Goal: Task Accomplishment & Management: Complete application form

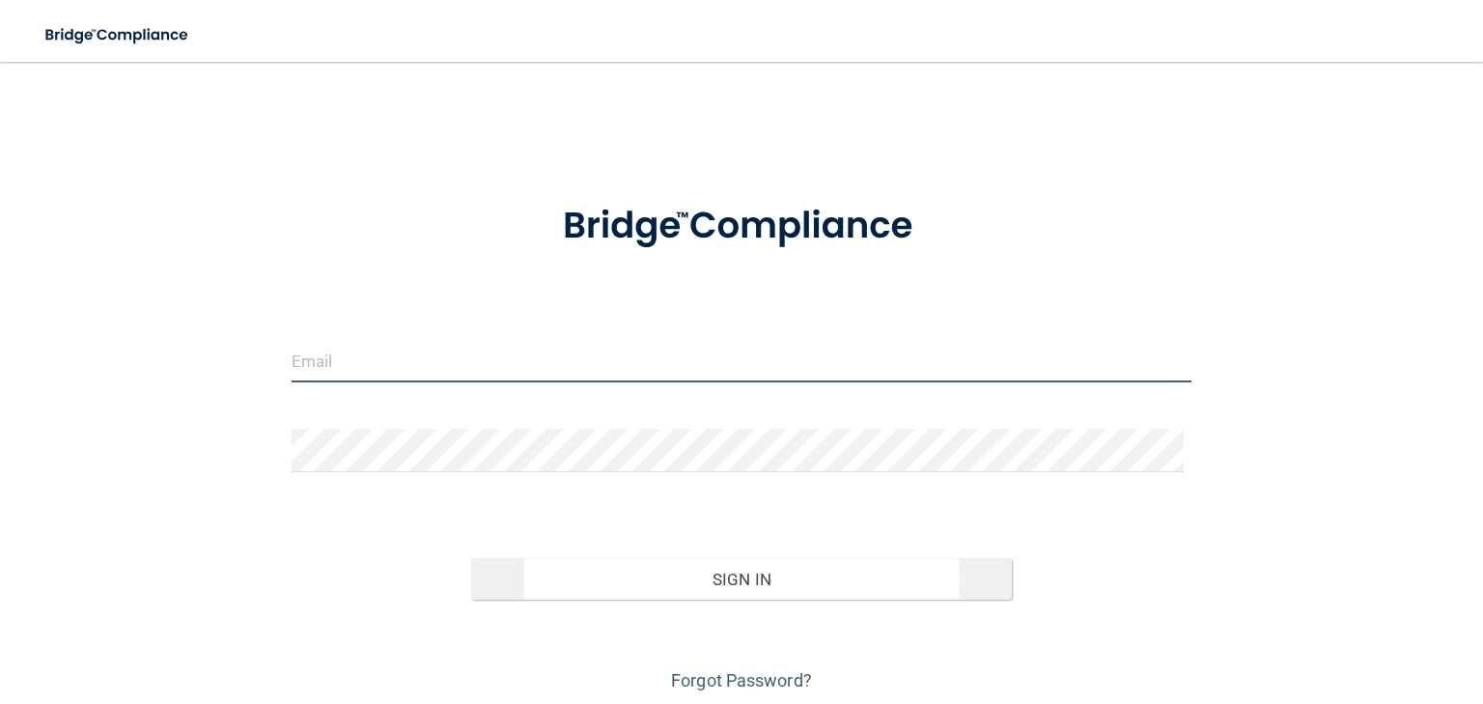
type input "[EMAIL_ADDRESS][DOMAIN_NAME]"
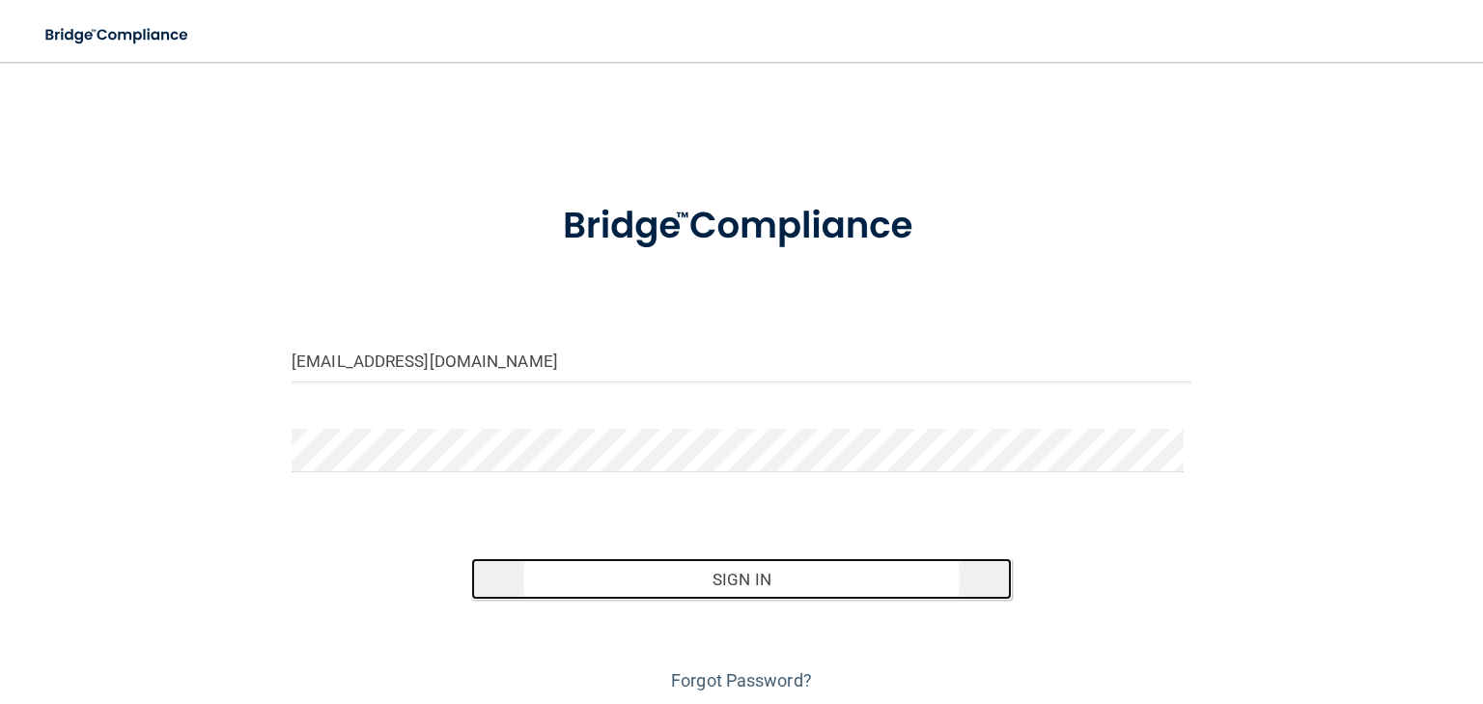
click at [734, 590] on button "Sign In" at bounding box center [741, 579] width 540 height 42
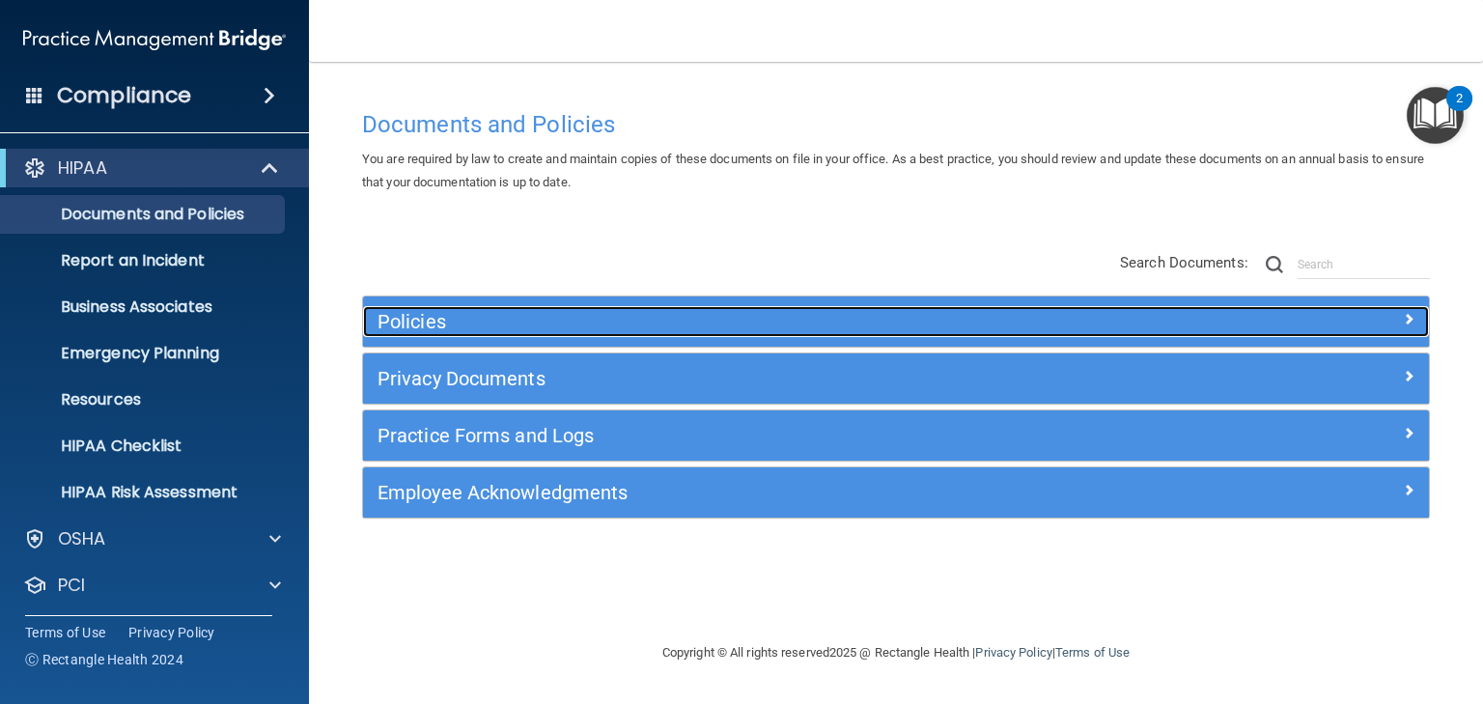
click at [406, 320] on h5 "Policies" at bounding box center [763, 321] width 771 height 21
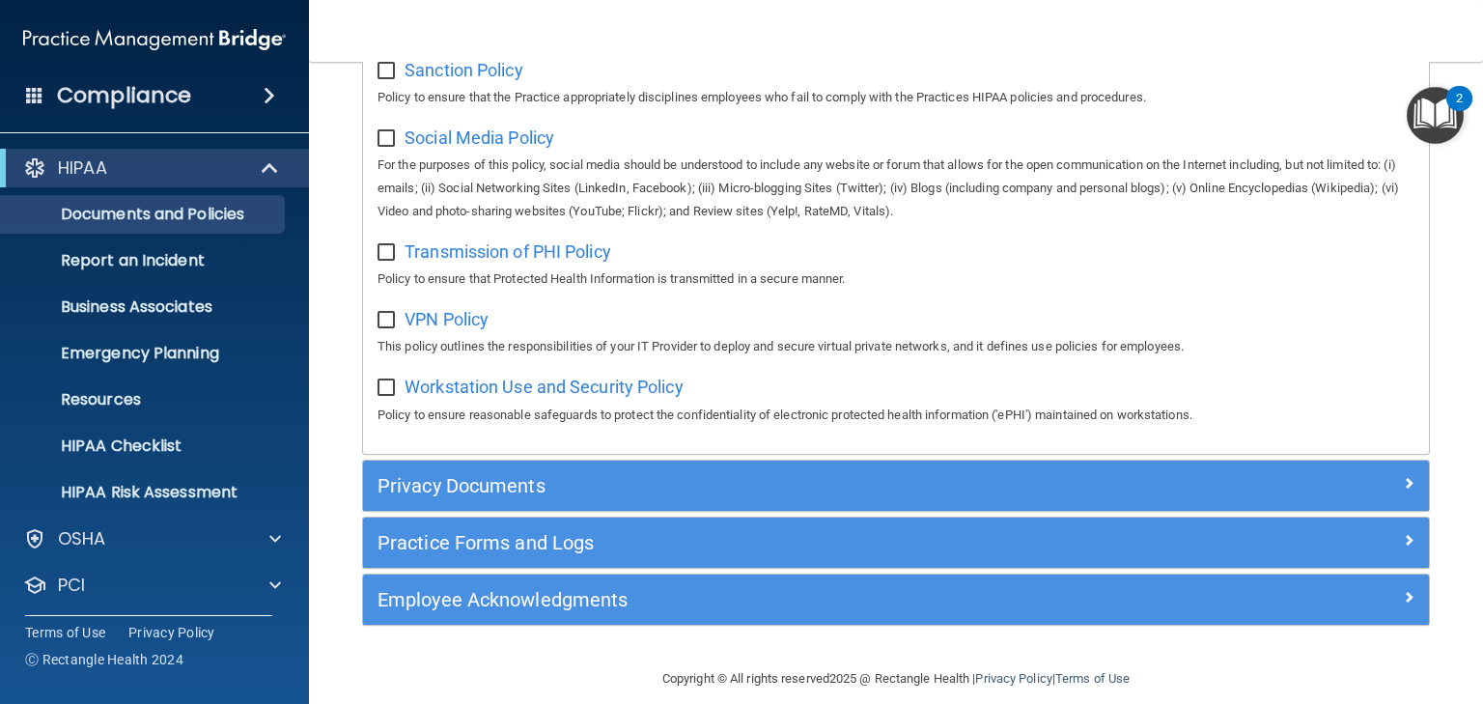
scroll to position [1493, 0]
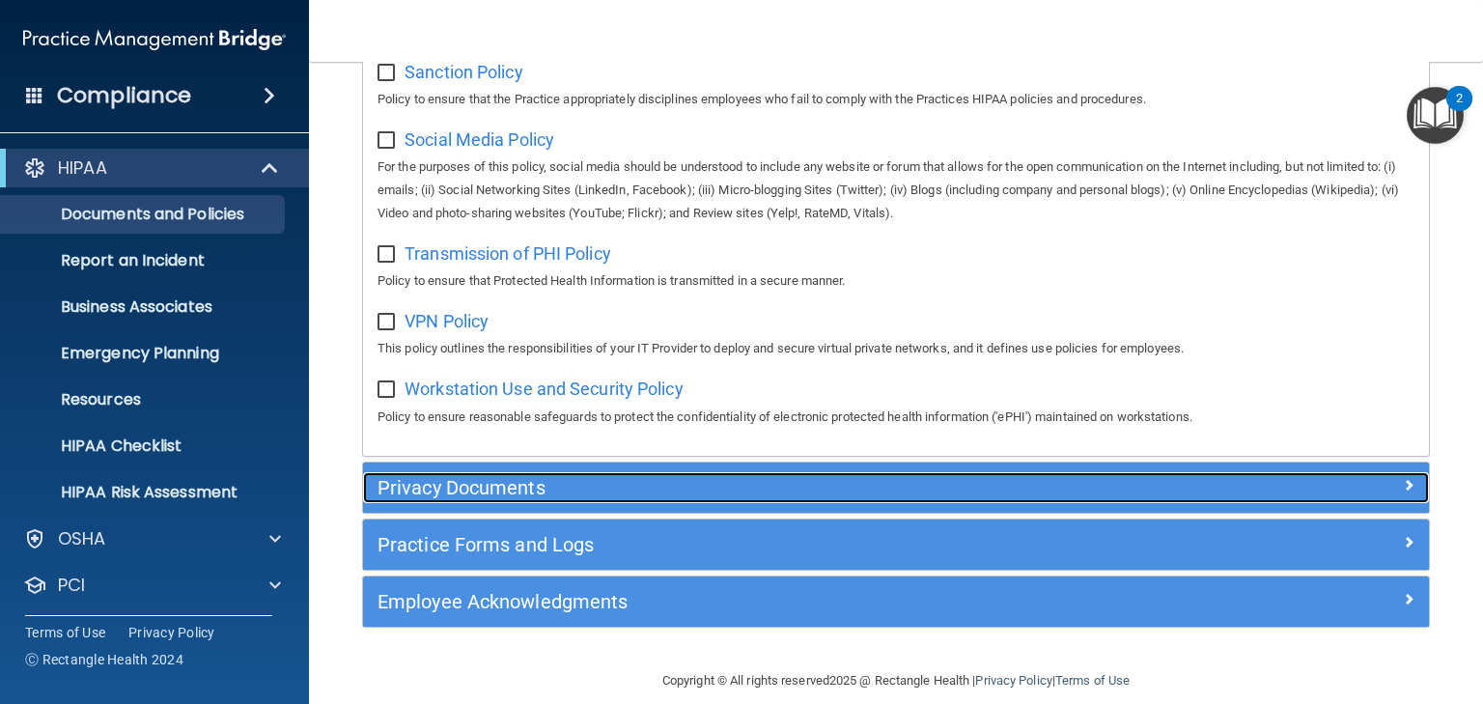
click at [421, 494] on h5 "Privacy Documents" at bounding box center [763, 487] width 771 height 21
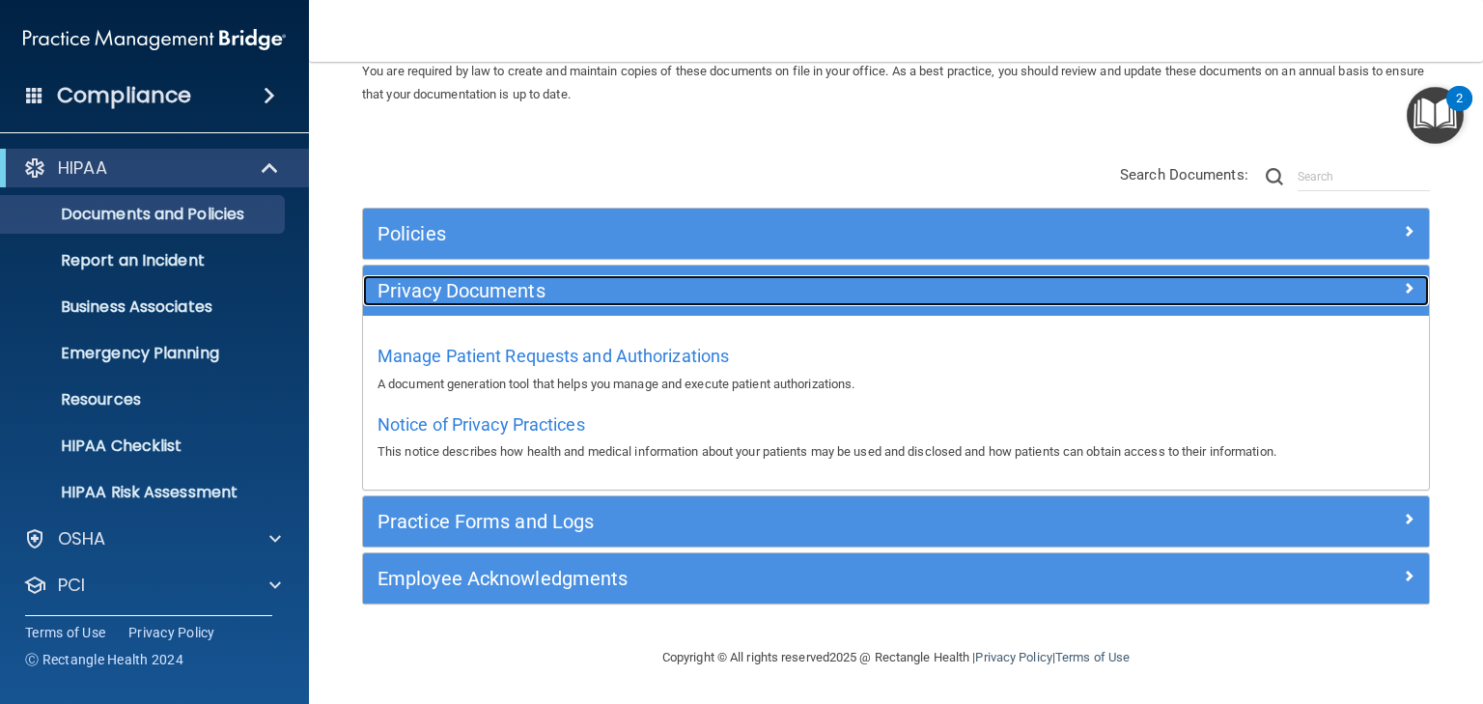
scroll to position [87, 0]
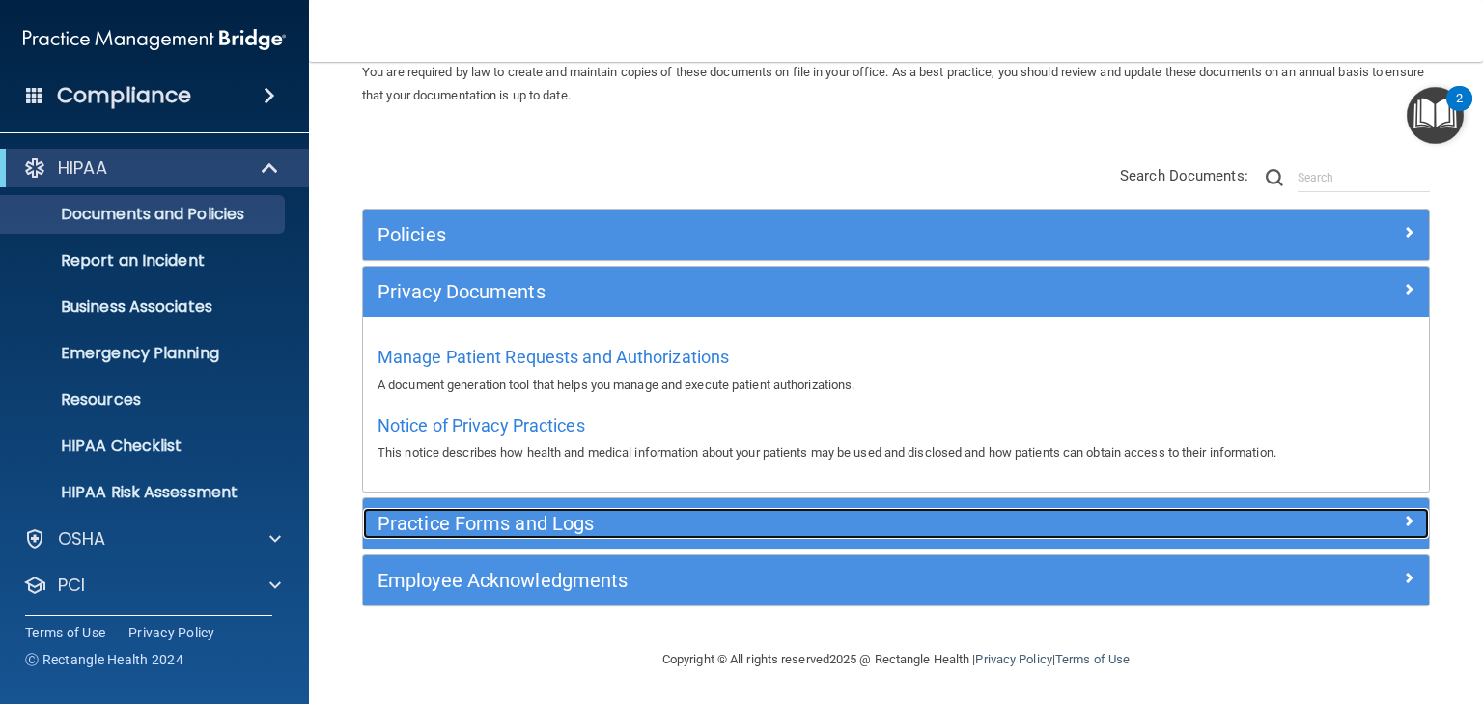
click at [501, 529] on h5 "Practice Forms and Logs" at bounding box center [763, 523] width 771 height 21
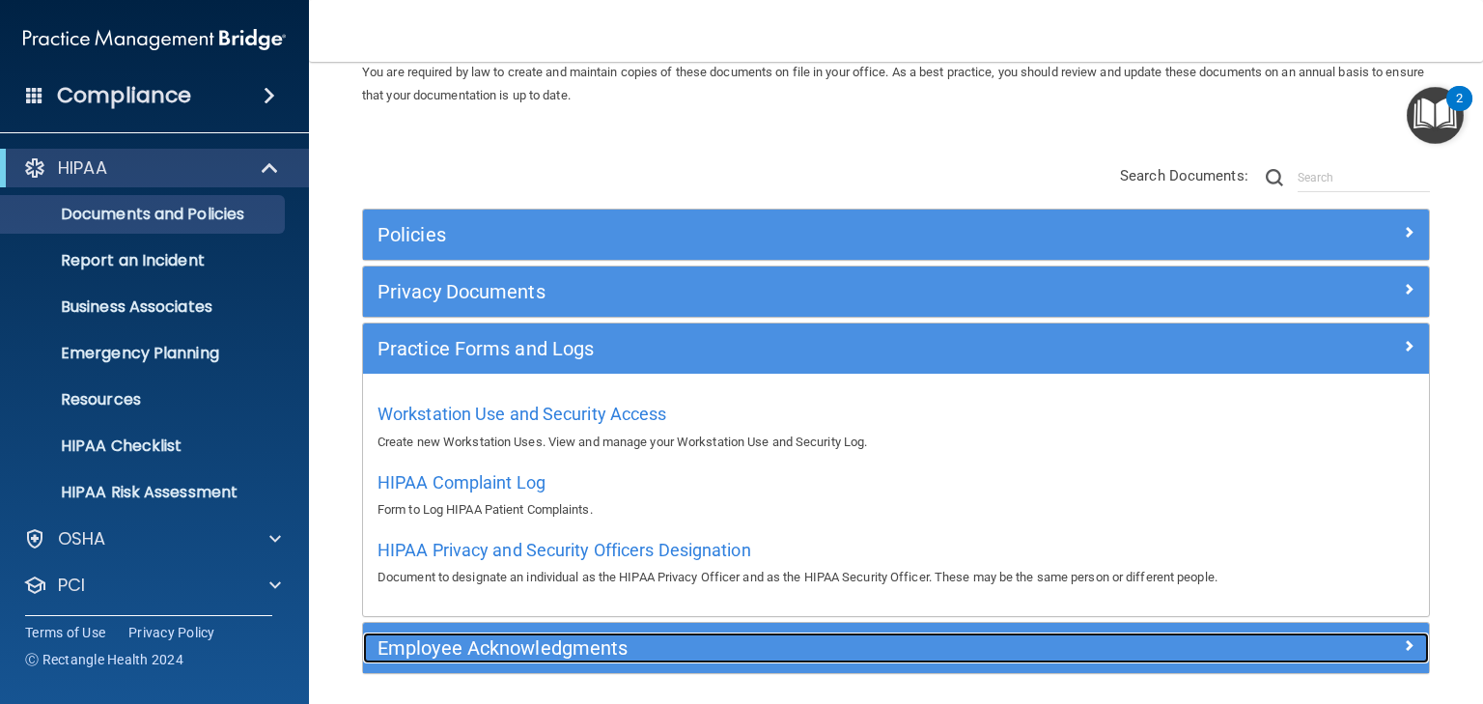
click at [457, 648] on h5 "Employee Acknowledgments" at bounding box center [763, 647] width 771 height 21
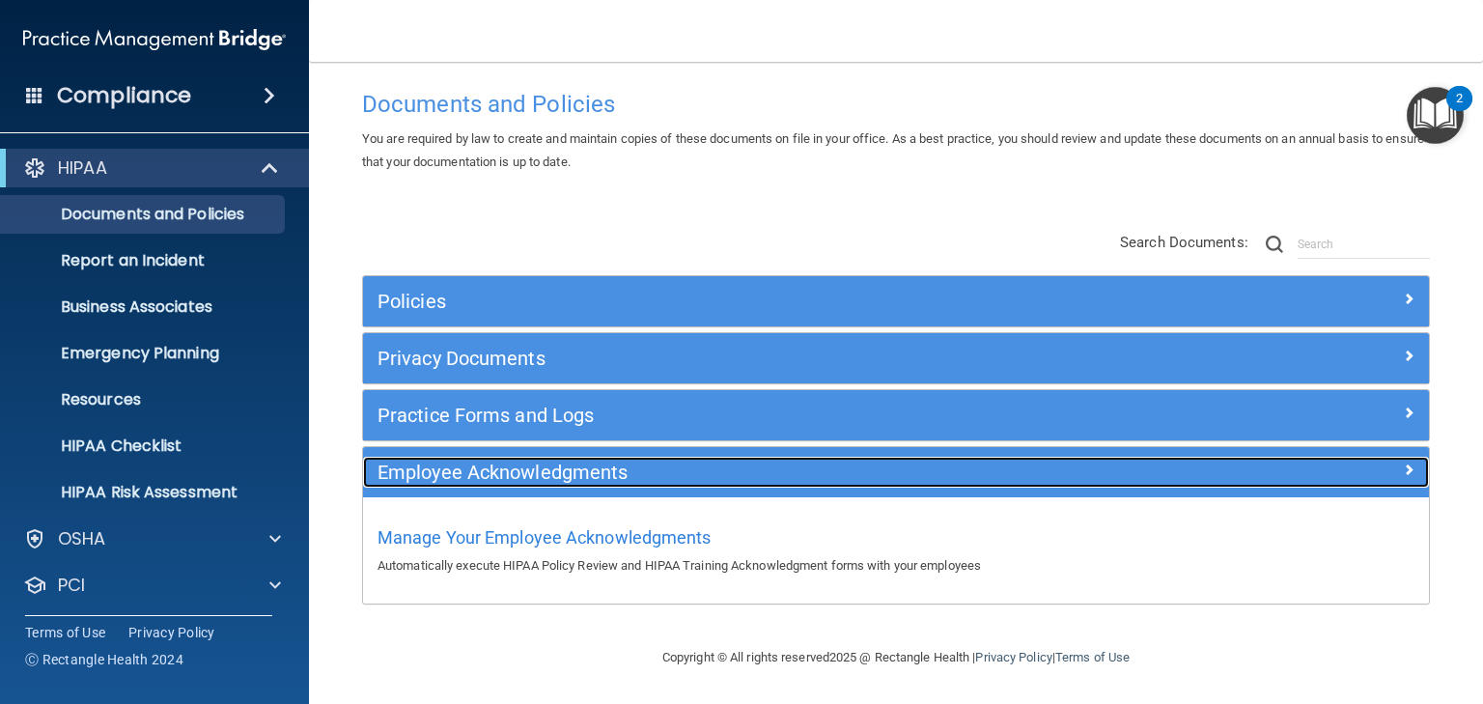
scroll to position [19, 0]
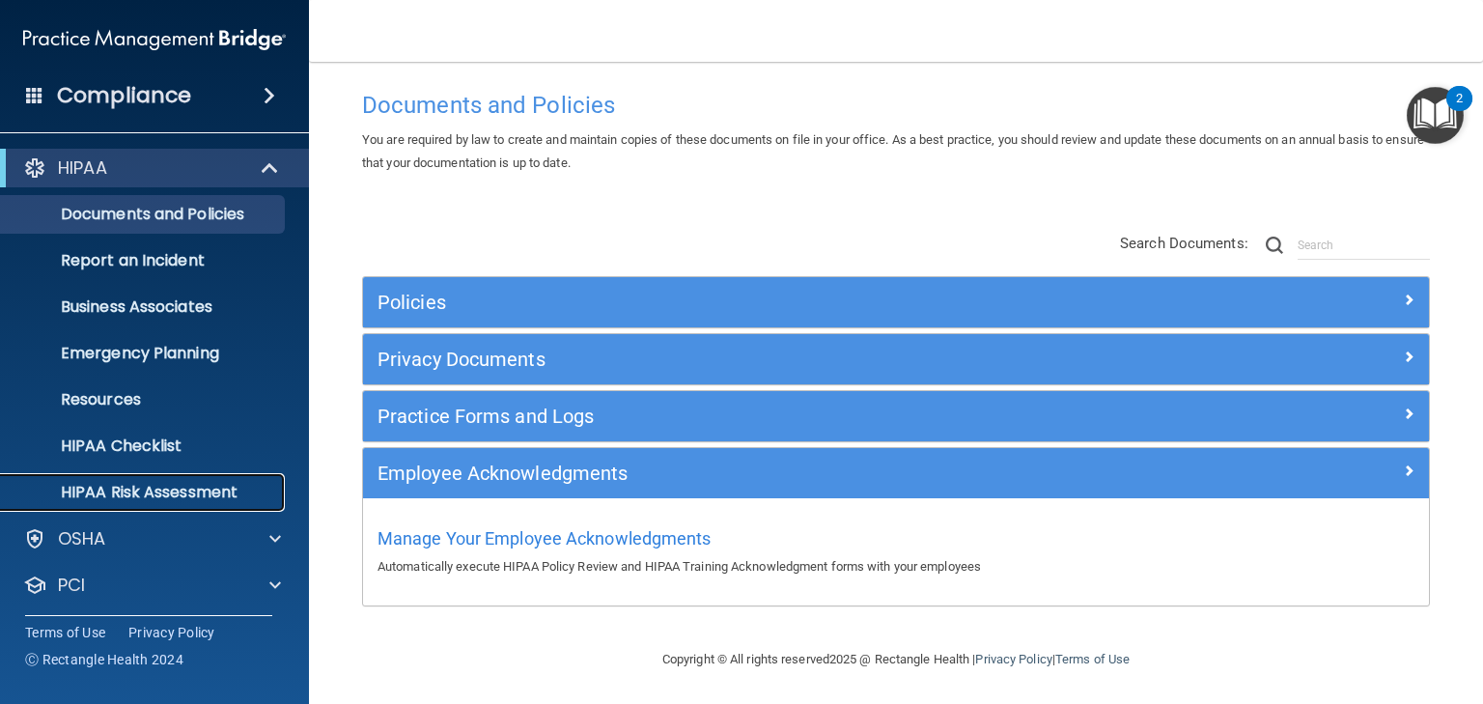
click at [188, 496] on p "HIPAA Risk Assessment" at bounding box center [145, 492] width 264 height 19
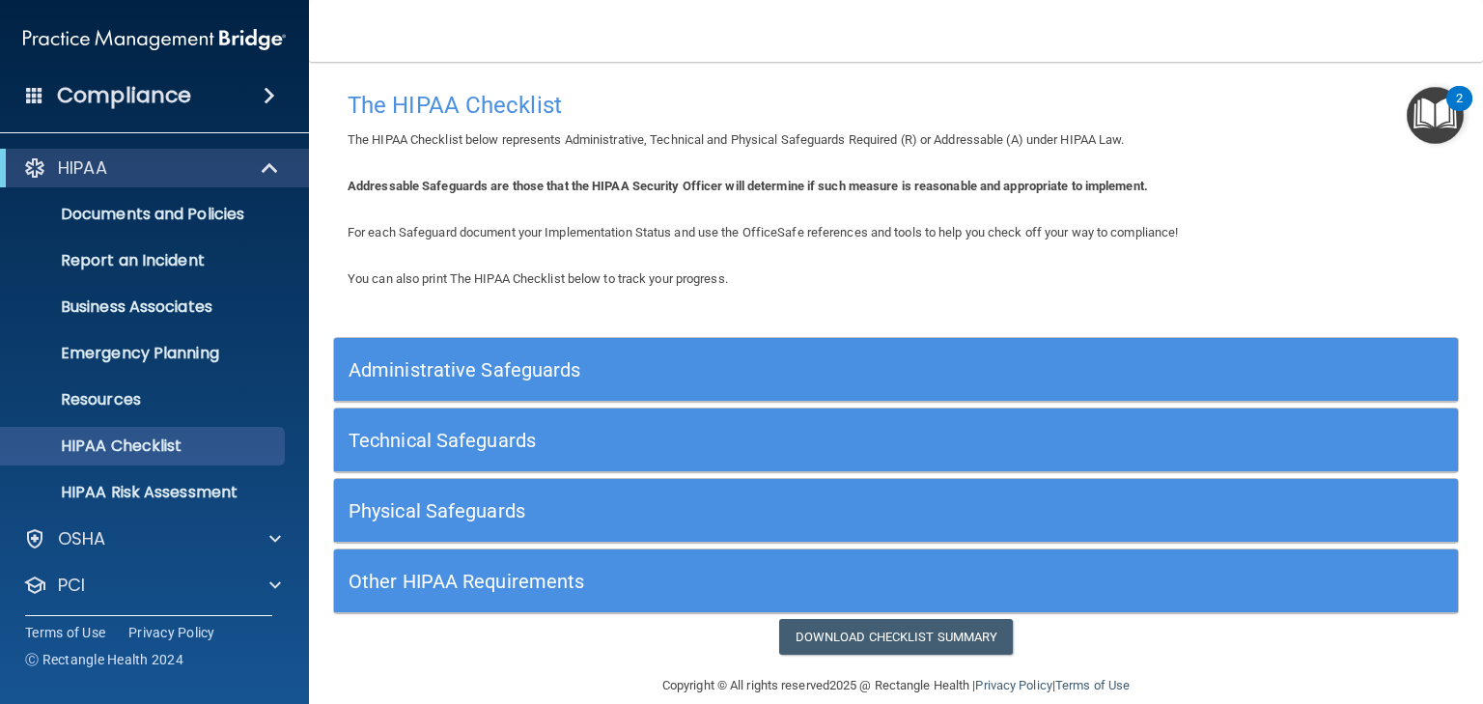
click at [456, 390] on div "Administrative Safeguards" at bounding box center [755, 369] width 843 height 43
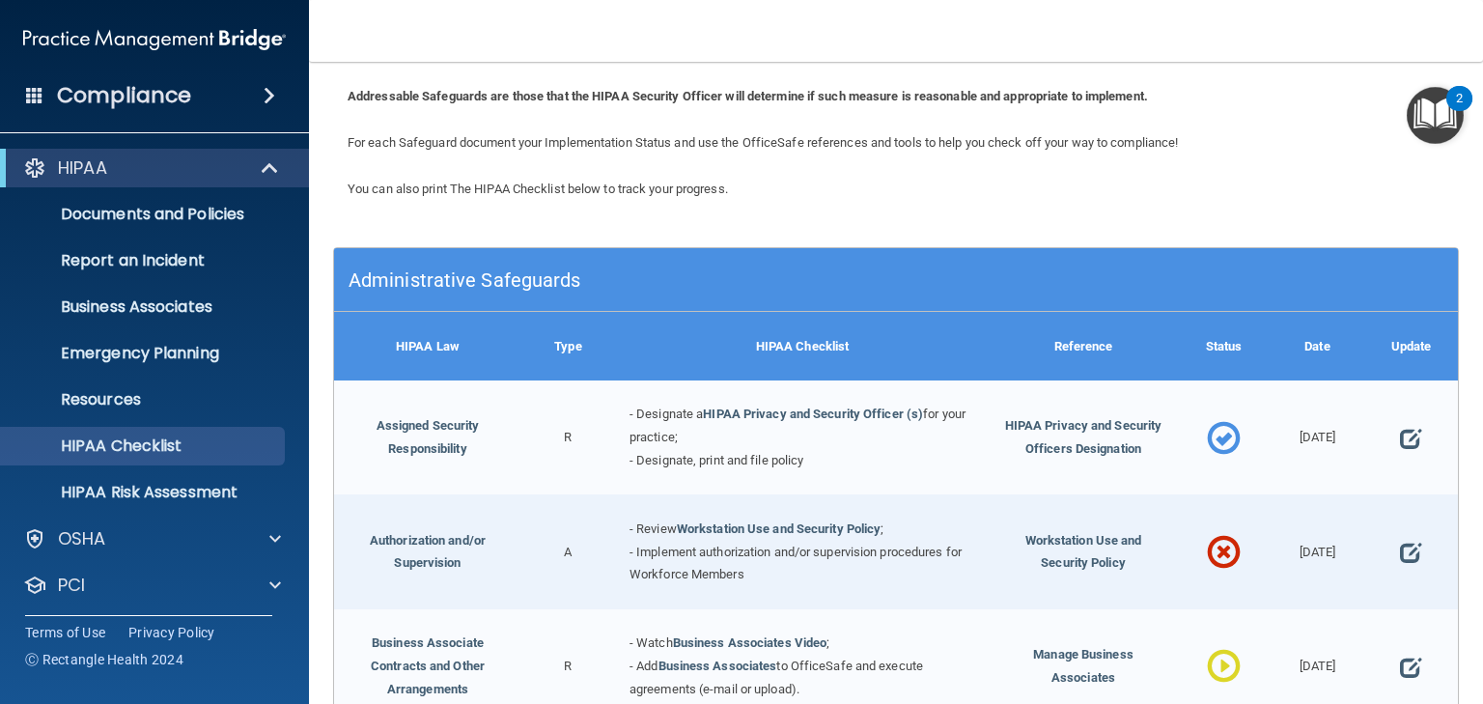
scroll to position [382, 0]
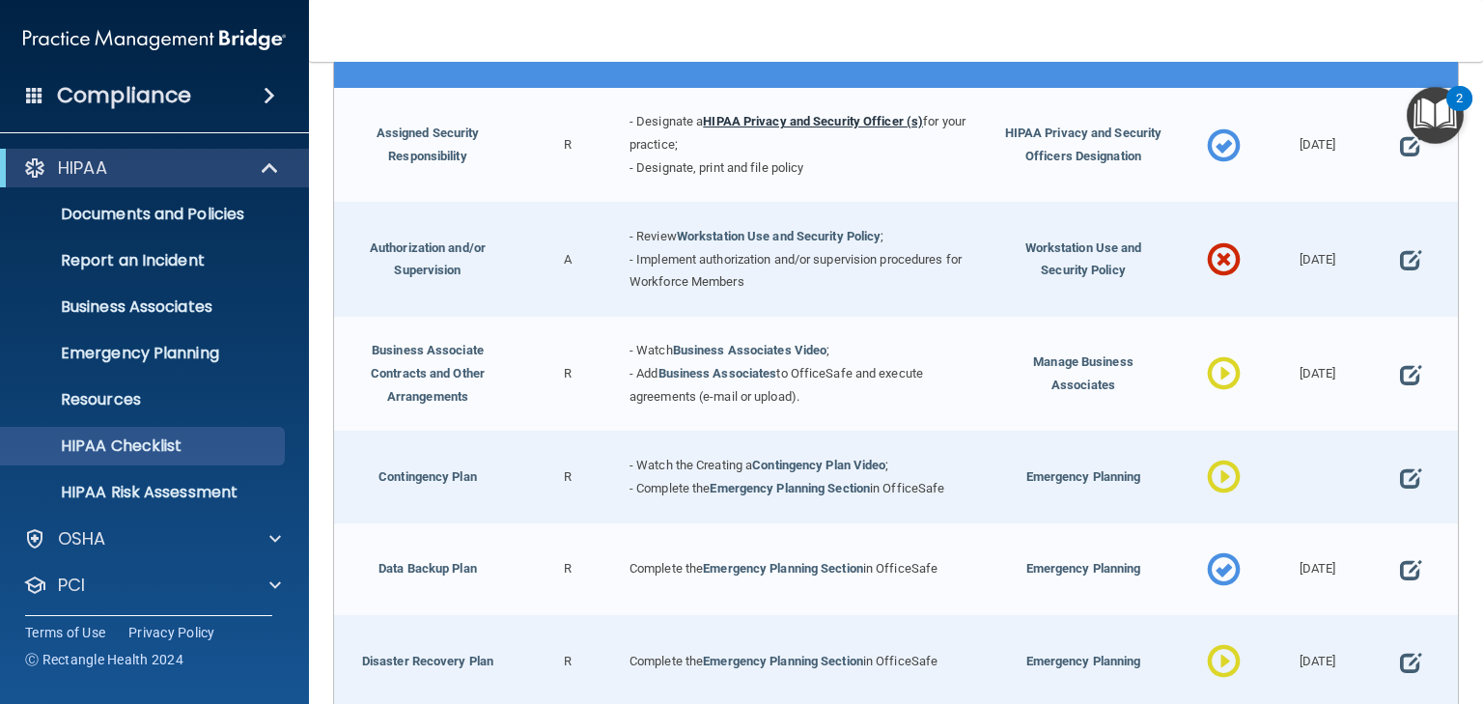
click at [773, 119] on link "HIPAA Privacy and Security Officer (s)" at bounding box center [813, 121] width 220 height 14
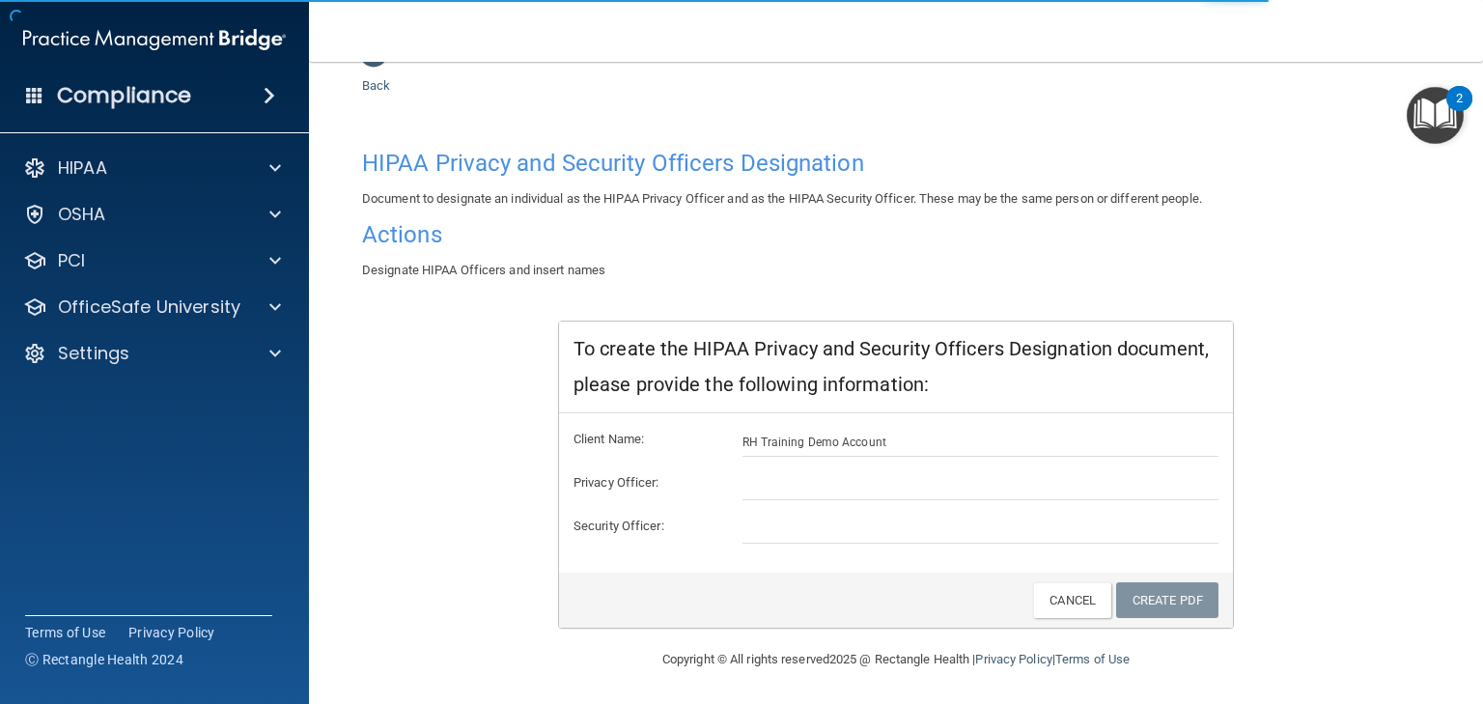
scroll to position [63, 0]
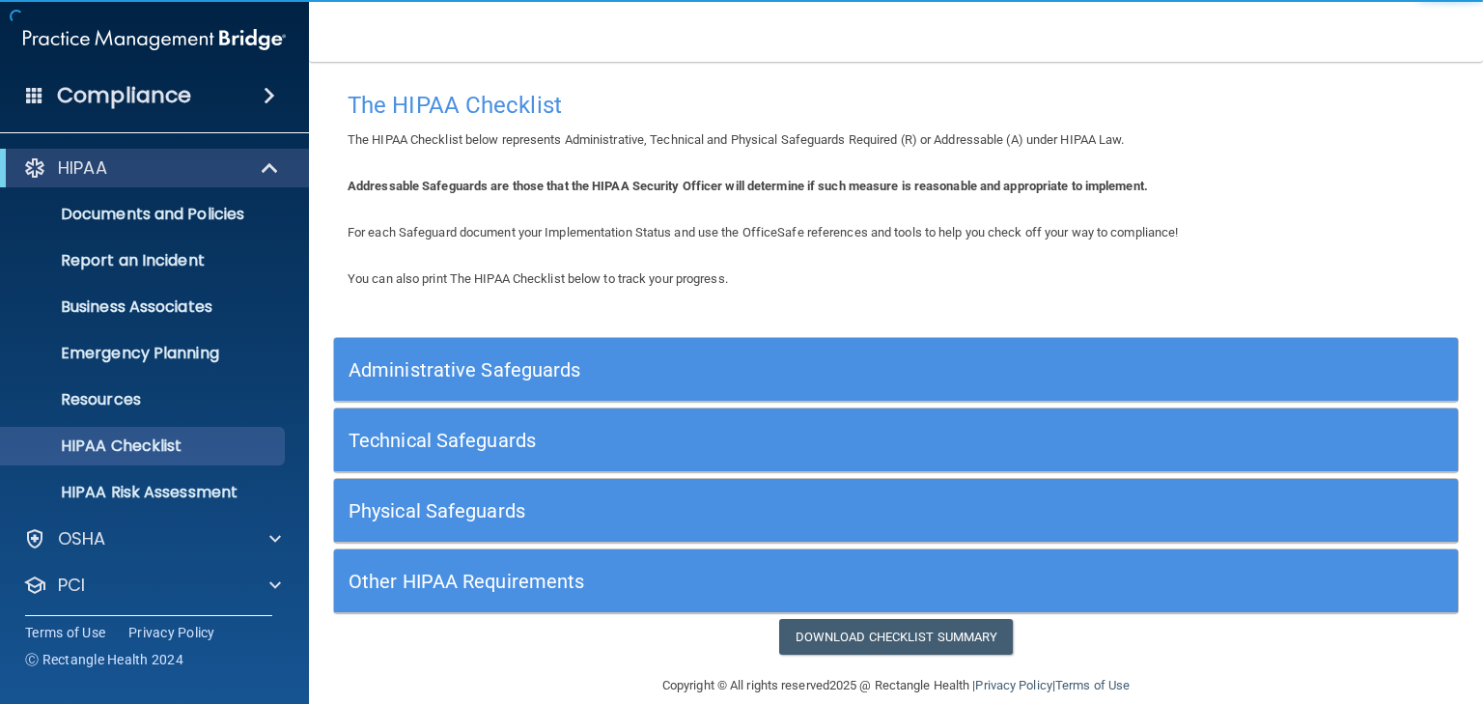
click at [460, 374] on h5 "Administrative Safeguards" at bounding box center [756, 369] width 814 height 21
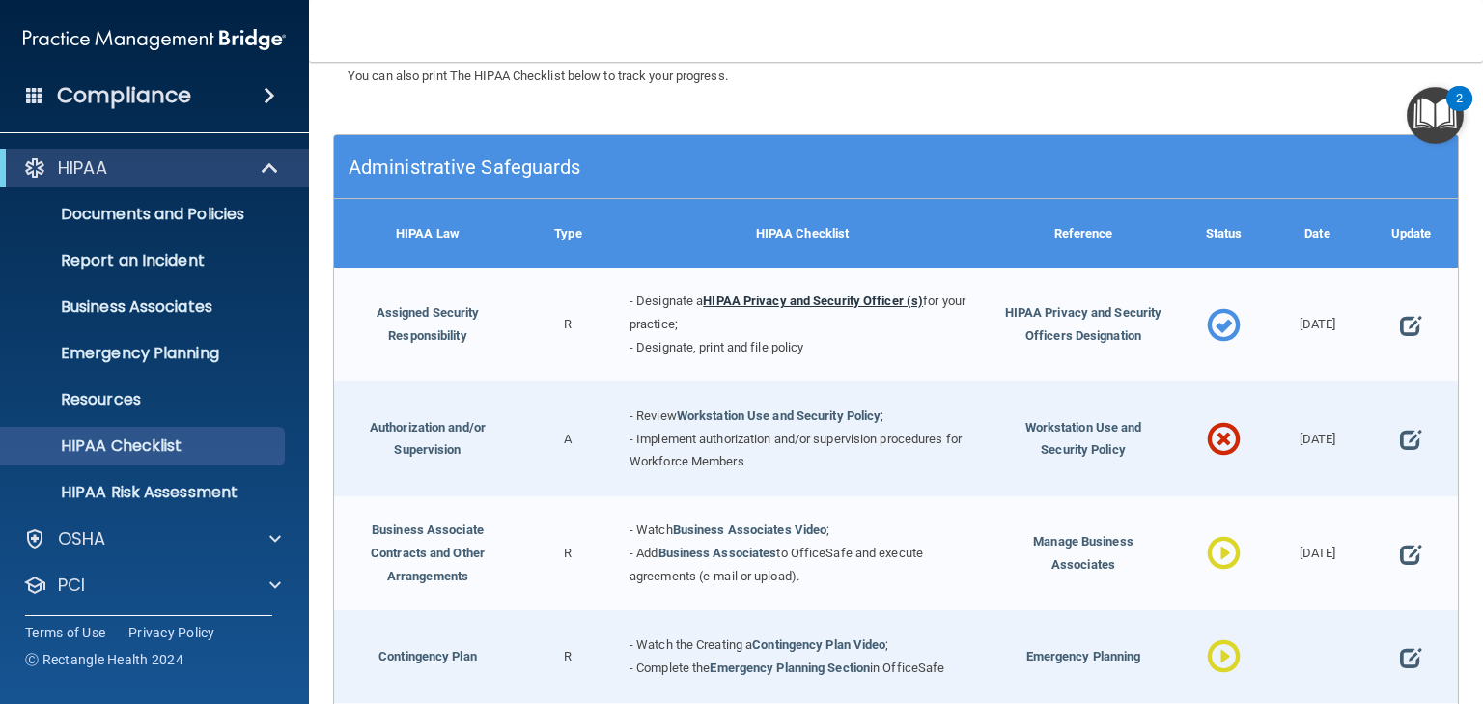
scroll to position [204, 0]
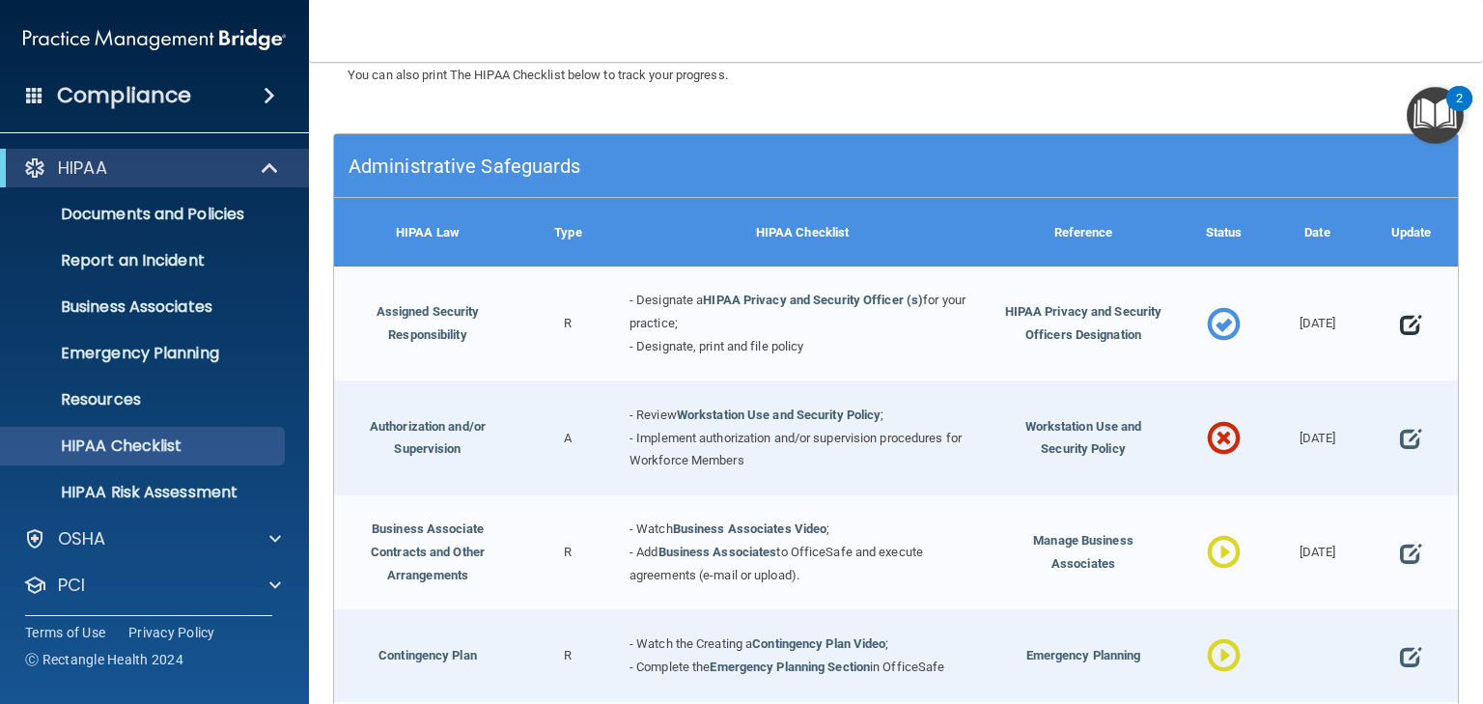
click at [1400, 328] on span at bounding box center [1410, 324] width 21 height 47
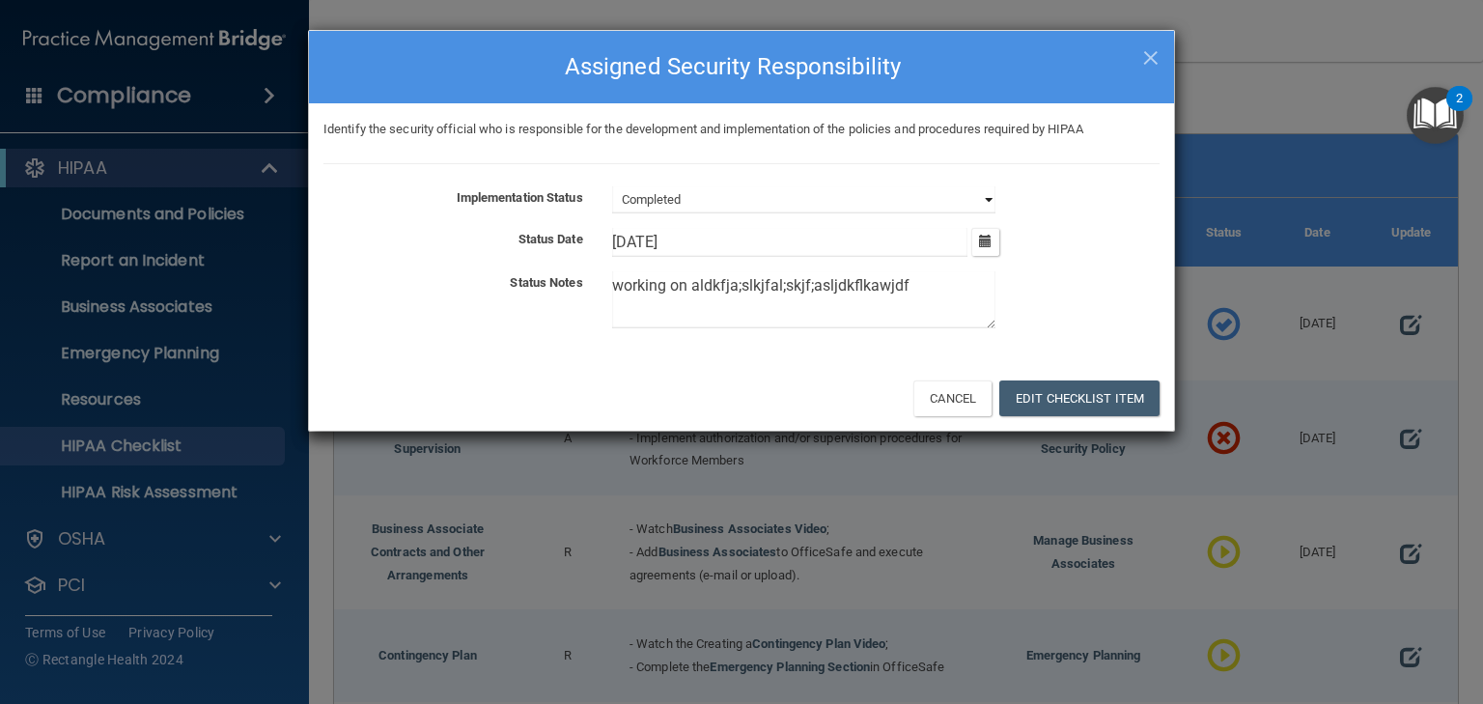
click at [766, 201] on select "Not Started In Progress Completed" at bounding box center [803, 199] width 383 height 27
select select "in_progress"
click at [612, 186] on select "Not Started In Progress Completed" at bounding box center [803, 199] width 383 height 27
drag, startPoint x: 920, startPoint y: 279, endPoint x: 514, endPoint y: 336, distance: 410.5
click at [514, 336] on div "Identify the security official who is responsible for the development and imple…" at bounding box center [741, 234] width 865 height 262
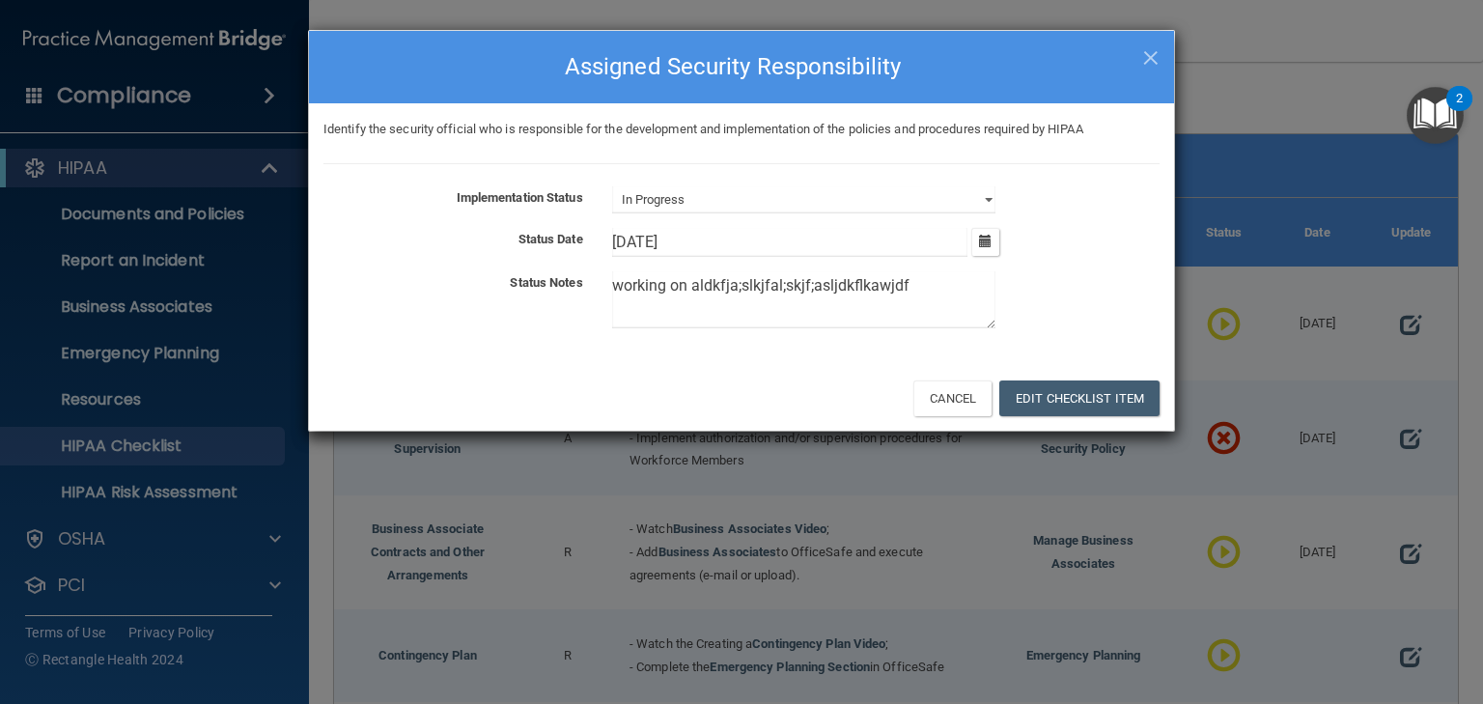
click at [514, 336] on div "Identify the security official who is responsible for the development and imple…" at bounding box center [741, 234] width 865 height 262
drag, startPoint x: 917, startPoint y: 289, endPoint x: 555, endPoint y: 332, distance: 364.7
click at [555, 332] on div "Status Notes working on aldkfja;slkjfal;skjf;asljdkflkawjdf" at bounding box center [741, 303] width 865 height 65
type textarea "askdjfhaks.djfh.akjdf"
click at [1155, 53] on span "×" at bounding box center [1150, 55] width 17 height 39
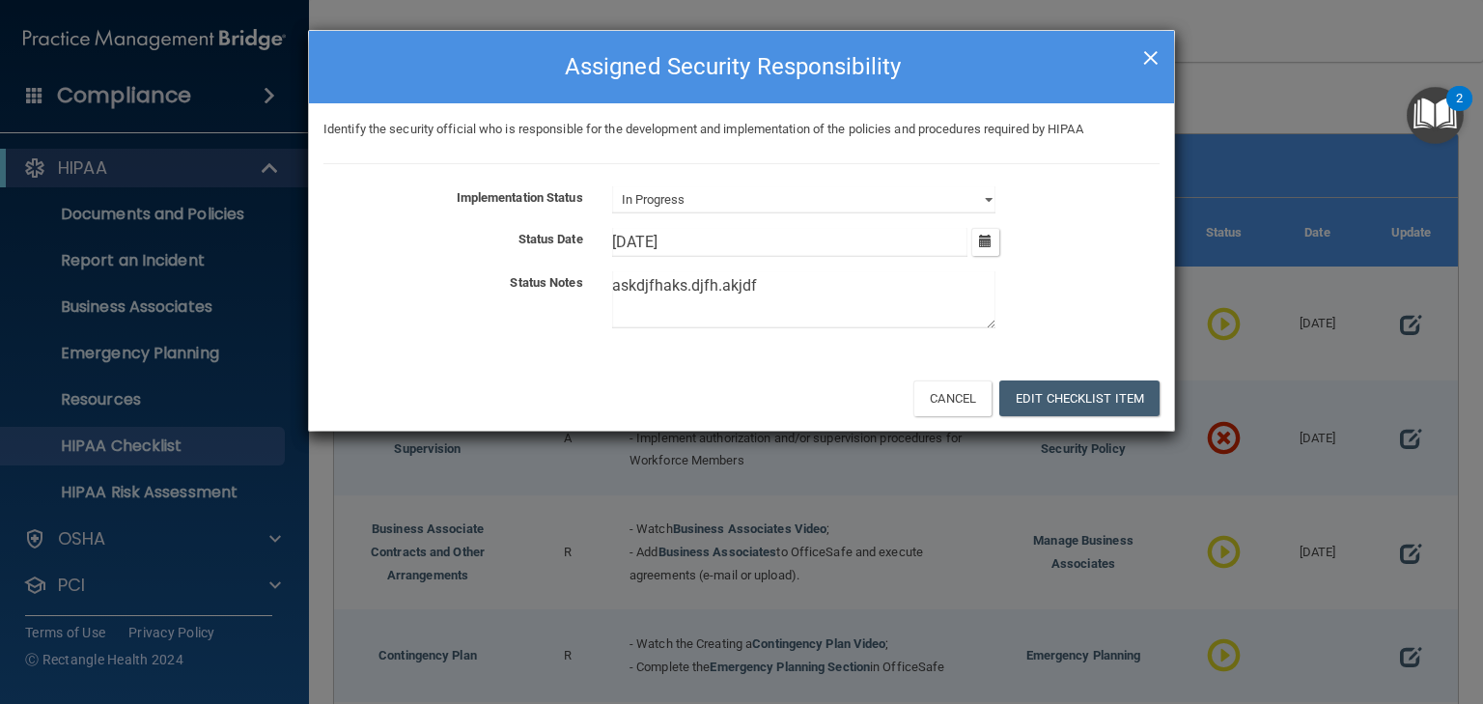
select select "completed"
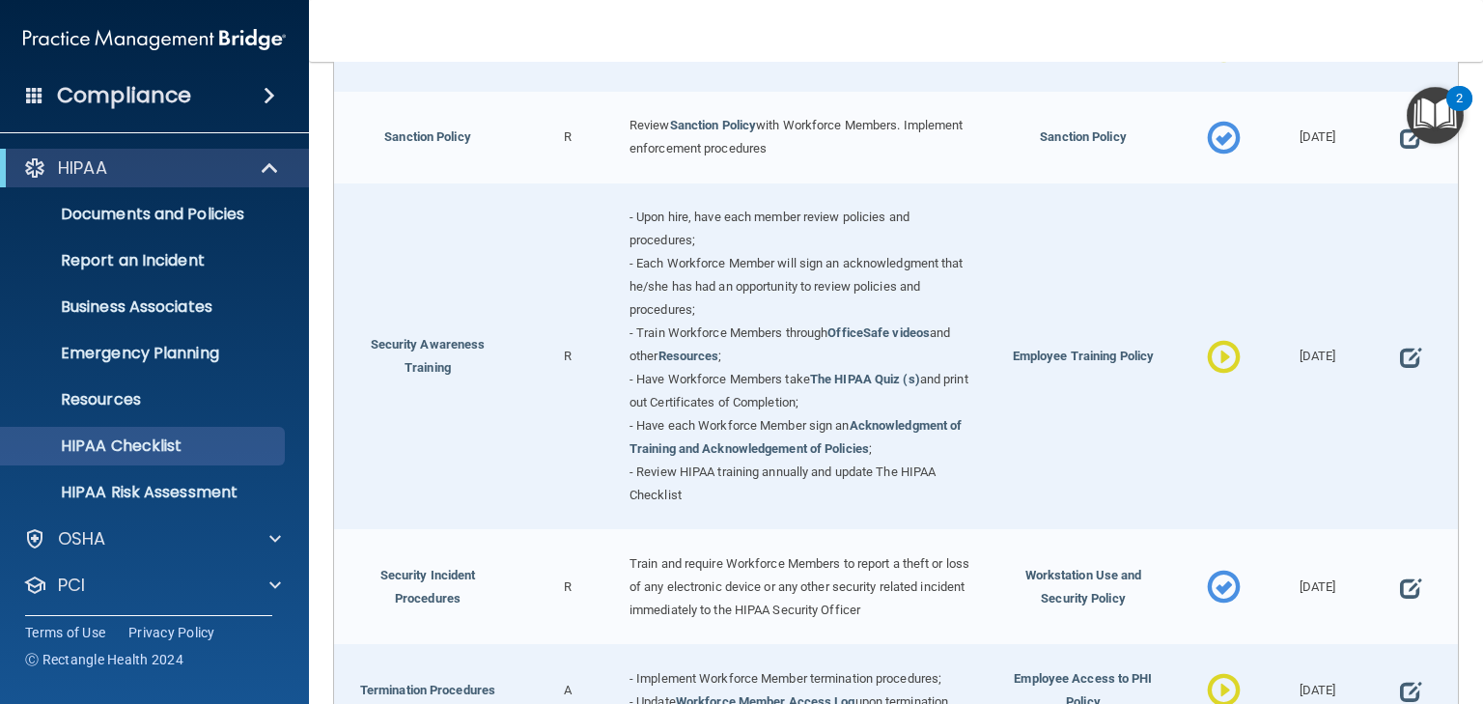
scroll to position [1853, 0]
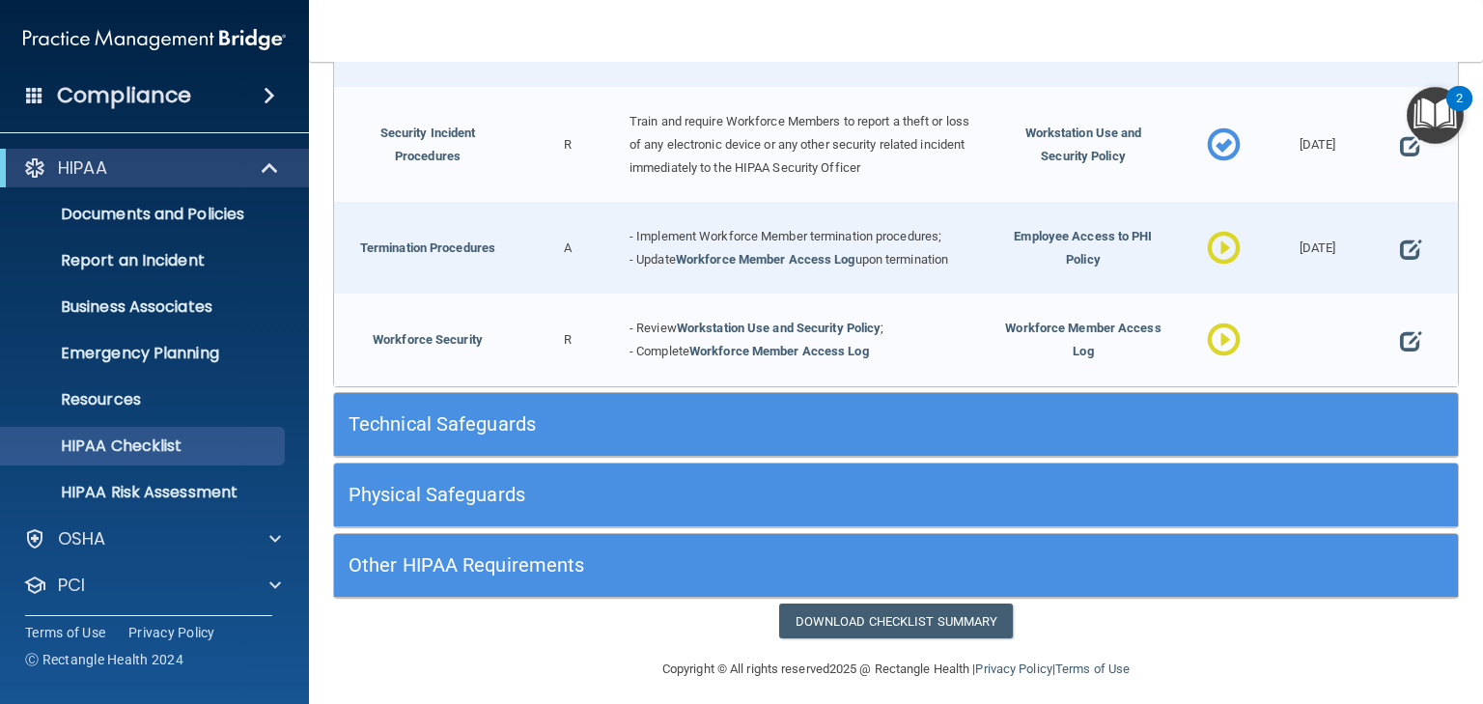
click at [469, 413] on h5 "Technical Safeguards" at bounding box center [756, 423] width 814 height 21
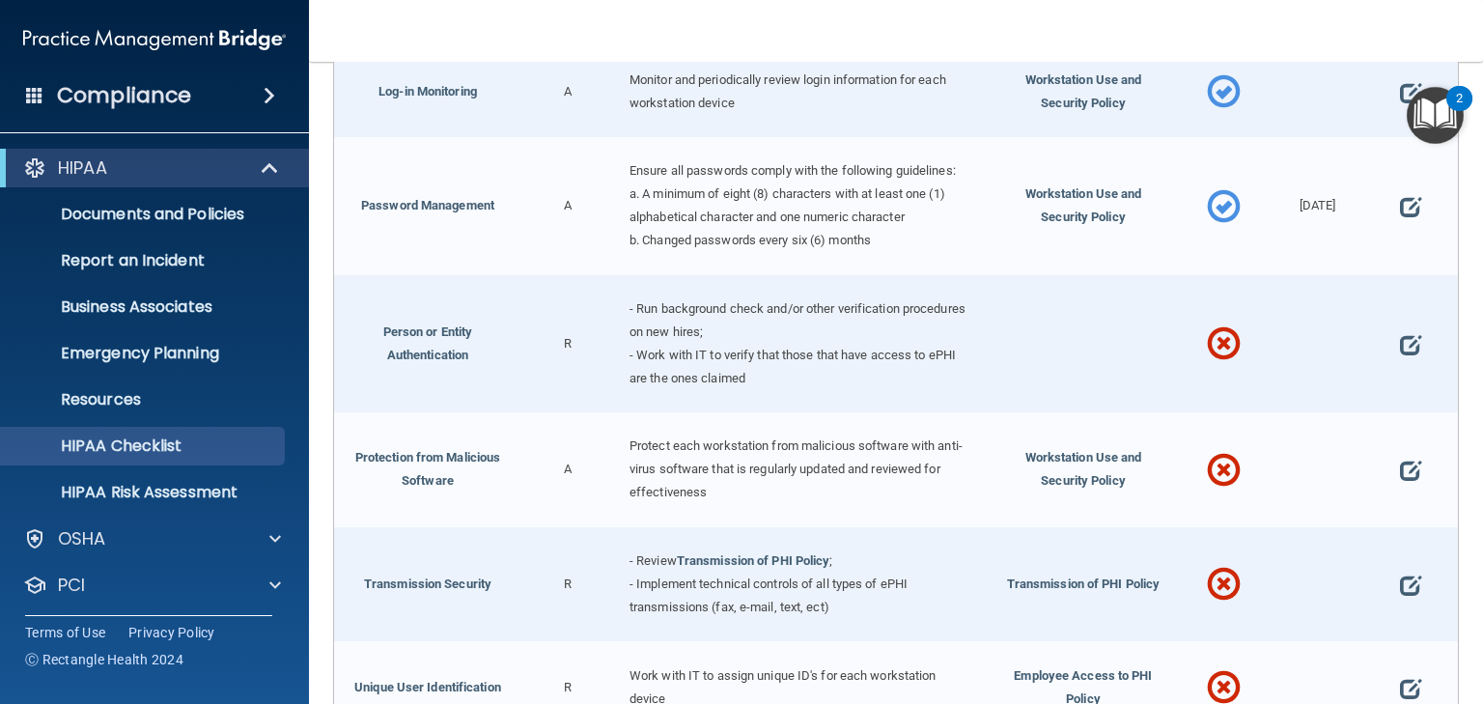
scroll to position [3381, 0]
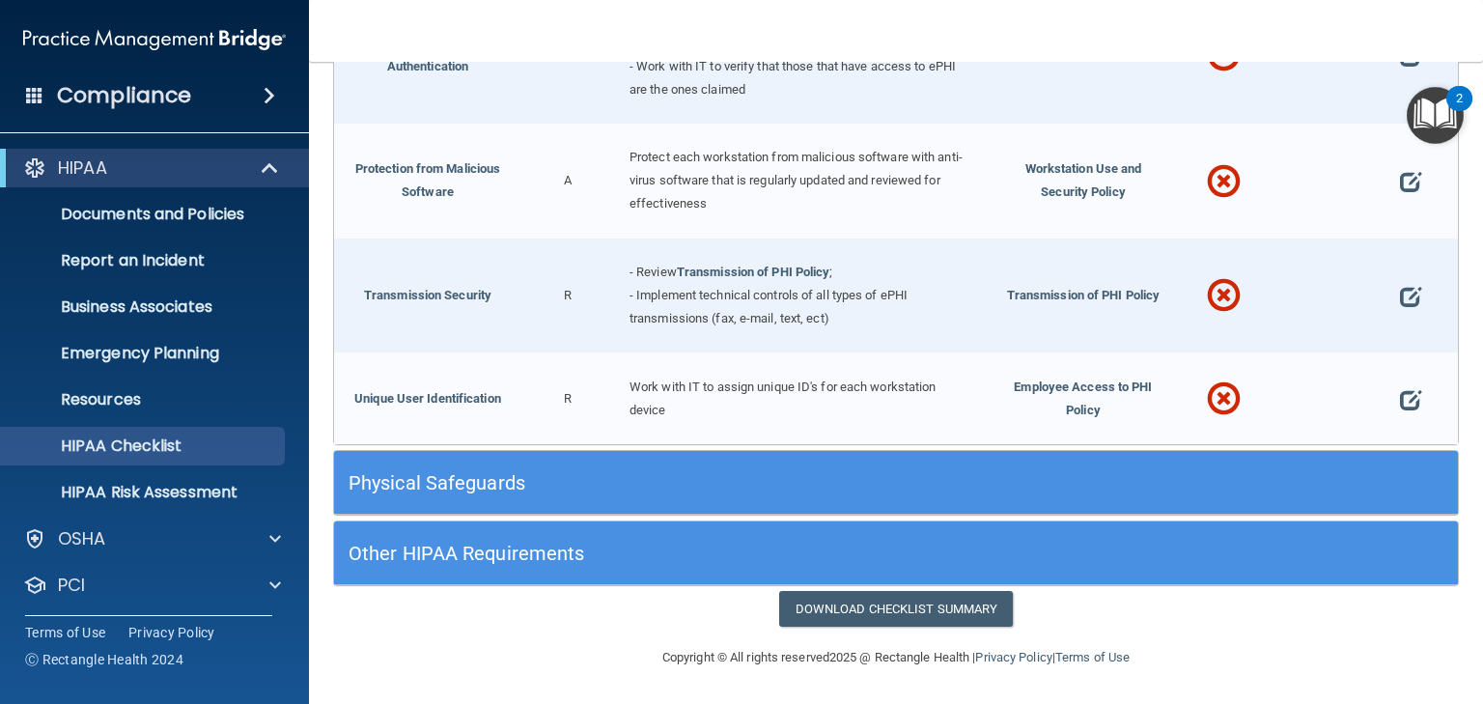
click at [471, 482] on h5 "Physical Safeguards" at bounding box center [756, 482] width 814 height 21
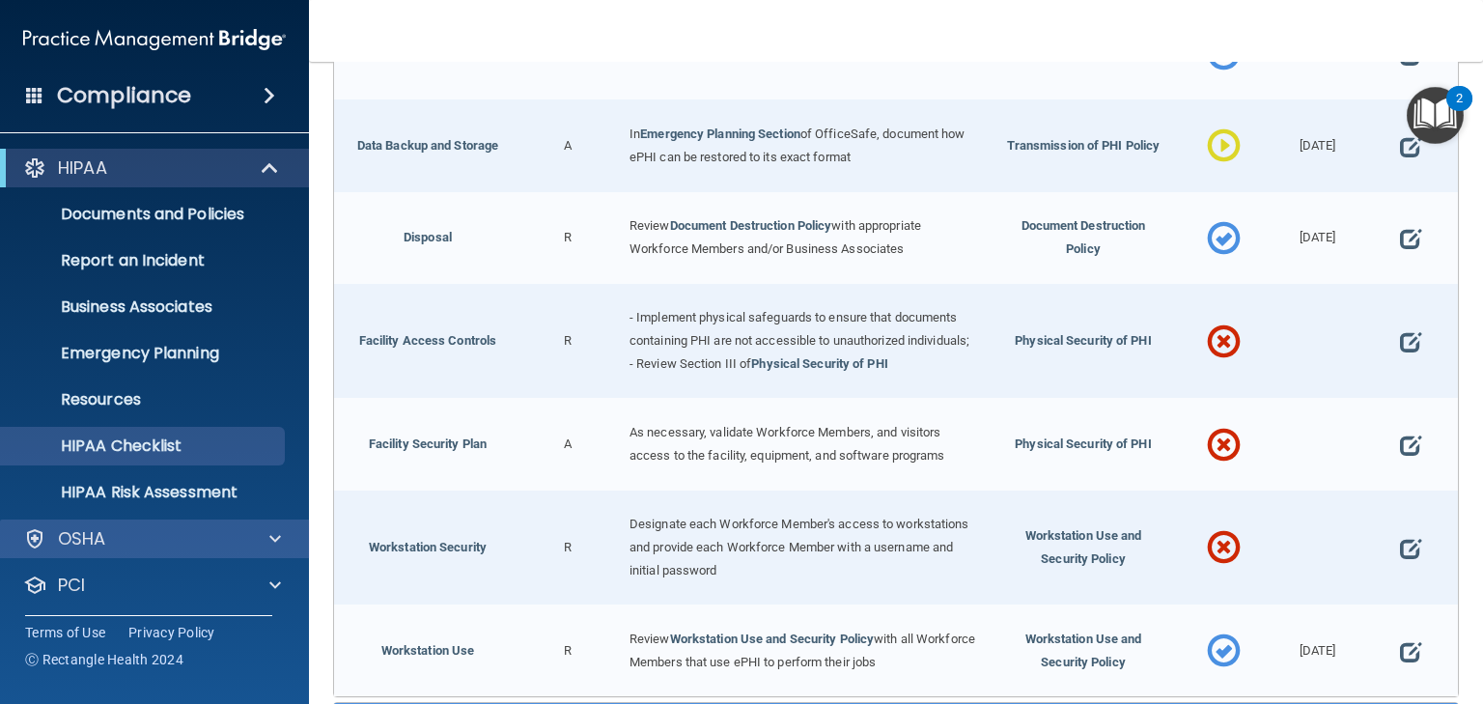
scroll to position [97, 0]
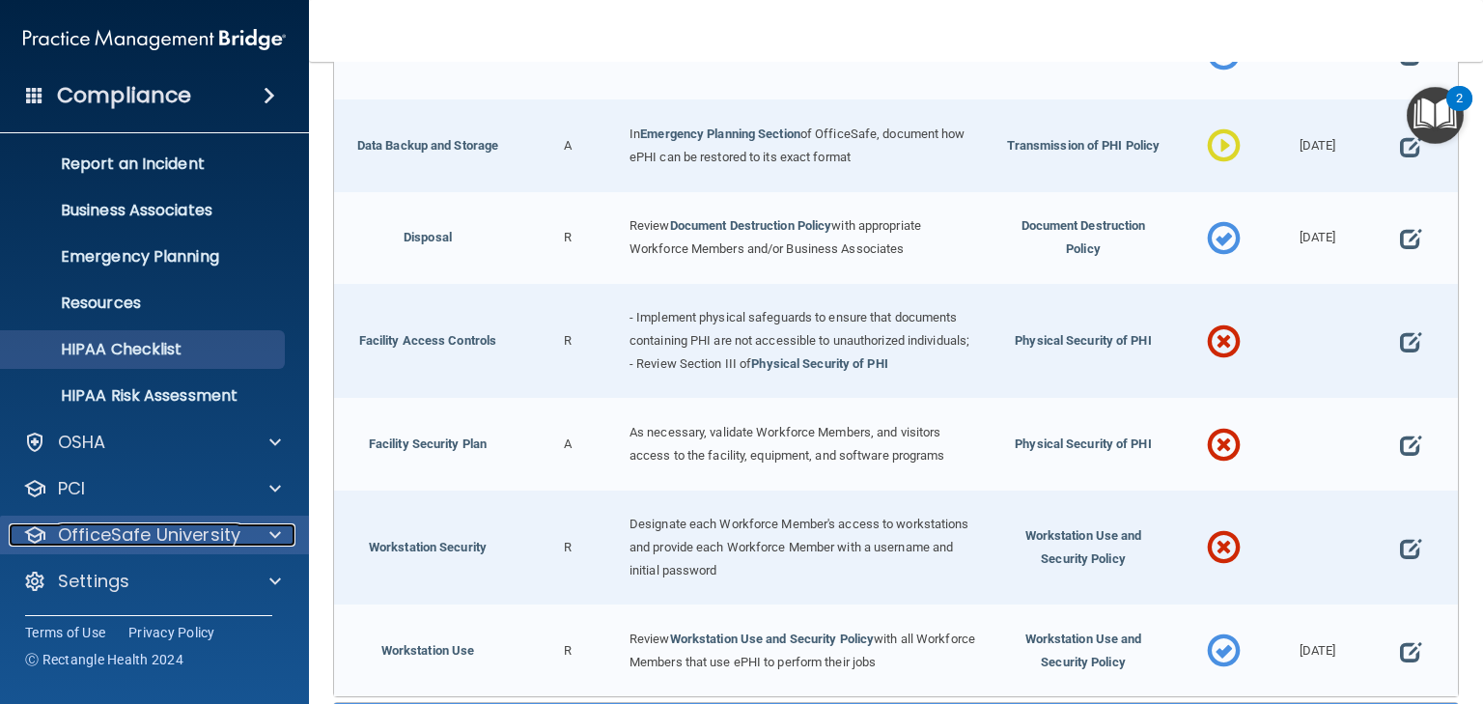
click at [171, 527] on p "OfficeSafe University" at bounding box center [149, 534] width 183 height 23
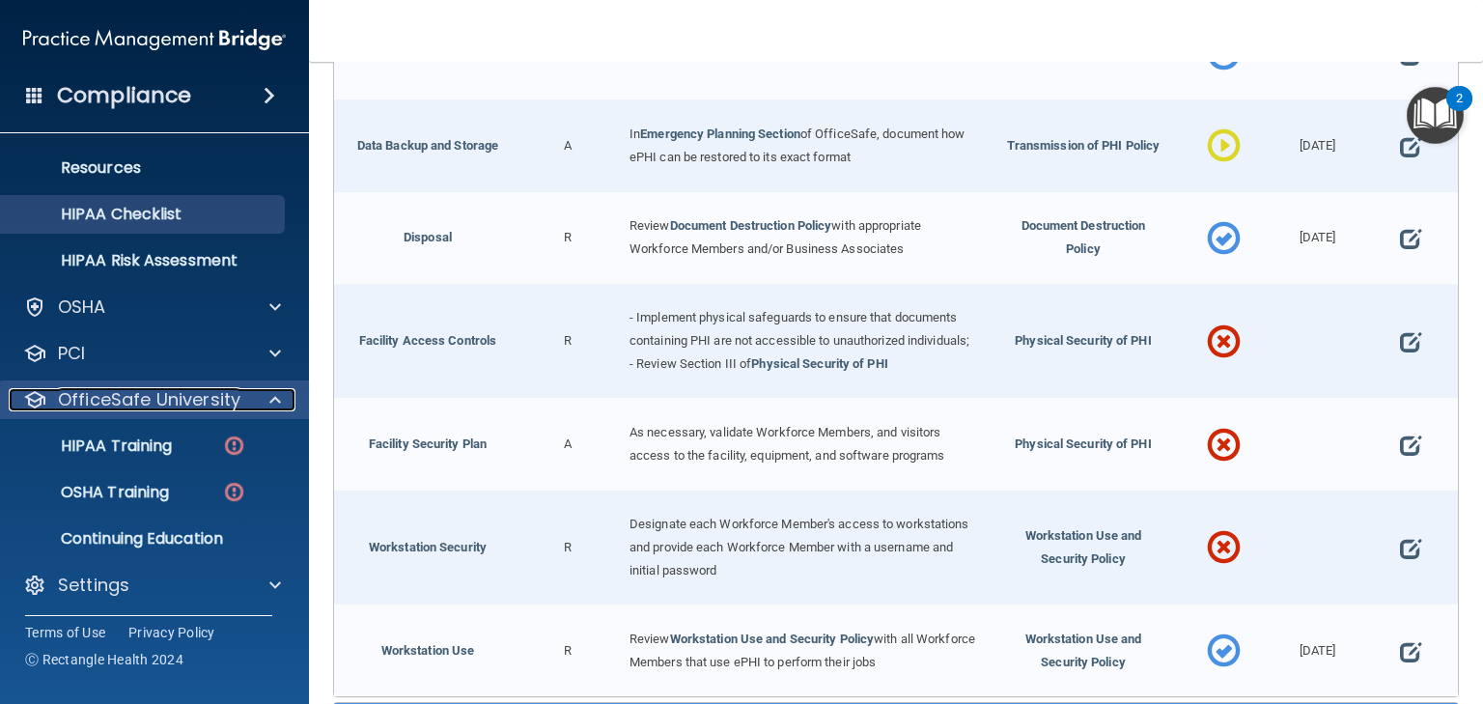
scroll to position [233, 0]
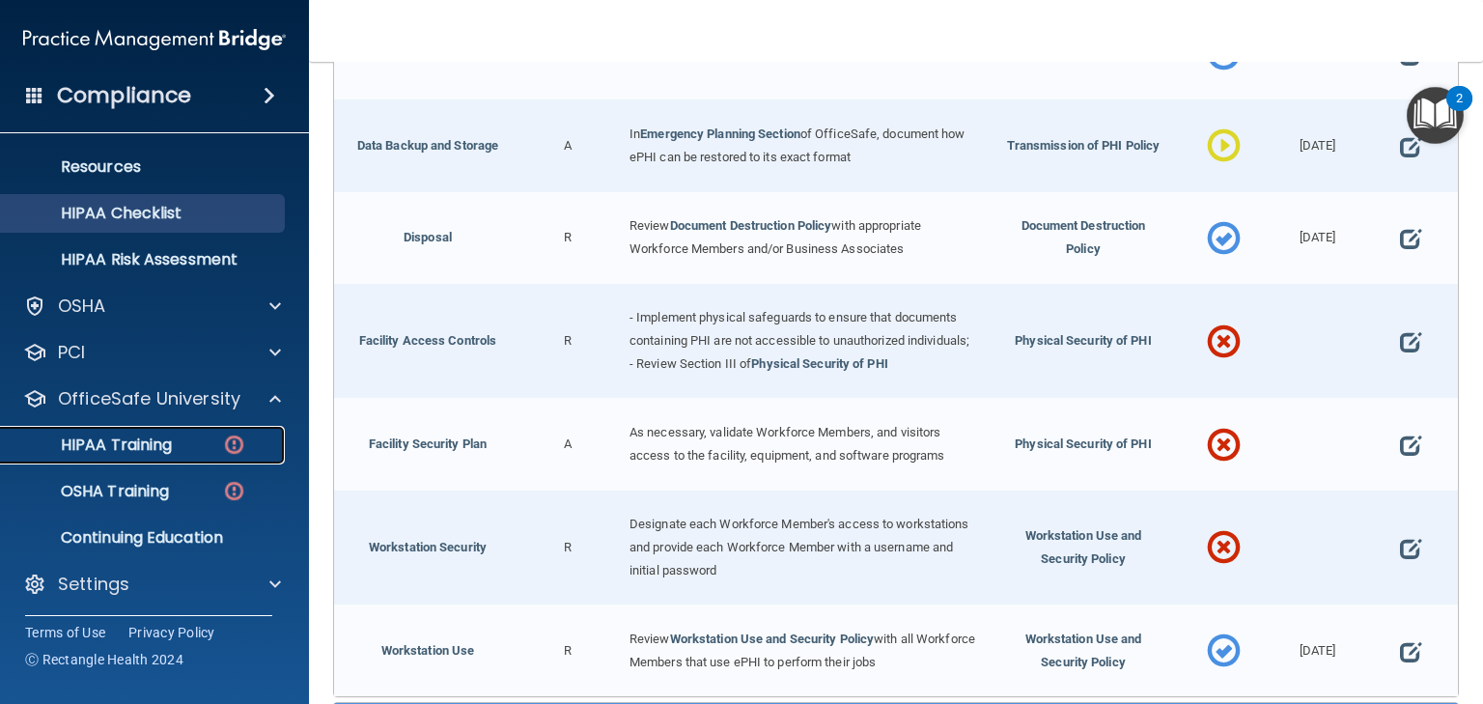
click at [138, 440] on p "HIPAA Training" at bounding box center [92, 445] width 159 height 19
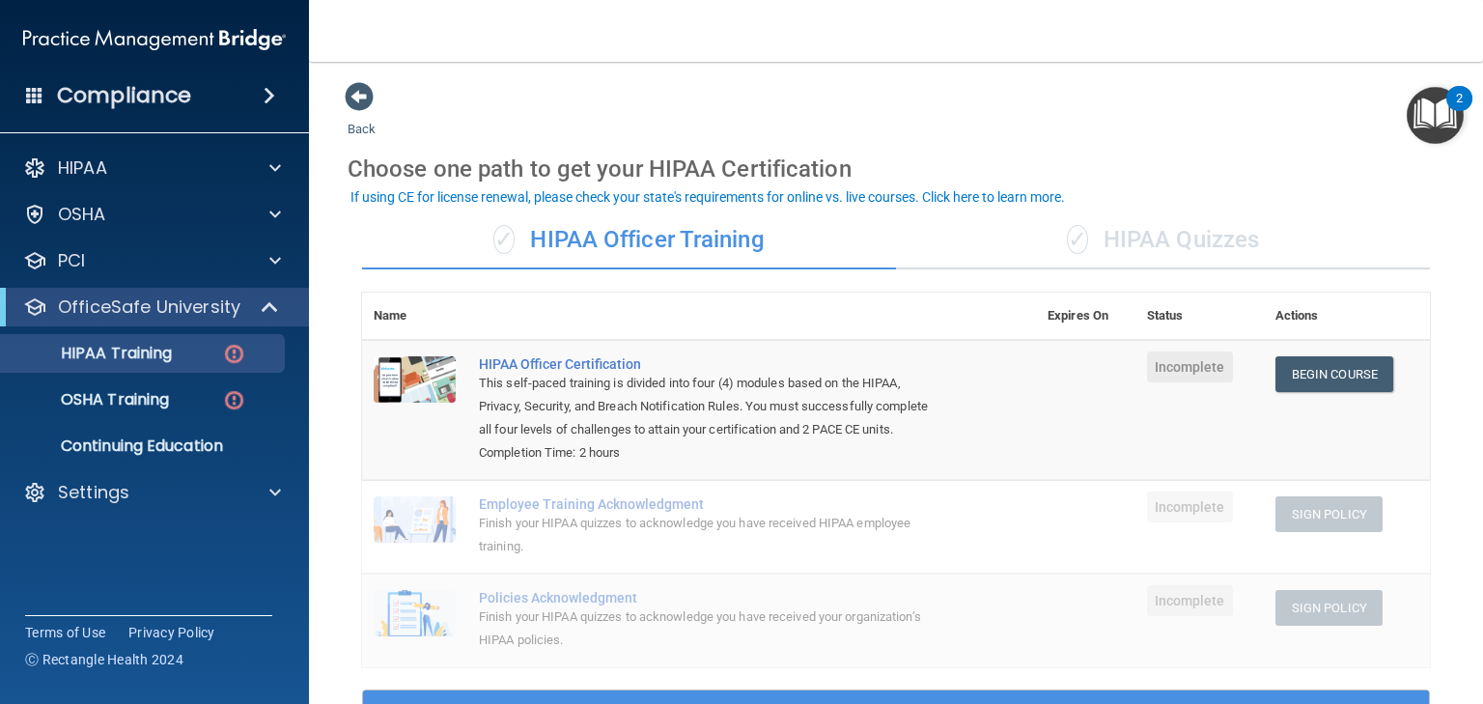
click at [1147, 255] on div "✓ HIPAA Quizzes" at bounding box center [1163, 240] width 534 height 58
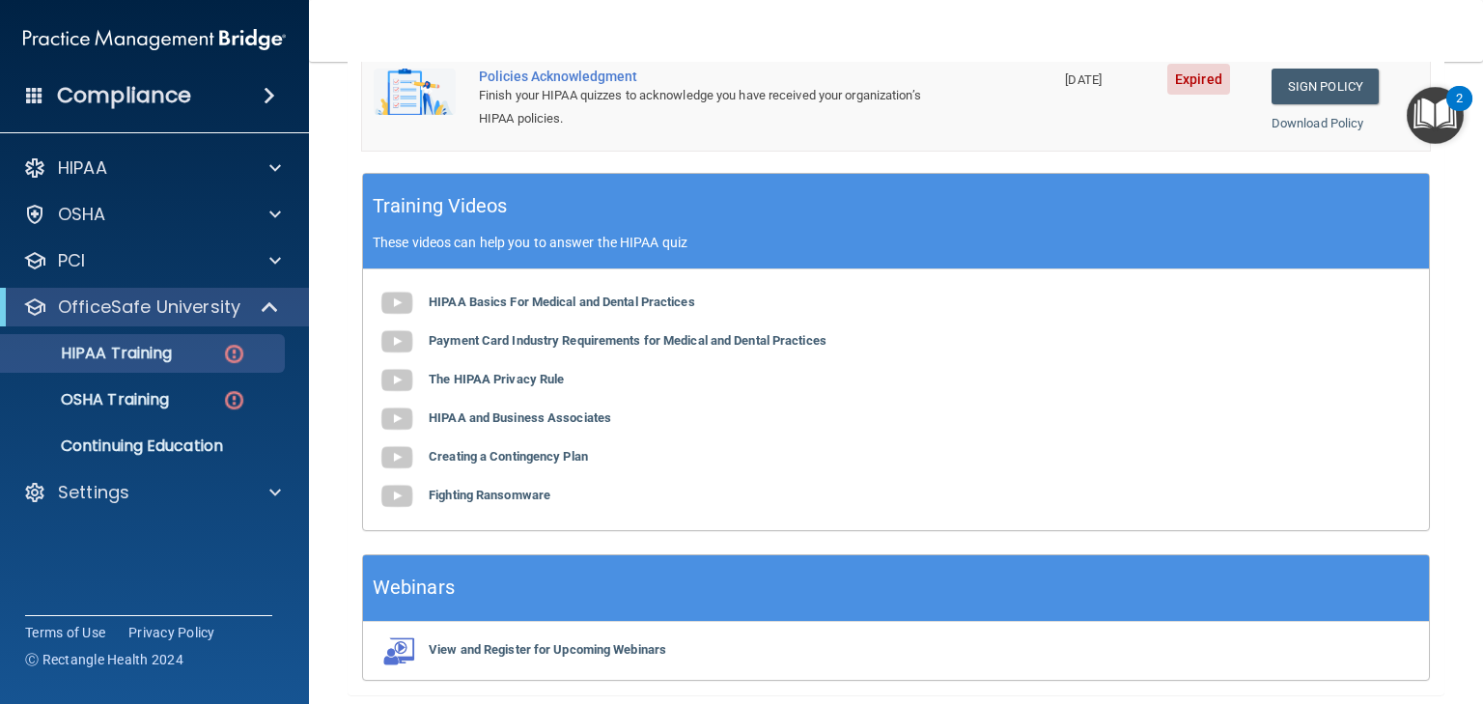
scroll to position [697, 0]
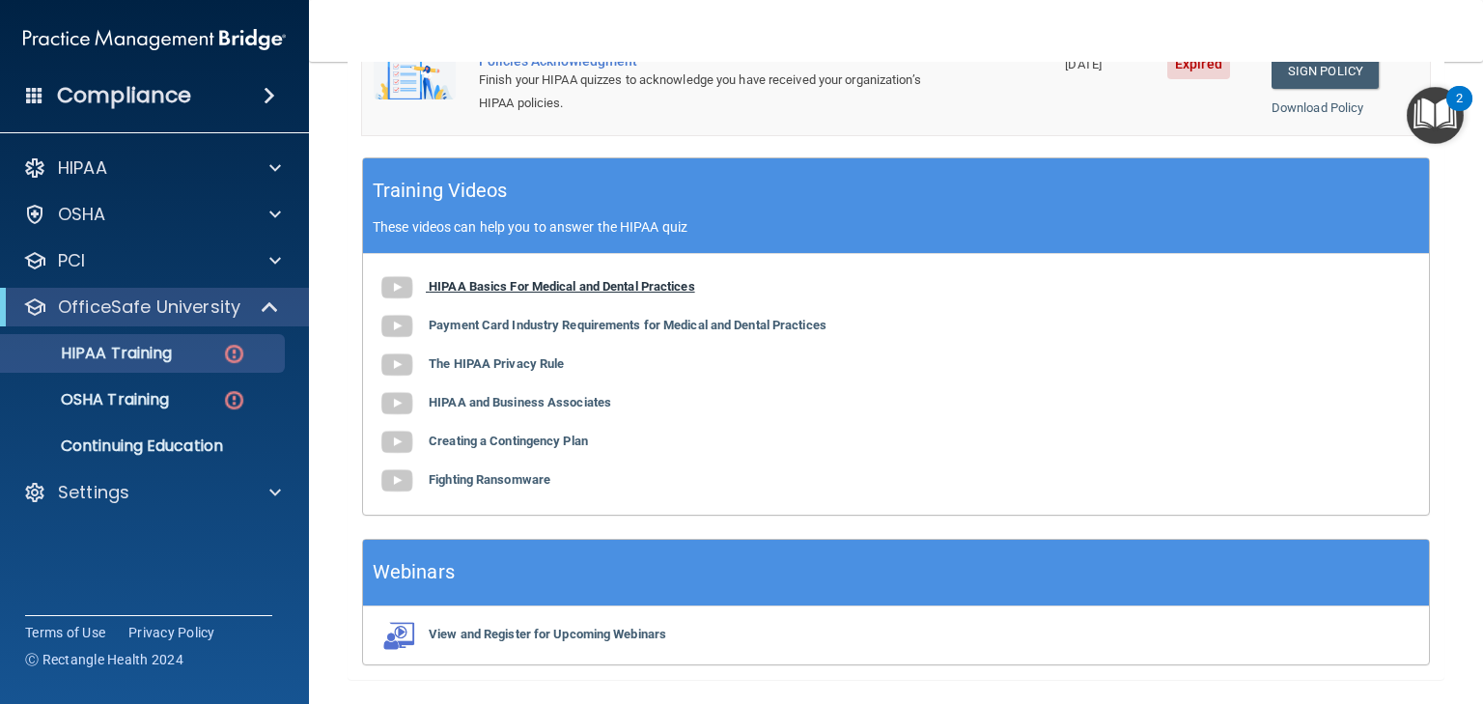
click at [543, 285] on b "HIPAA Basics For Medical and Dental Practices" at bounding box center [562, 286] width 267 height 14
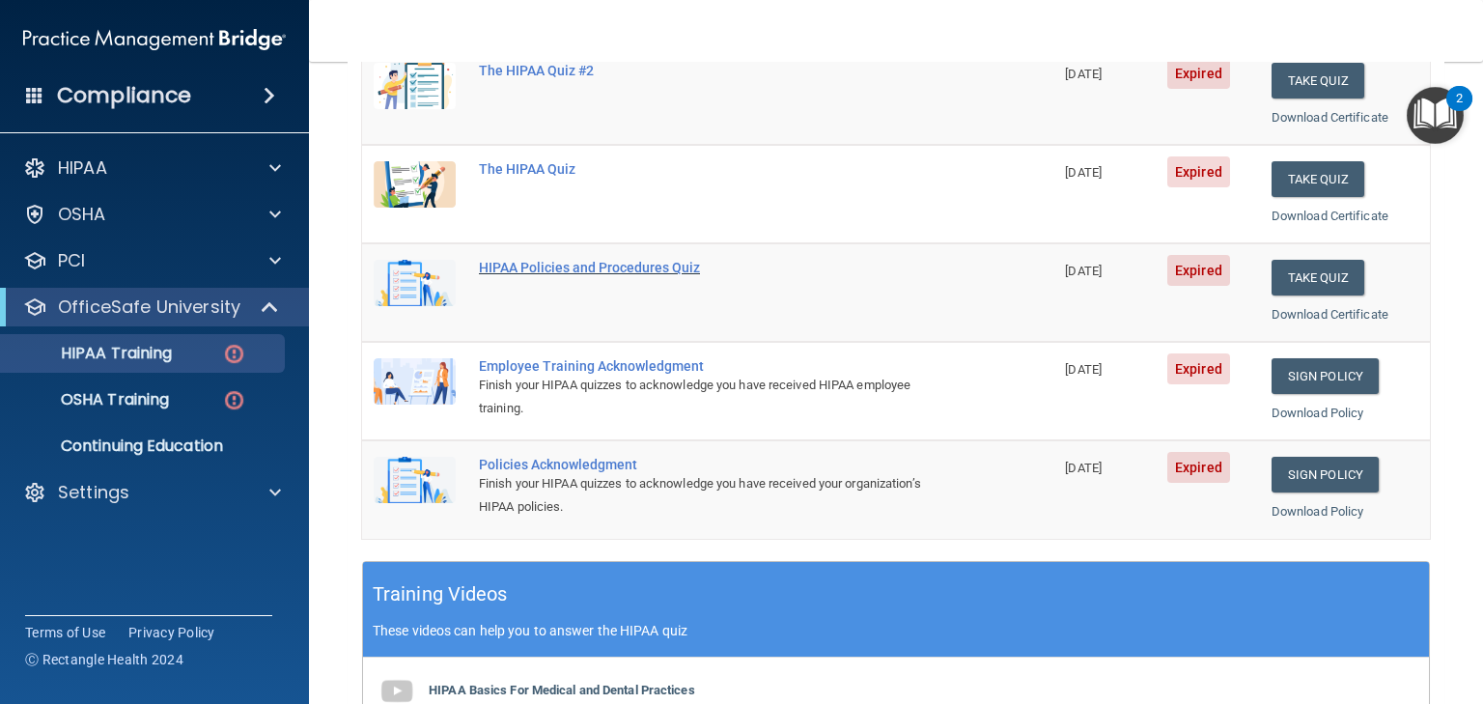
scroll to position [295, 0]
click at [143, 397] on p "OSHA Training" at bounding box center [91, 399] width 156 height 19
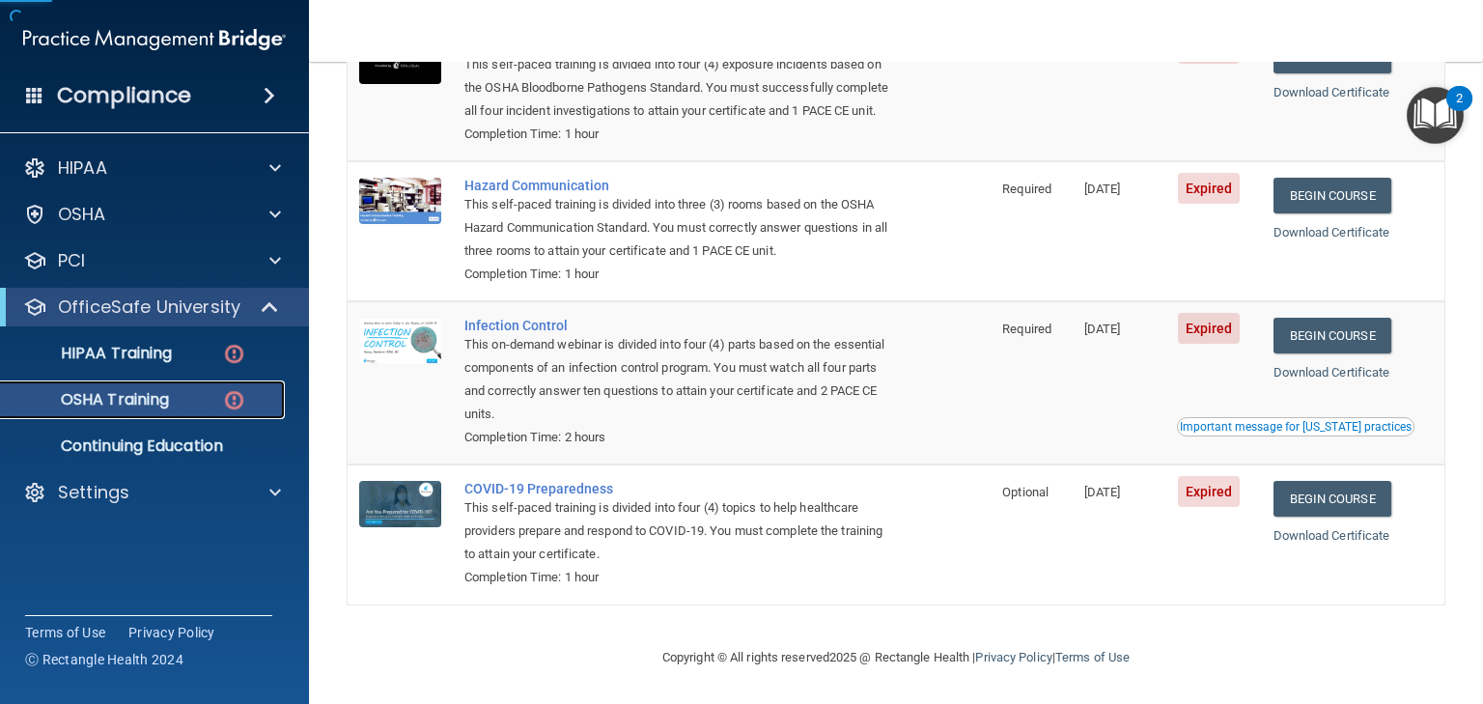
scroll to position [275, 0]
click at [135, 355] on p "HIPAA Training" at bounding box center [92, 353] width 159 height 19
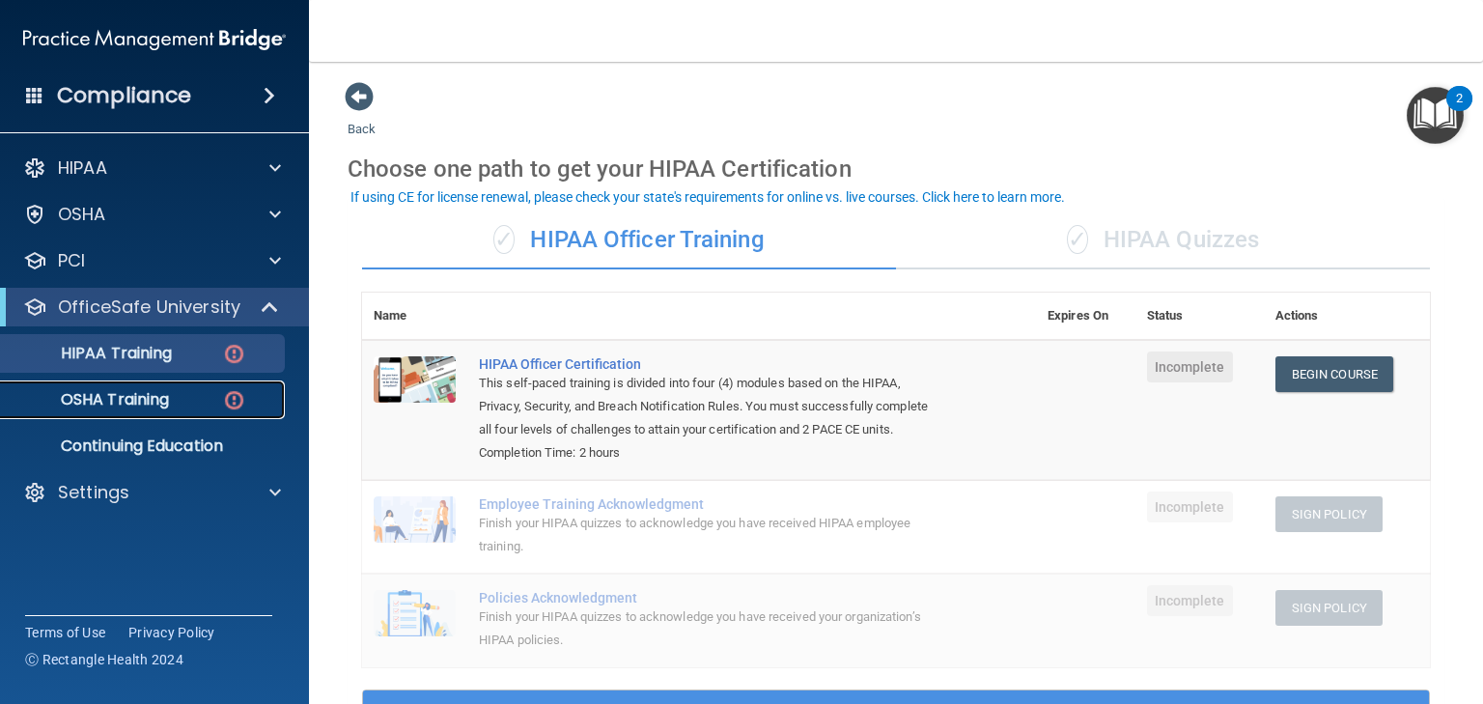
click at [112, 402] on p "OSHA Training" at bounding box center [91, 399] width 156 height 19
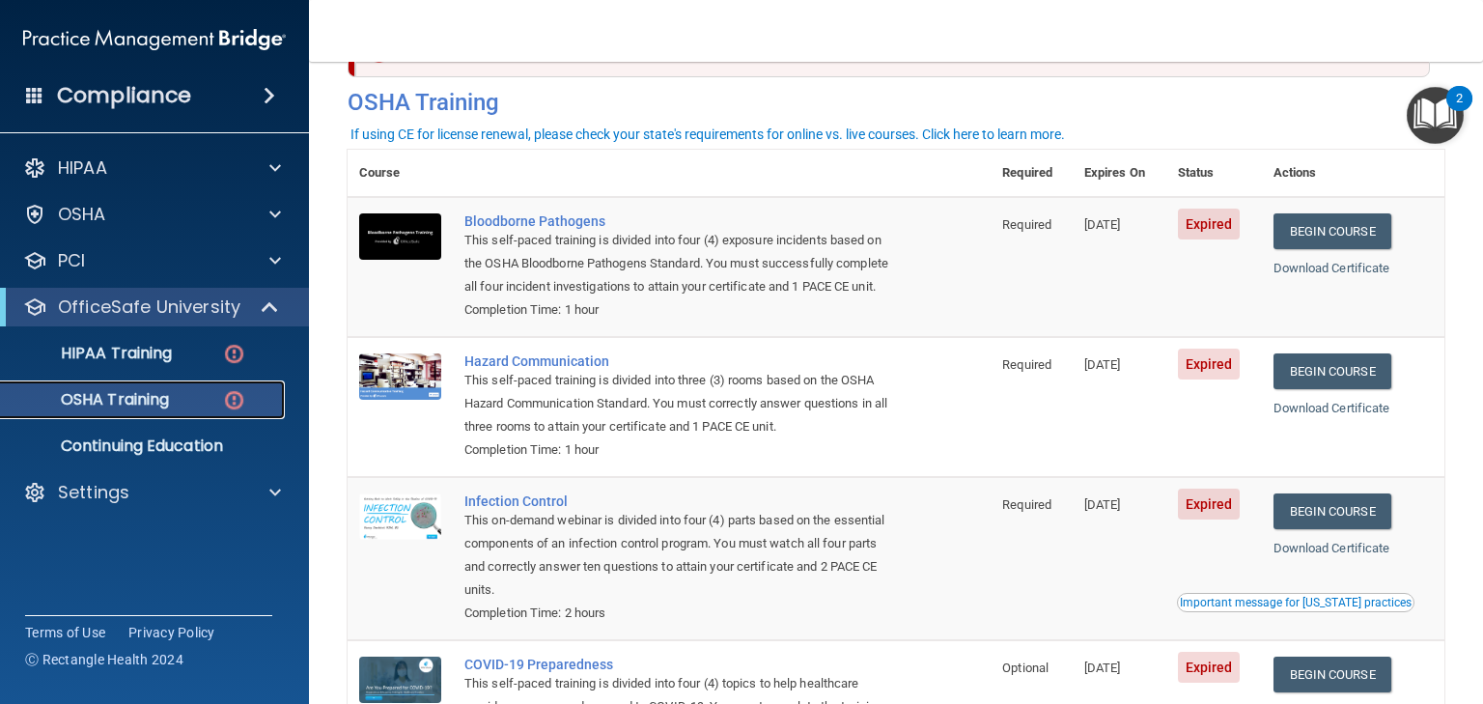
scroll to position [85, 0]
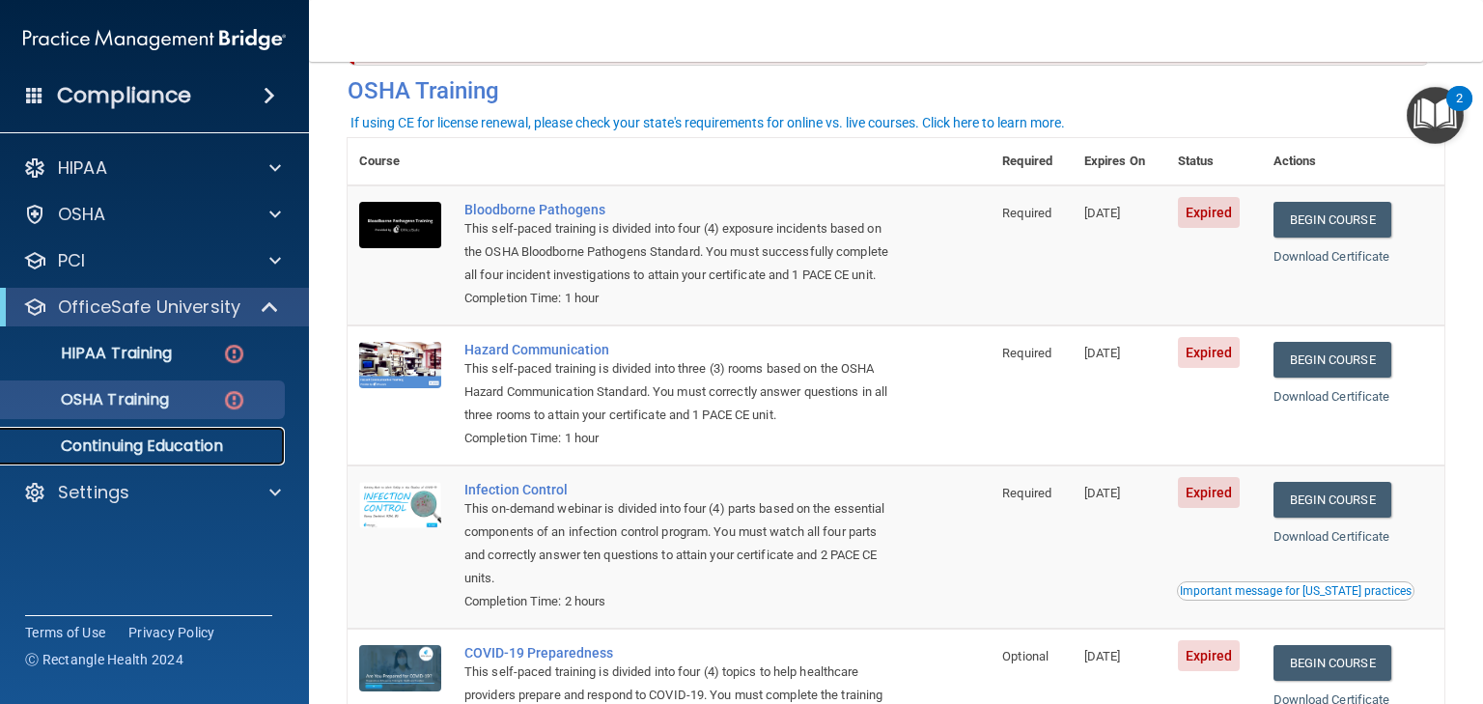
click at [154, 442] on p "Continuing Education" at bounding box center [145, 445] width 264 height 19
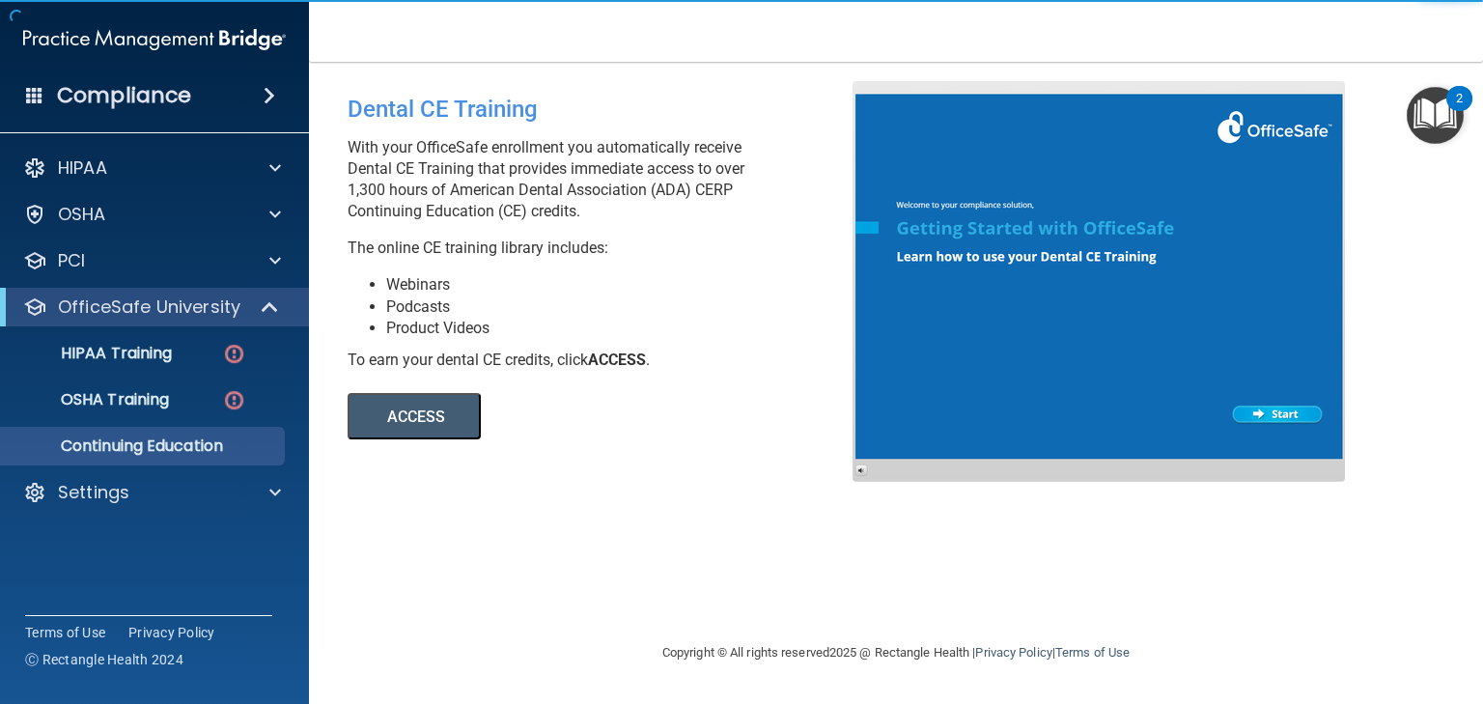
click at [401, 432] on button "ACCESS" at bounding box center [414, 416] width 133 height 46
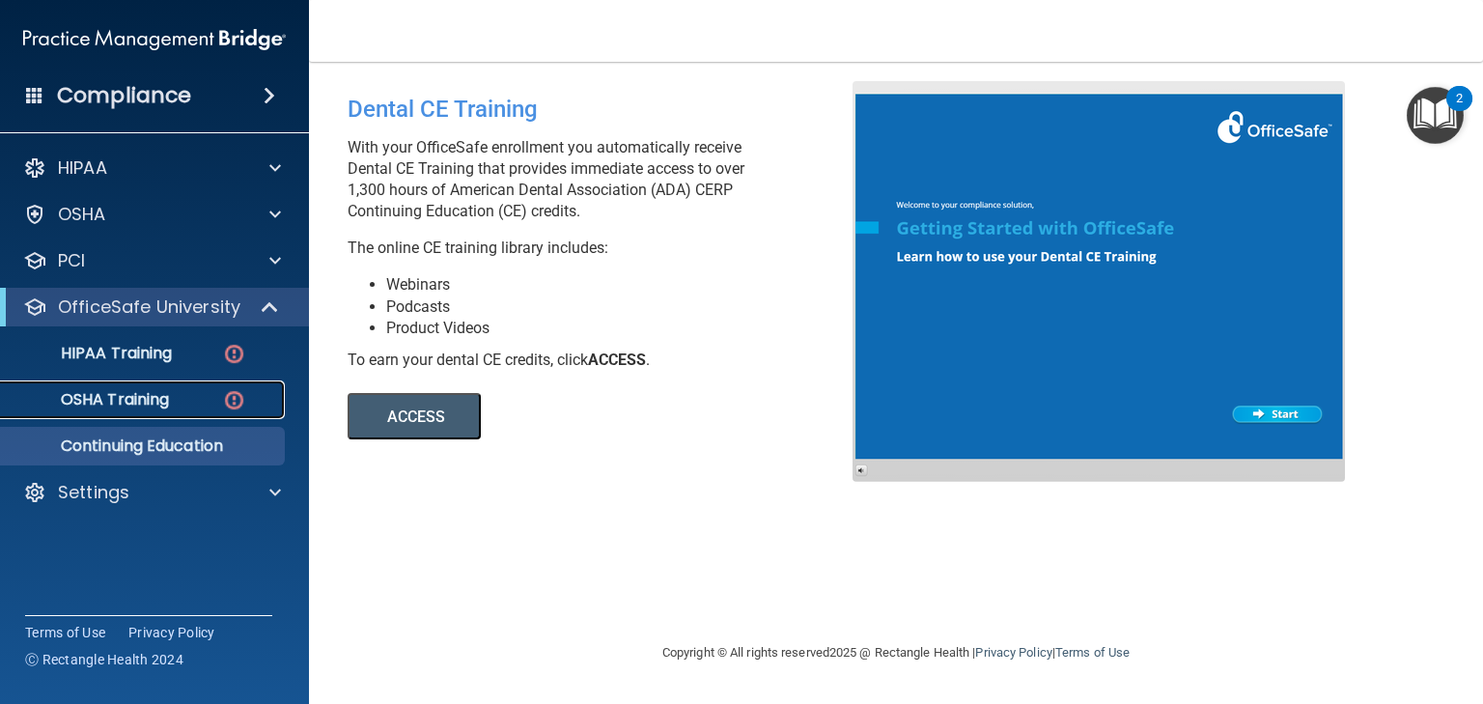
click at [151, 406] on p "OSHA Training" at bounding box center [91, 399] width 156 height 19
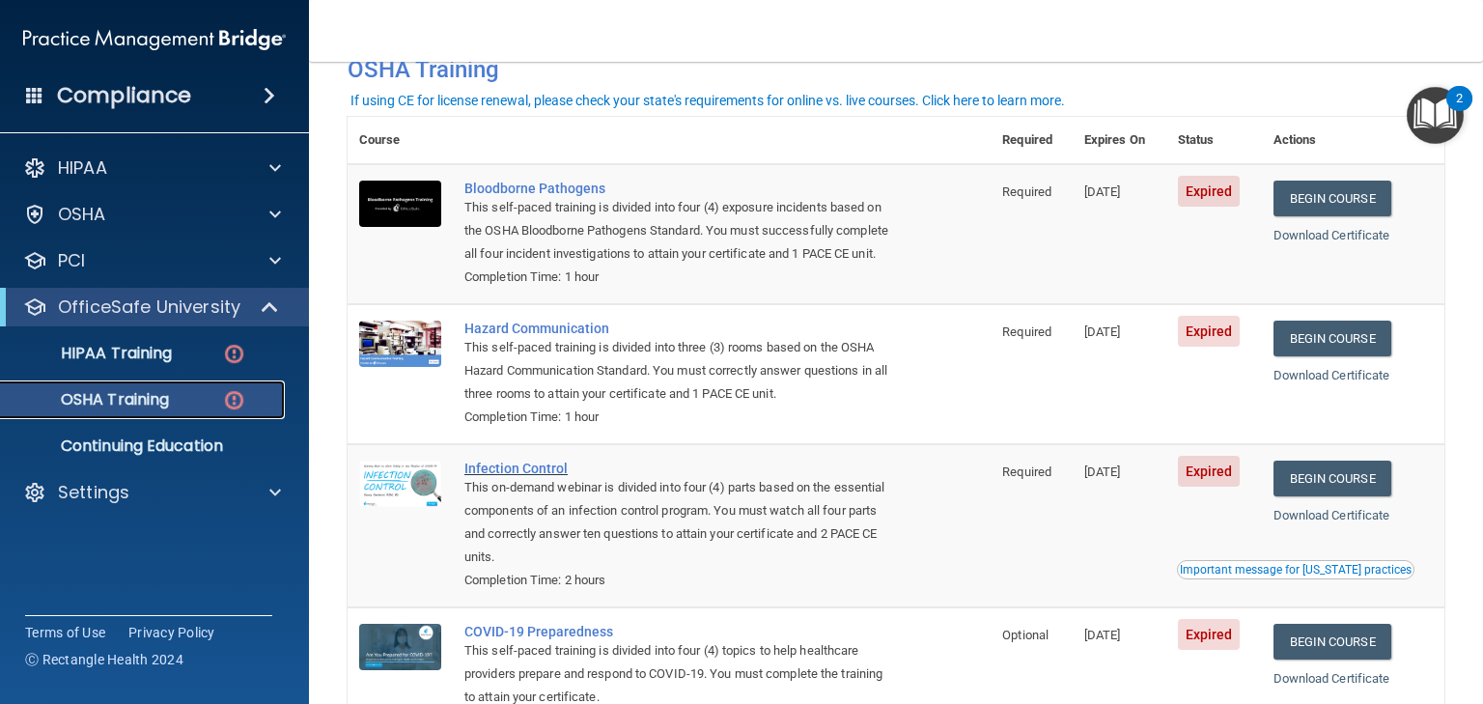
scroll to position [105, 0]
click at [108, 448] on p "Continuing Education" at bounding box center [145, 445] width 264 height 19
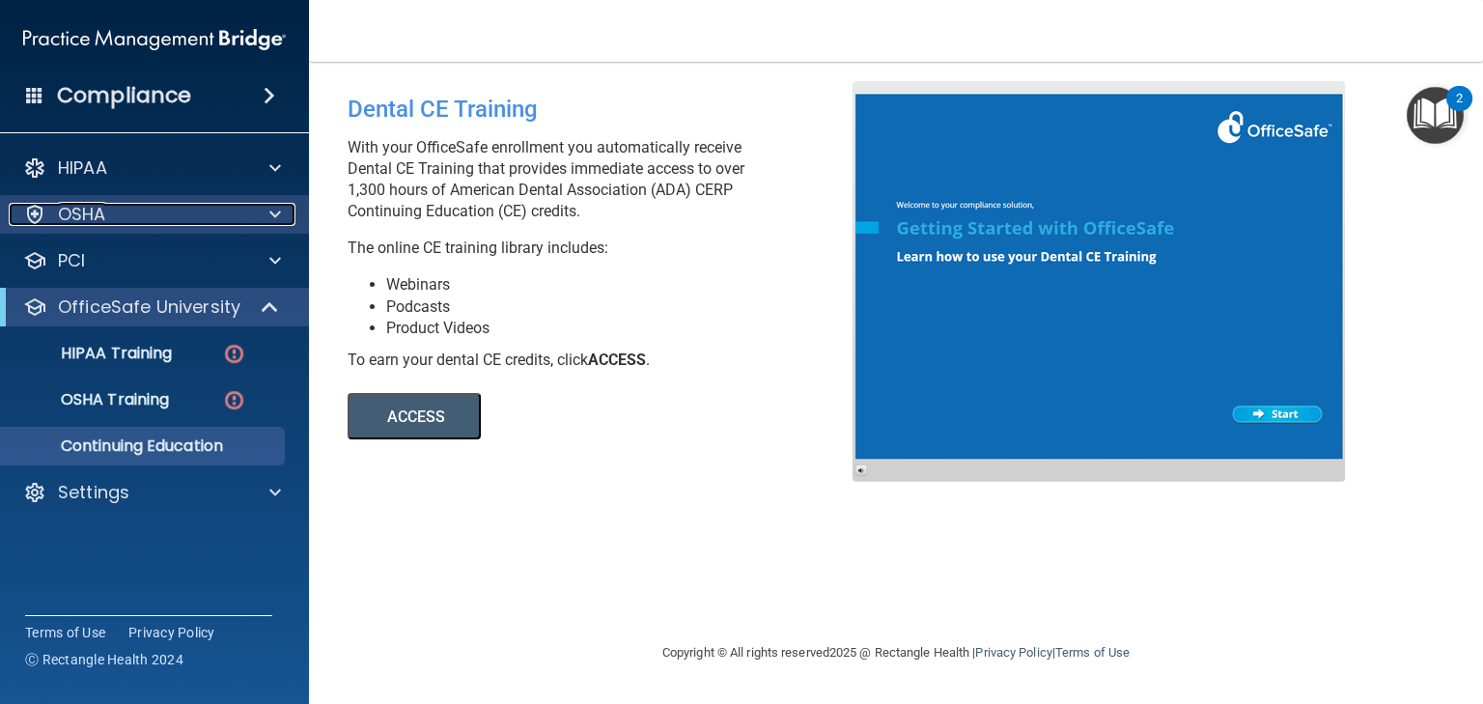
click at [81, 224] on p "OSHA" at bounding box center [82, 214] width 48 height 23
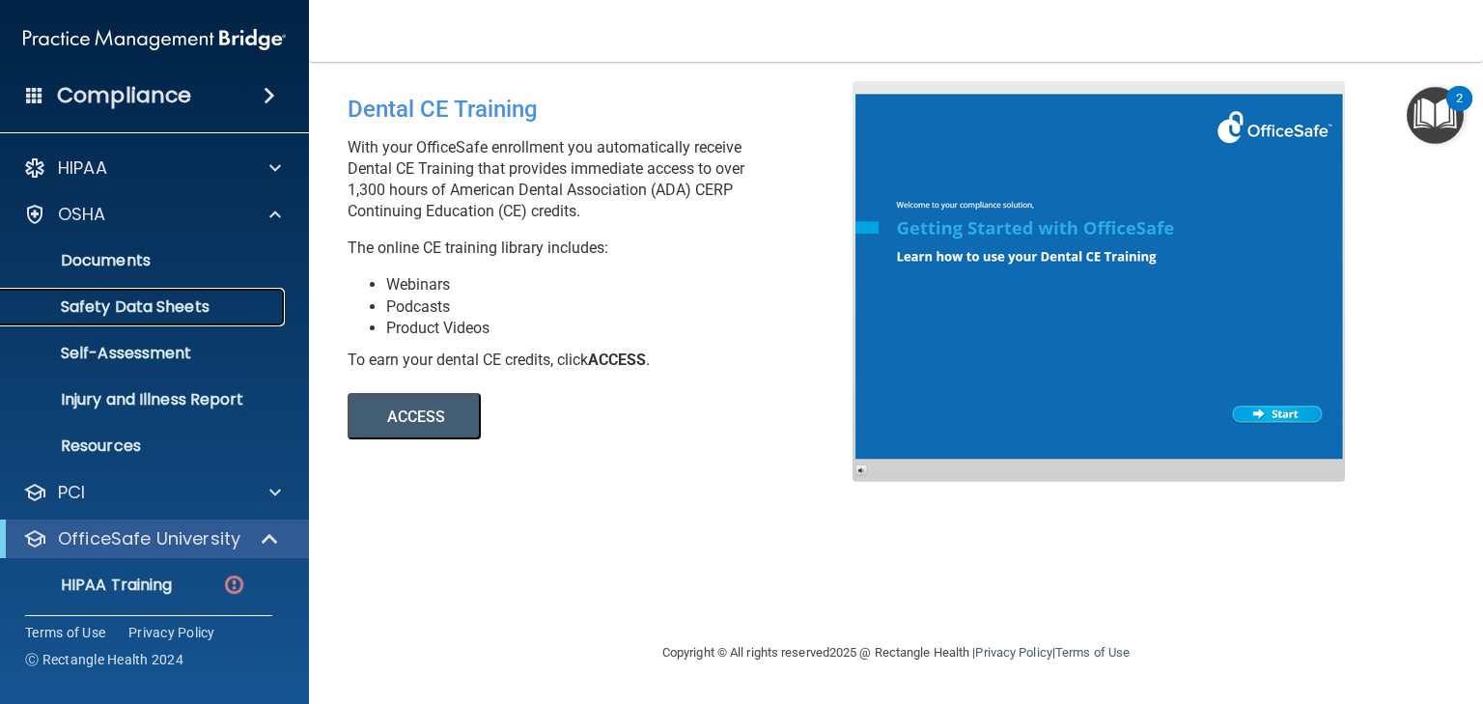
click at [105, 312] on p "Safety Data Sheets" at bounding box center [145, 306] width 264 height 19
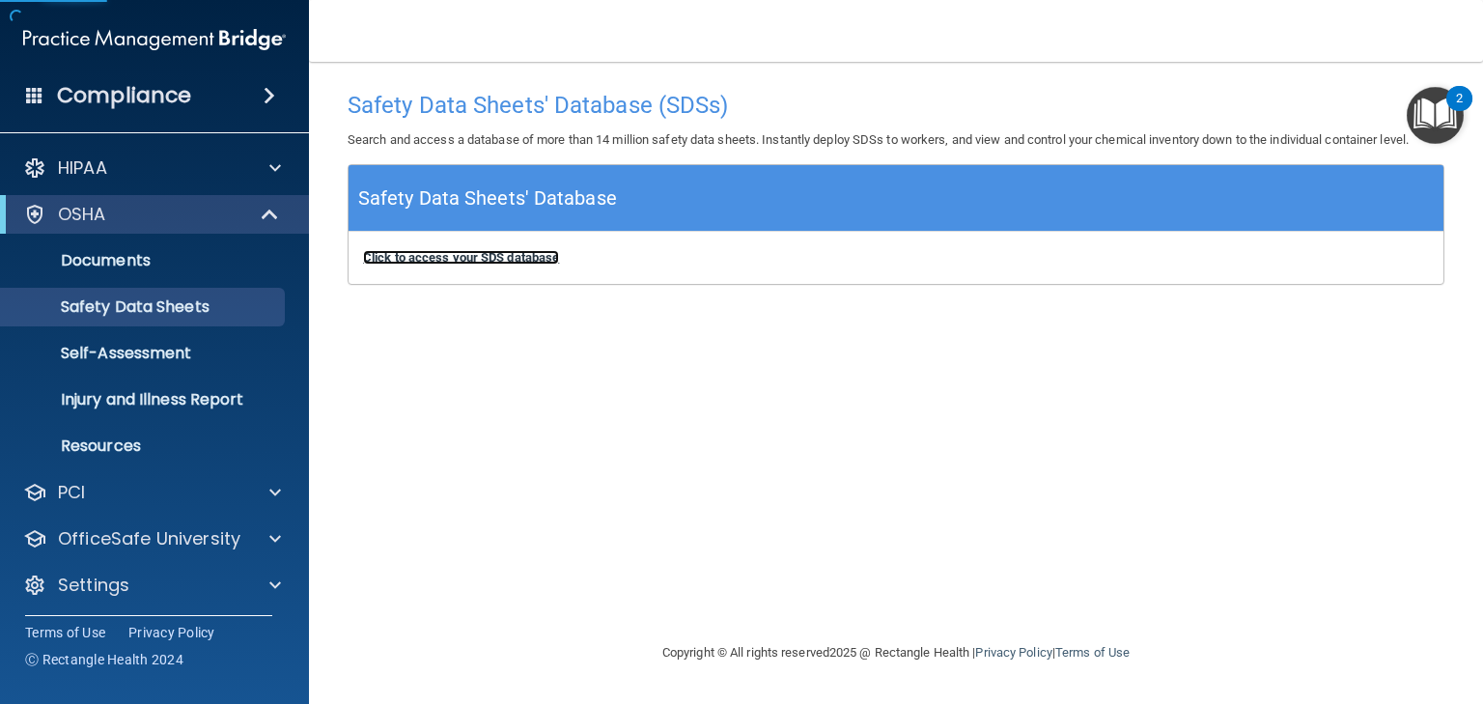
click at [454, 258] on b "Click to access your SDS database" at bounding box center [461, 257] width 196 height 14
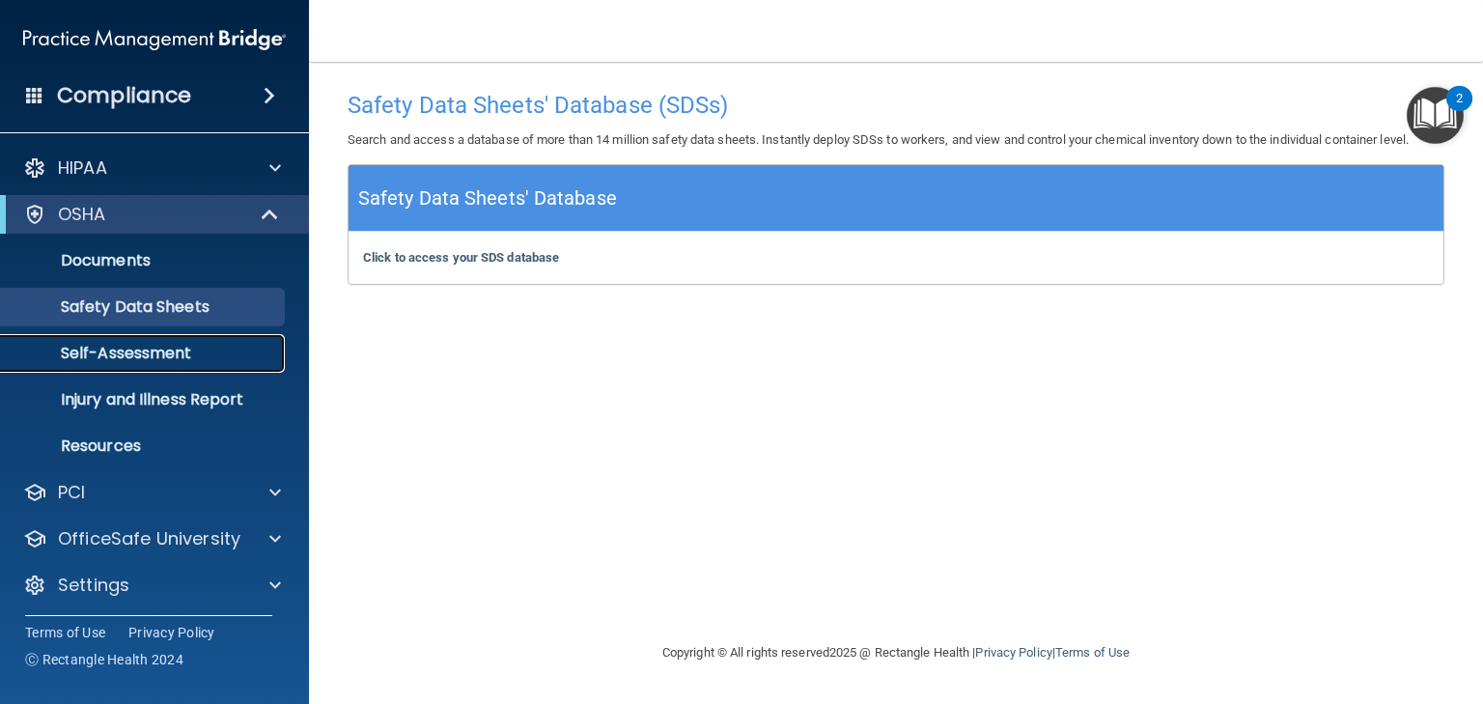
click at [119, 355] on p "Self-Assessment" at bounding box center [145, 353] width 264 height 19
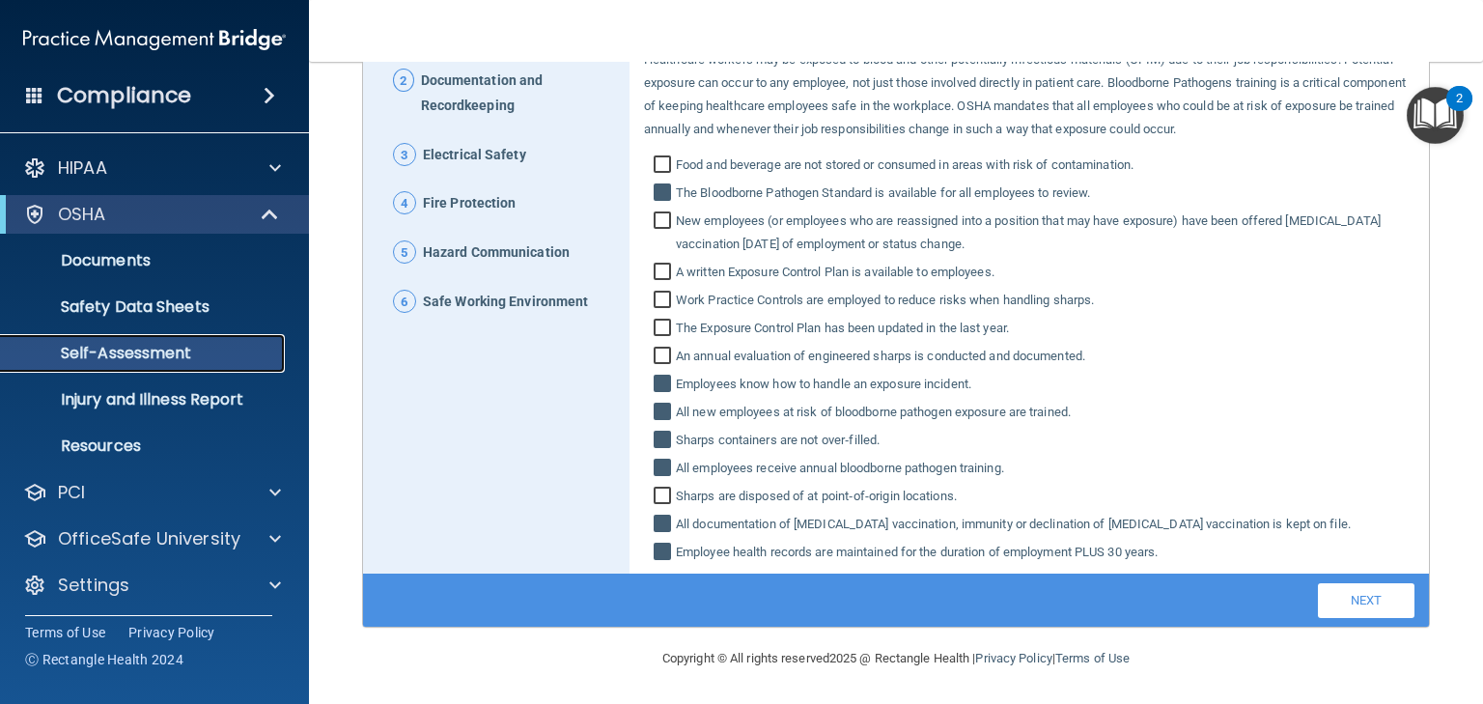
scroll to position [270, 0]
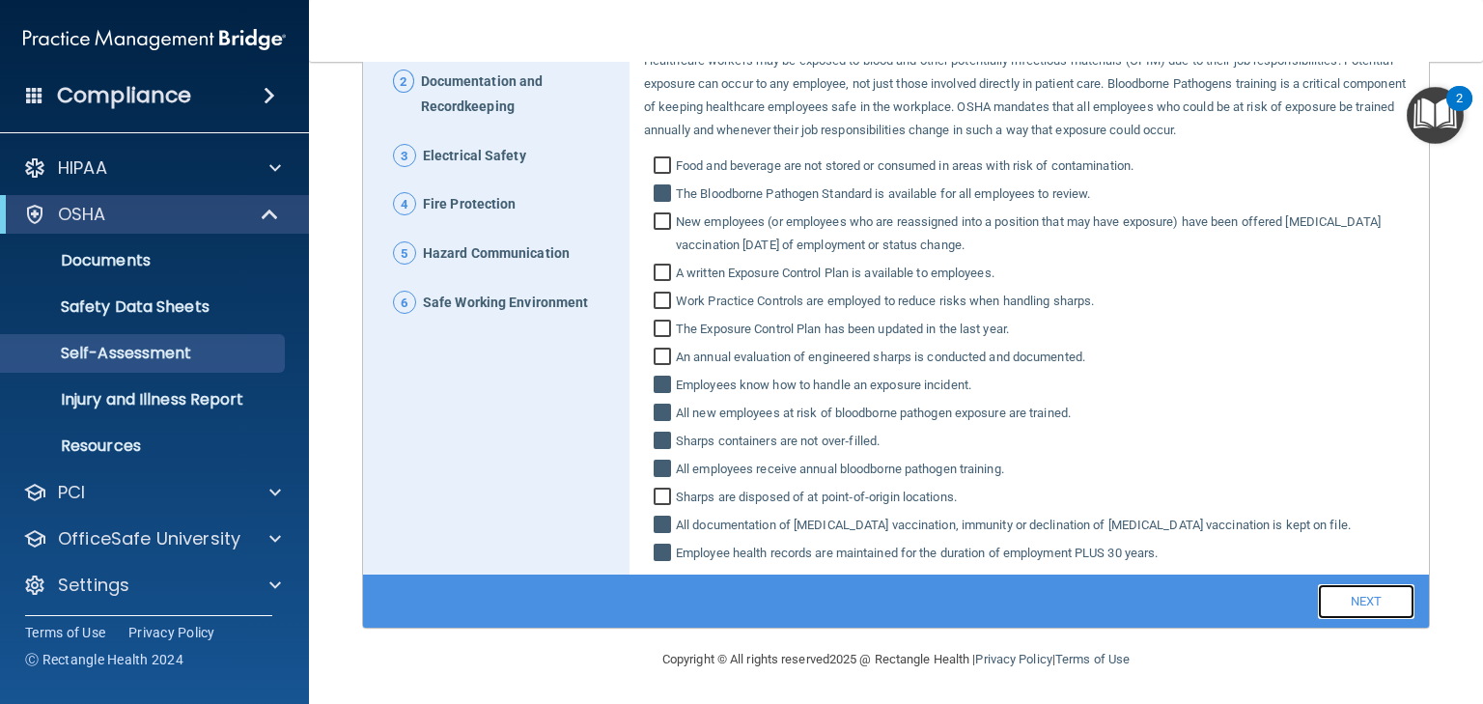
click at [1365, 605] on link "Next" at bounding box center [1366, 601] width 97 height 35
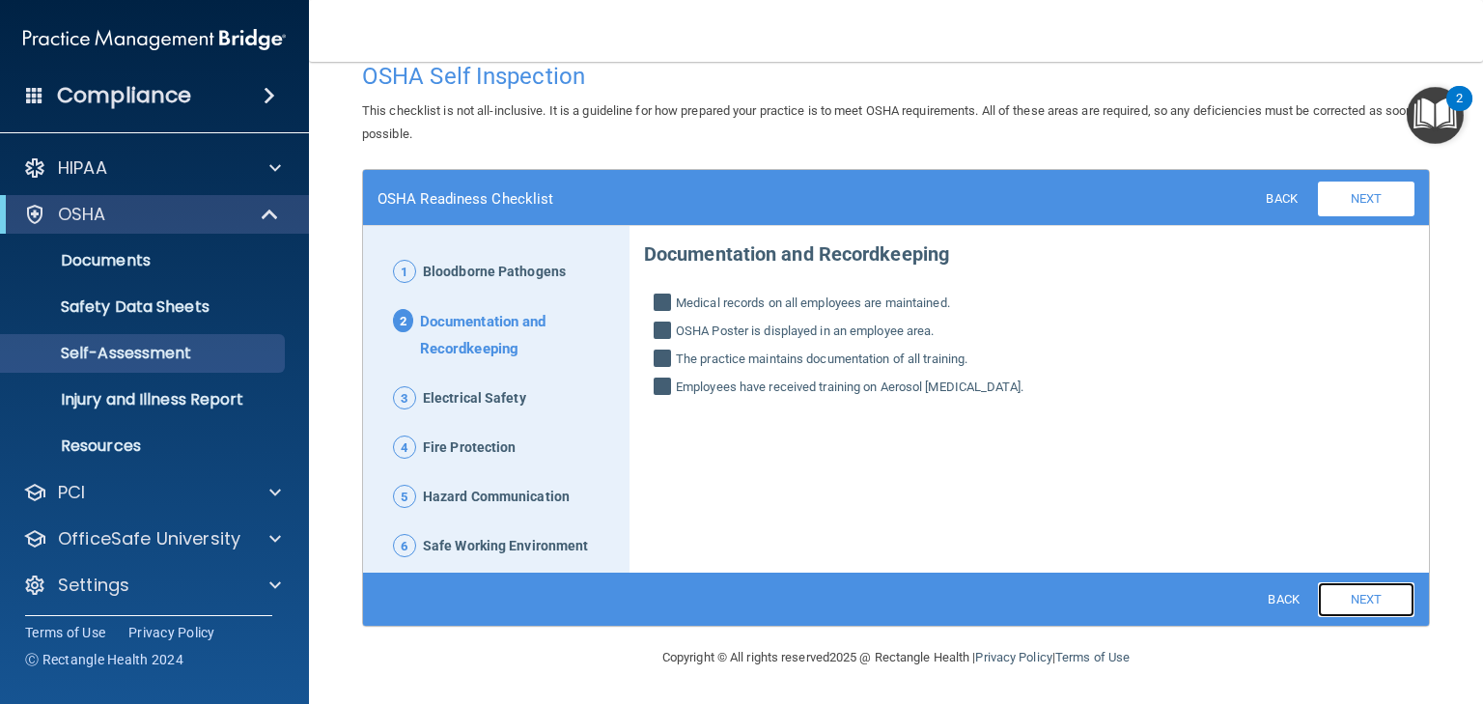
scroll to position [28, 0]
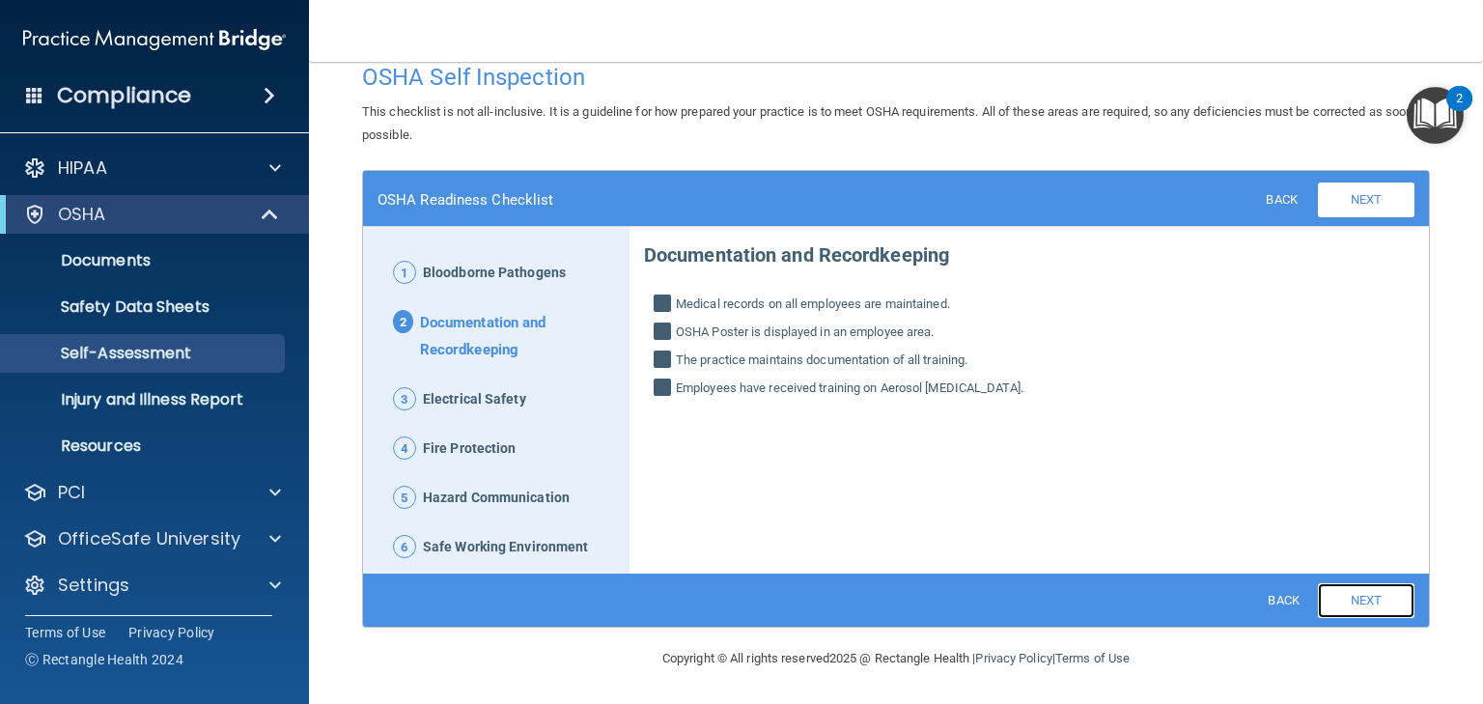
click at [1346, 592] on link "Next" at bounding box center [1366, 600] width 97 height 35
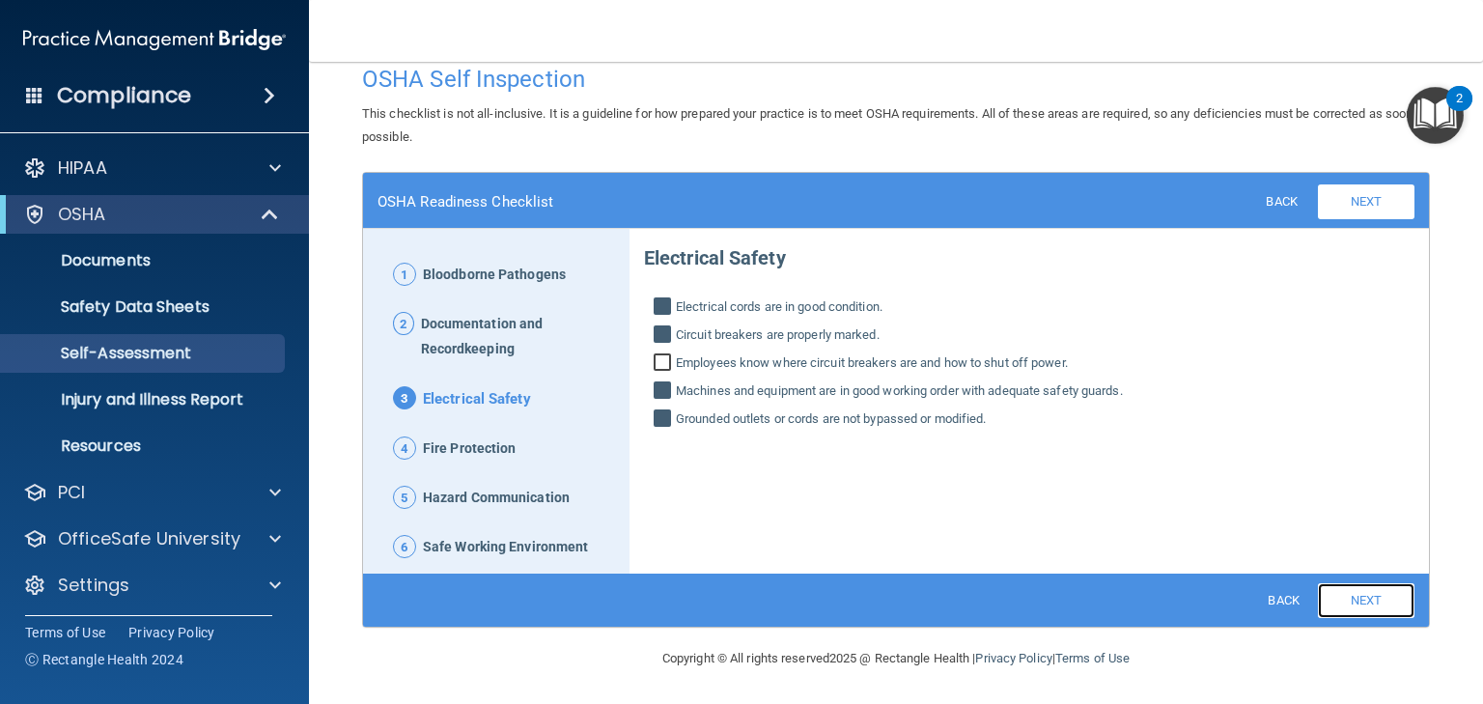
click at [1346, 592] on link "Next" at bounding box center [1366, 600] width 97 height 35
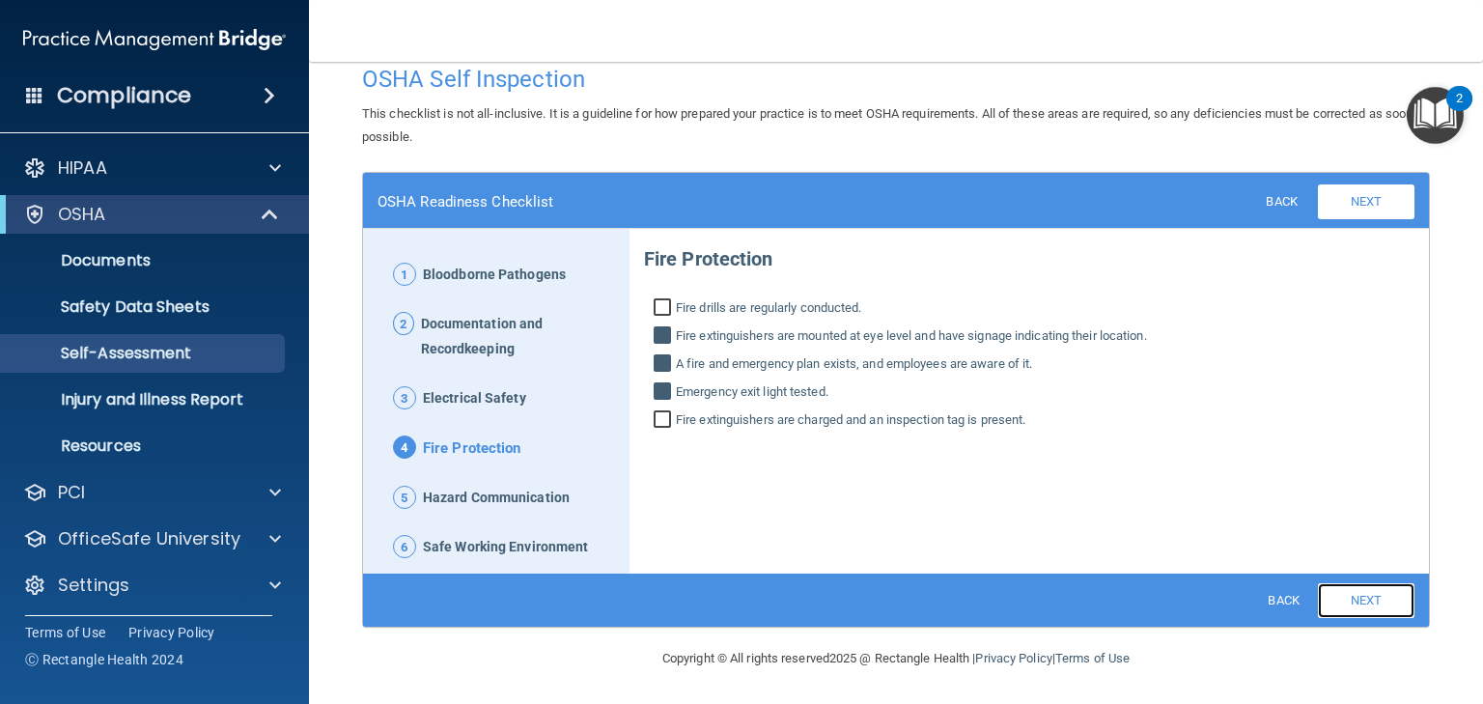
click at [1346, 592] on link "Next" at bounding box center [1366, 600] width 97 height 35
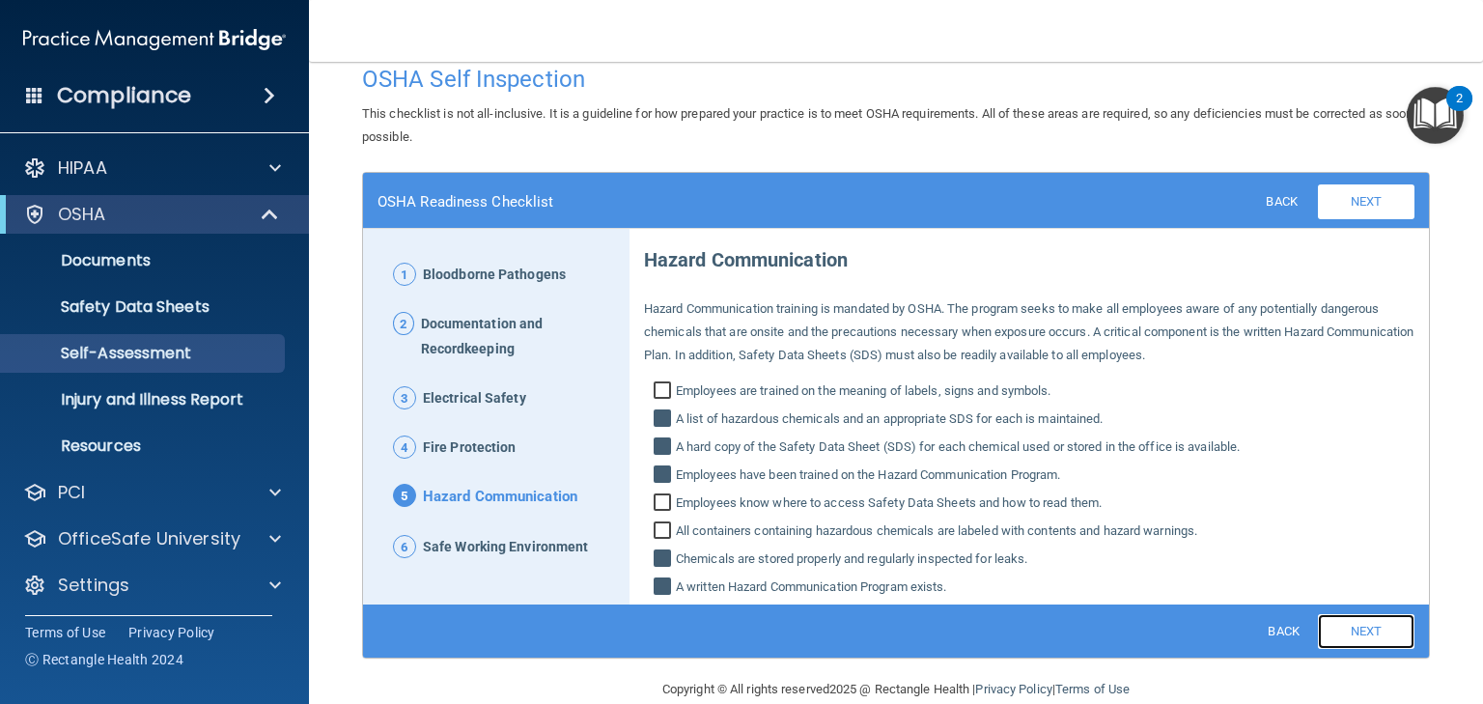
scroll to position [58, 0]
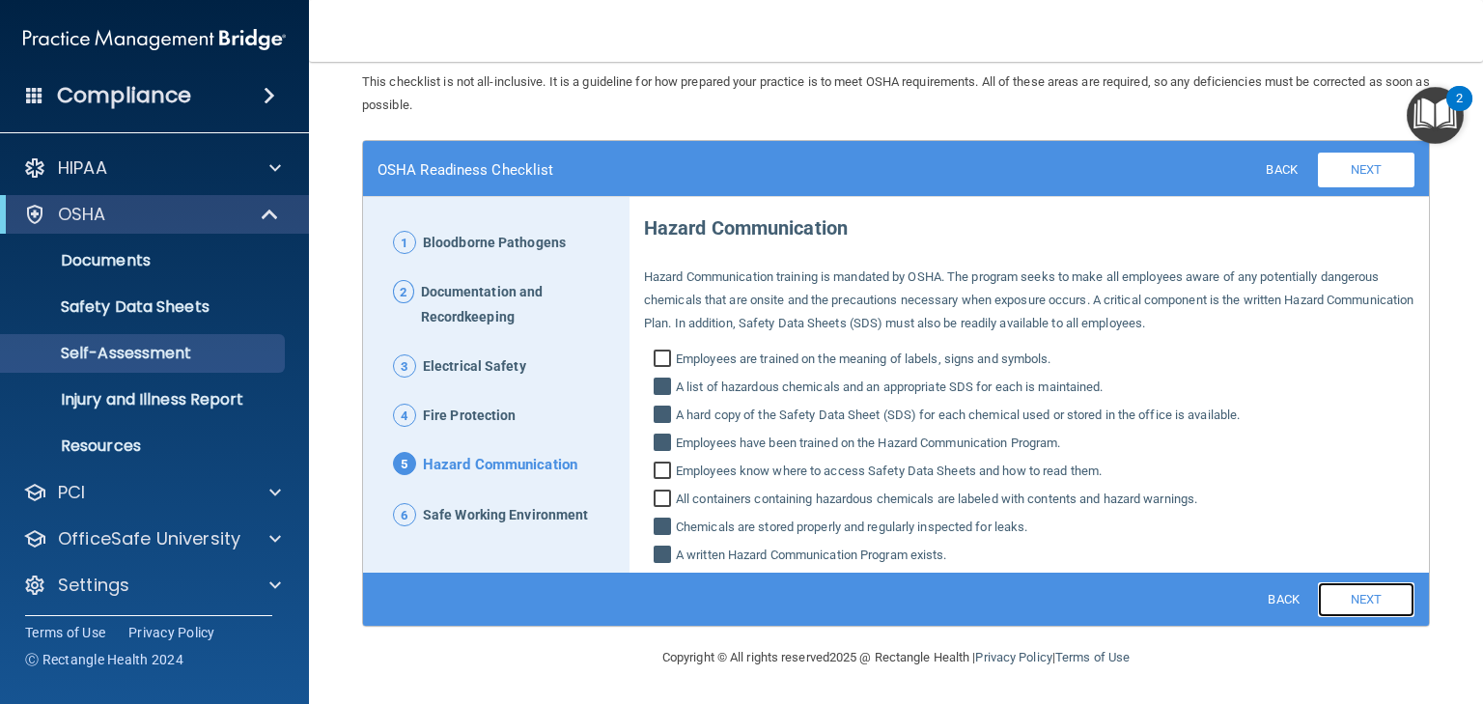
click at [1346, 592] on link "Next" at bounding box center [1366, 599] width 97 height 35
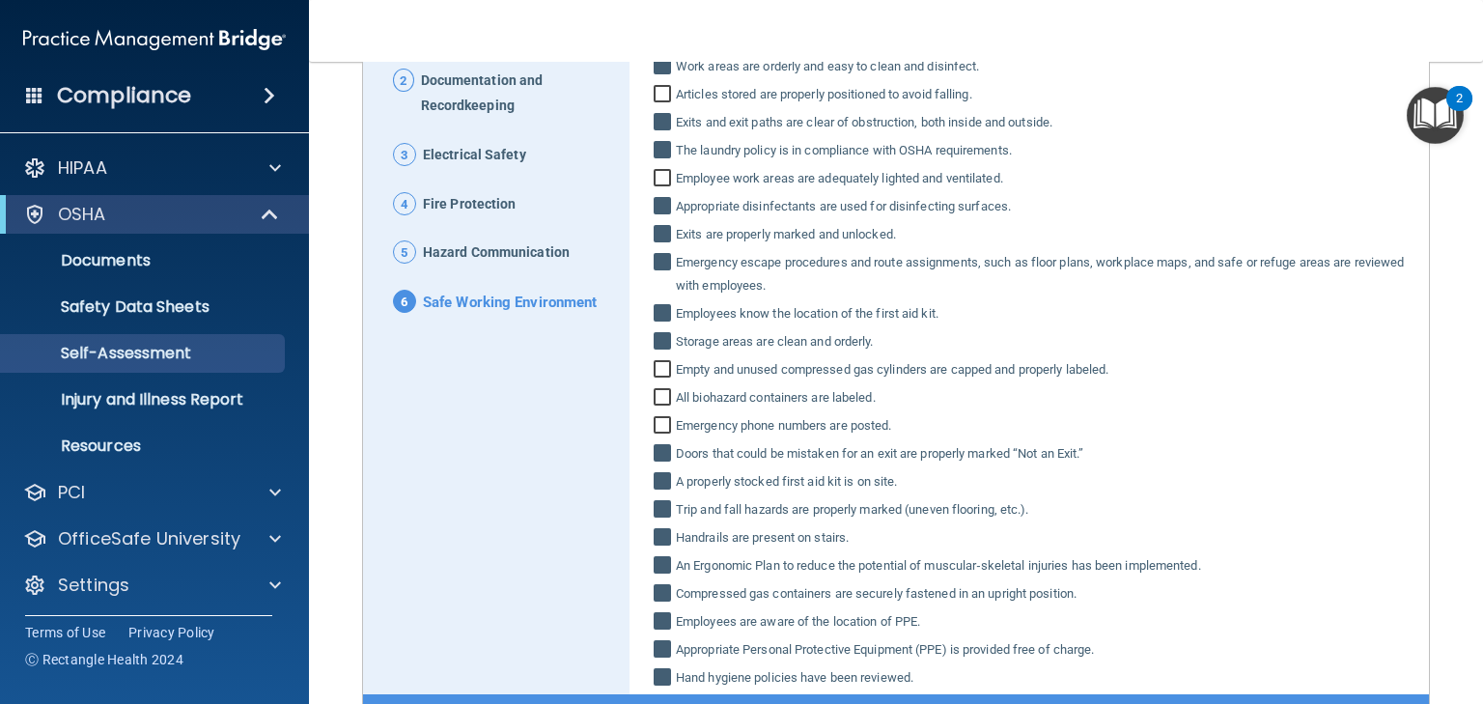
scroll to position [390, 0]
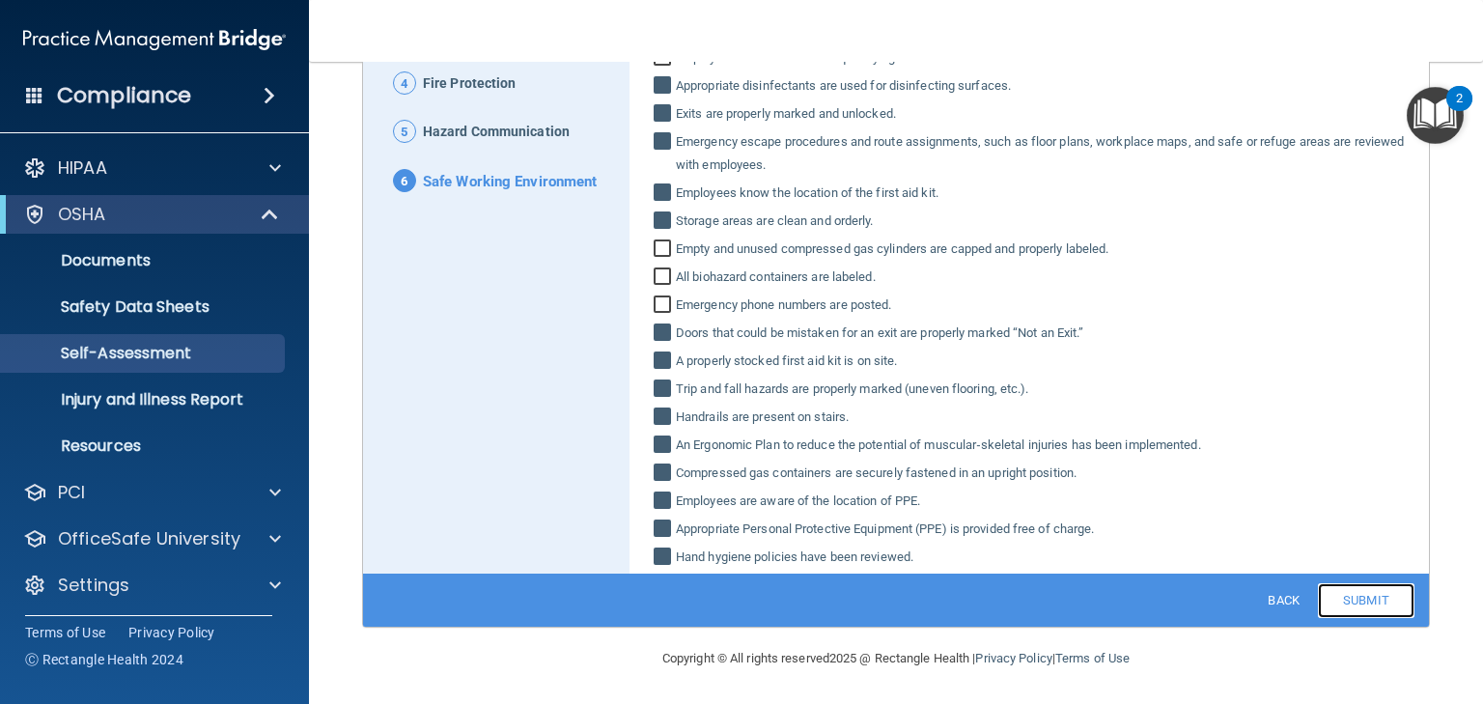
click at [1359, 600] on link "Submit" at bounding box center [1366, 600] width 97 height 35
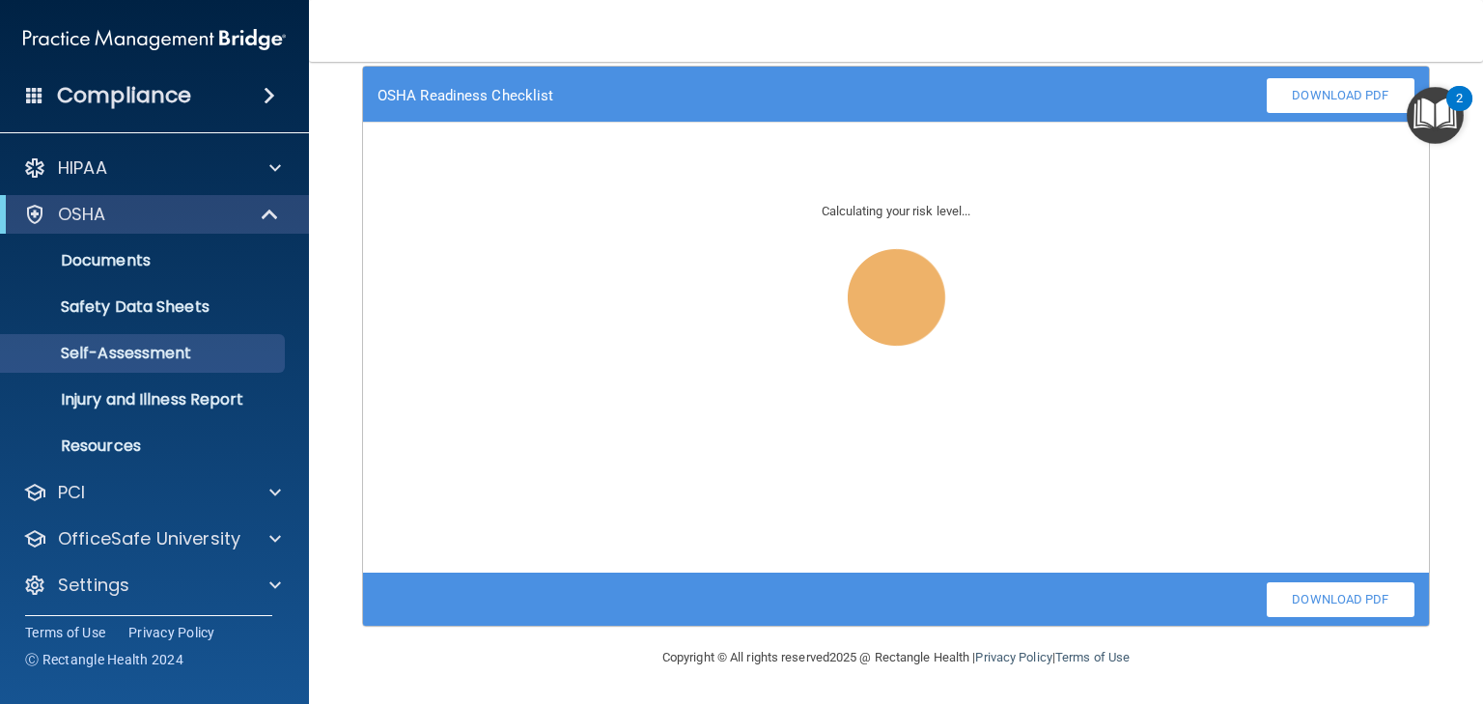
scroll to position [131, 0]
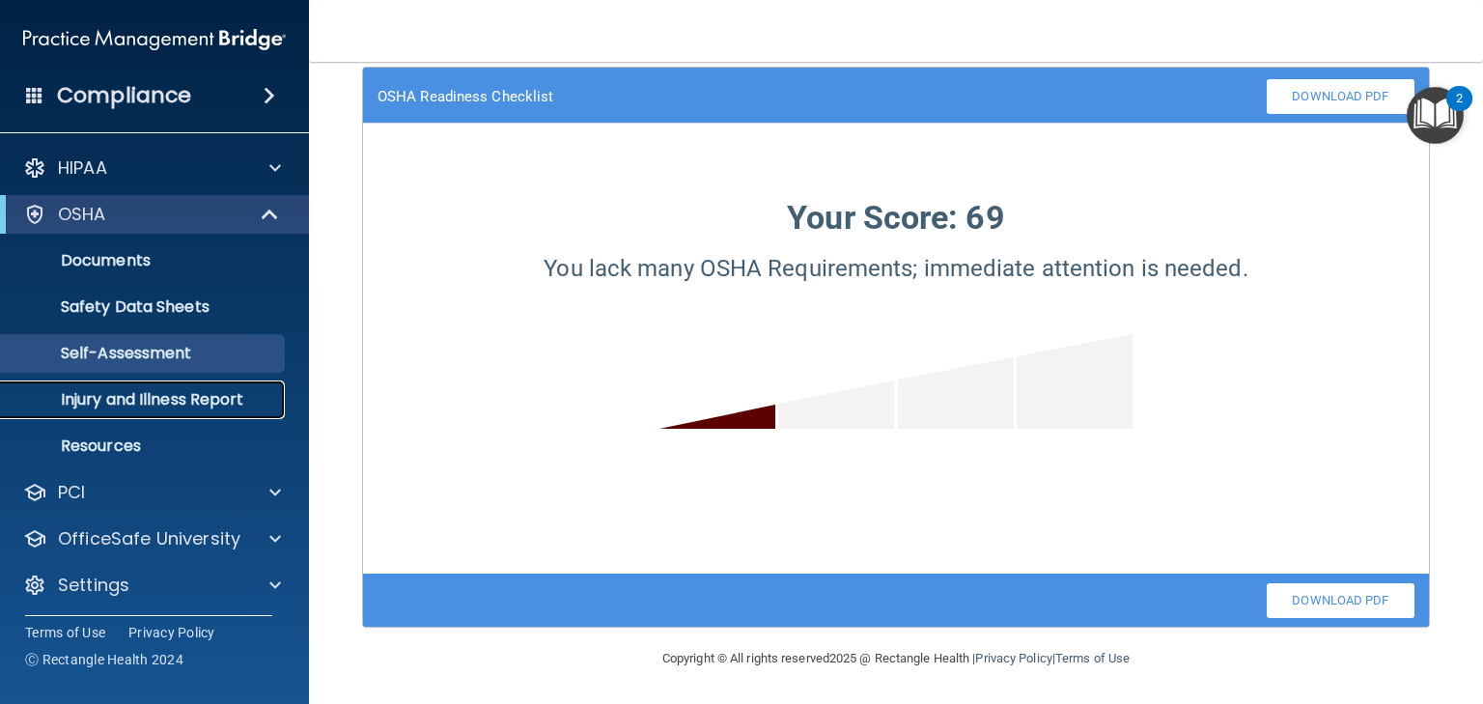
click at [174, 395] on p "Injury and Illness Report" at bounding box center [145, 399] width 264 height 19
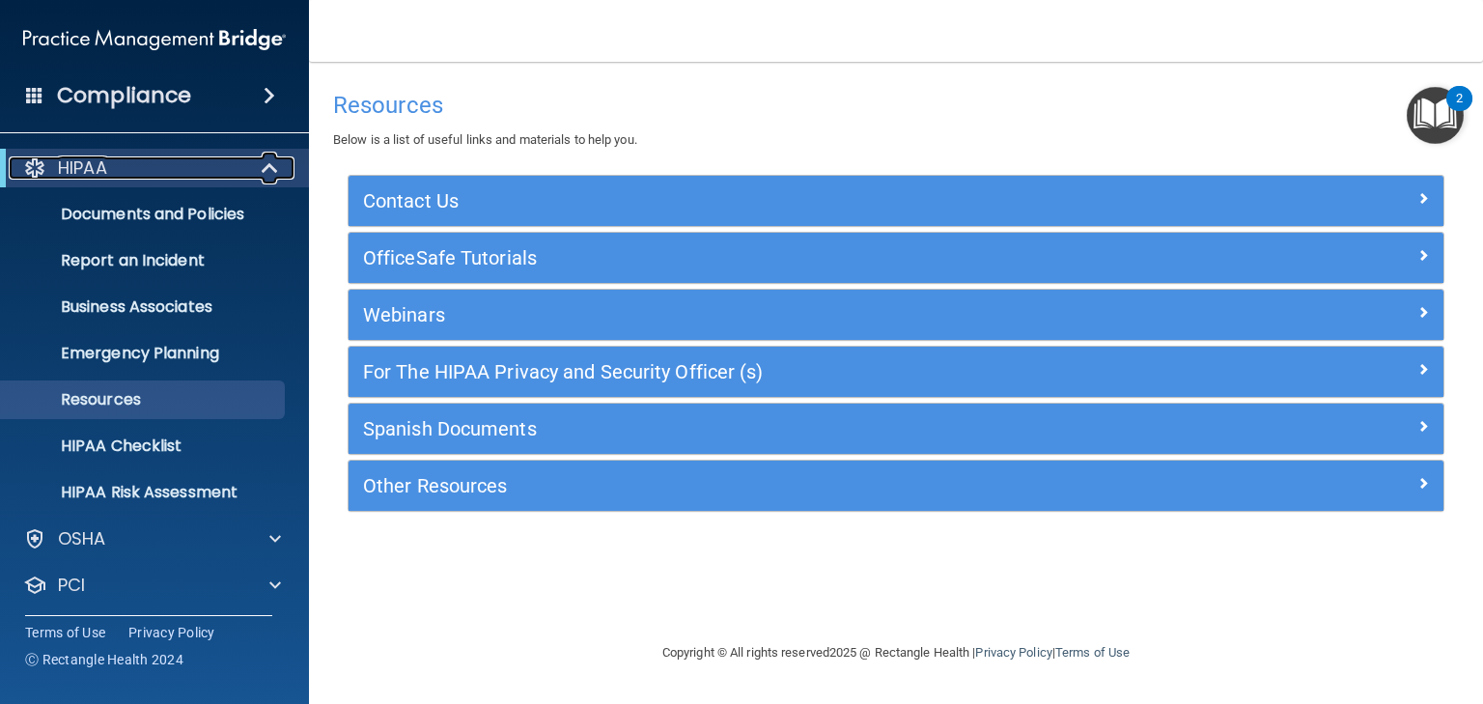
click at [100, 166] on p "HIPAA" at bounding box center [82, 167] width 49 height 23
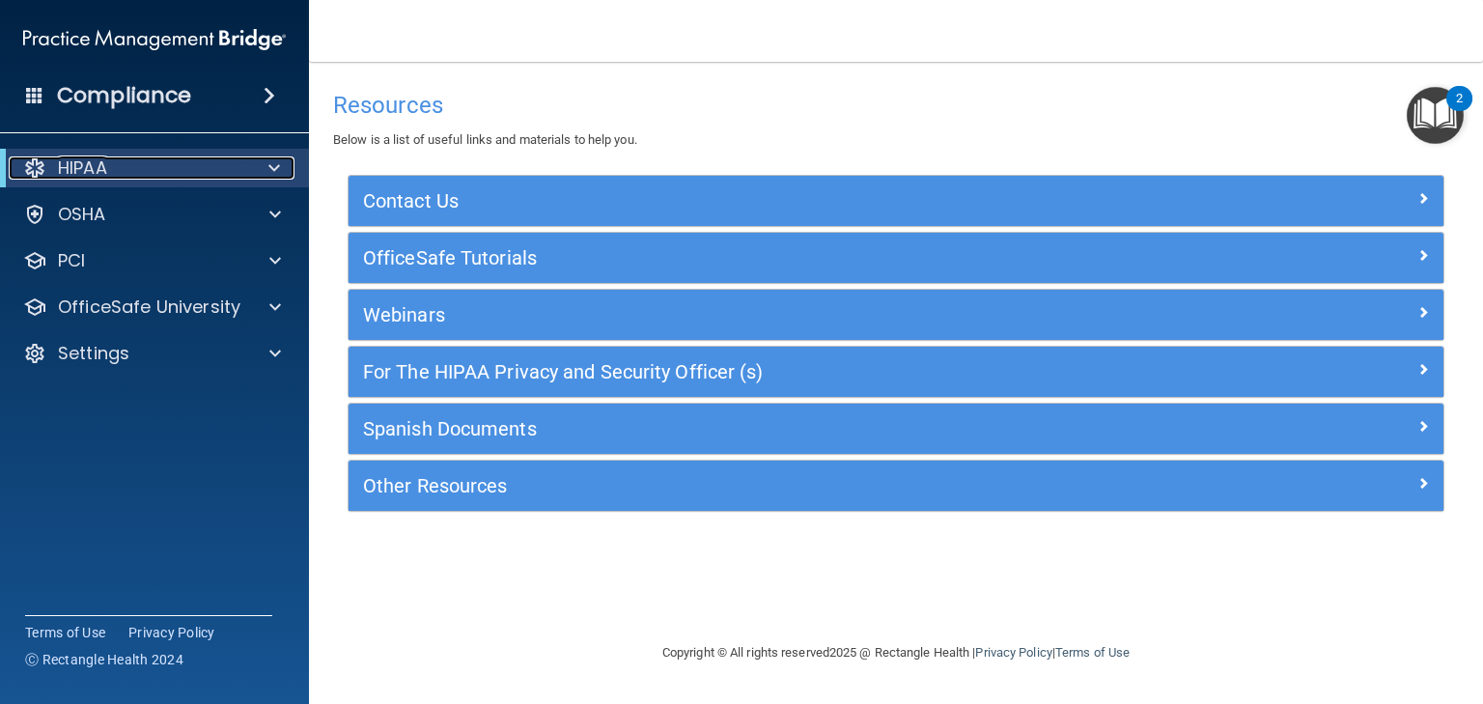
click at [78, 171] on p "HIPAA" at bounding box center [82, 167] width 49 height 23
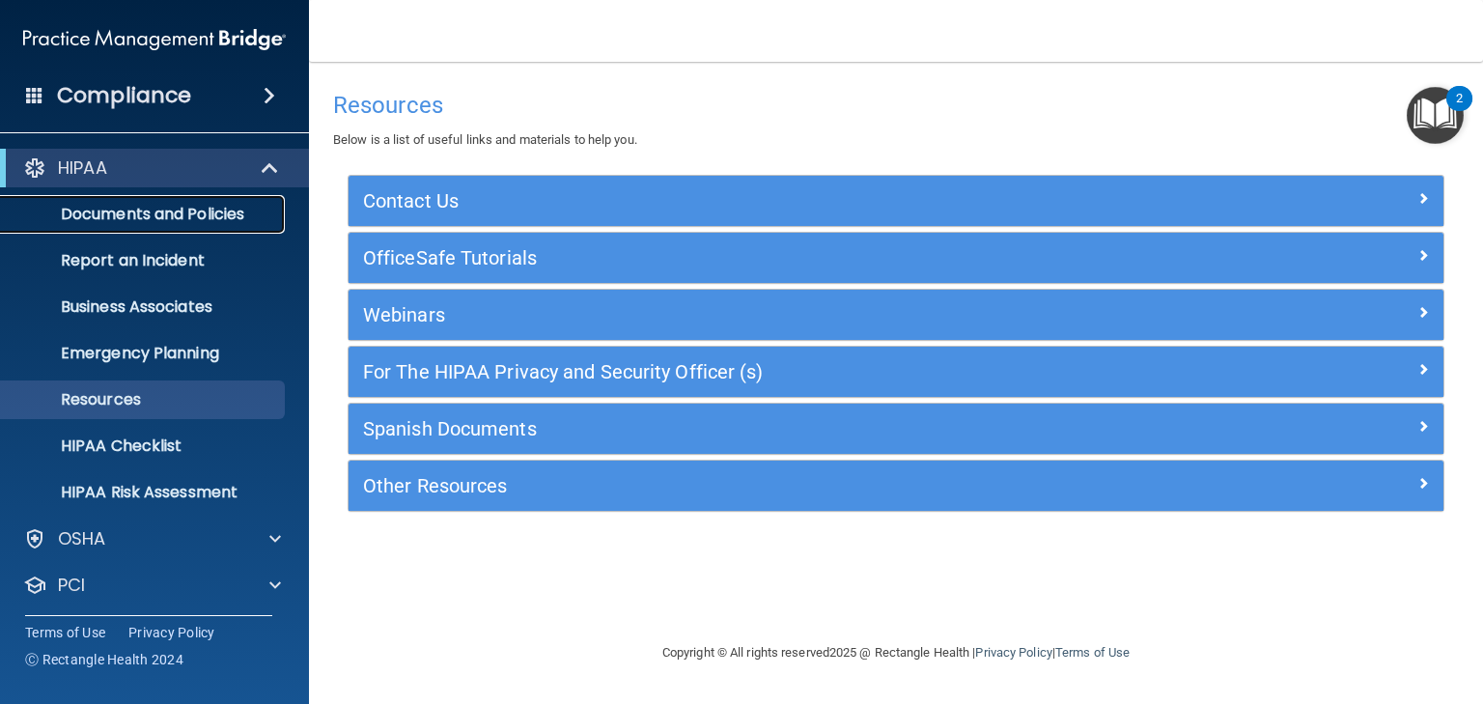
click at [166, 222] on p "Documents and Policies" at bounding box center [145, 214] width 264 height 19
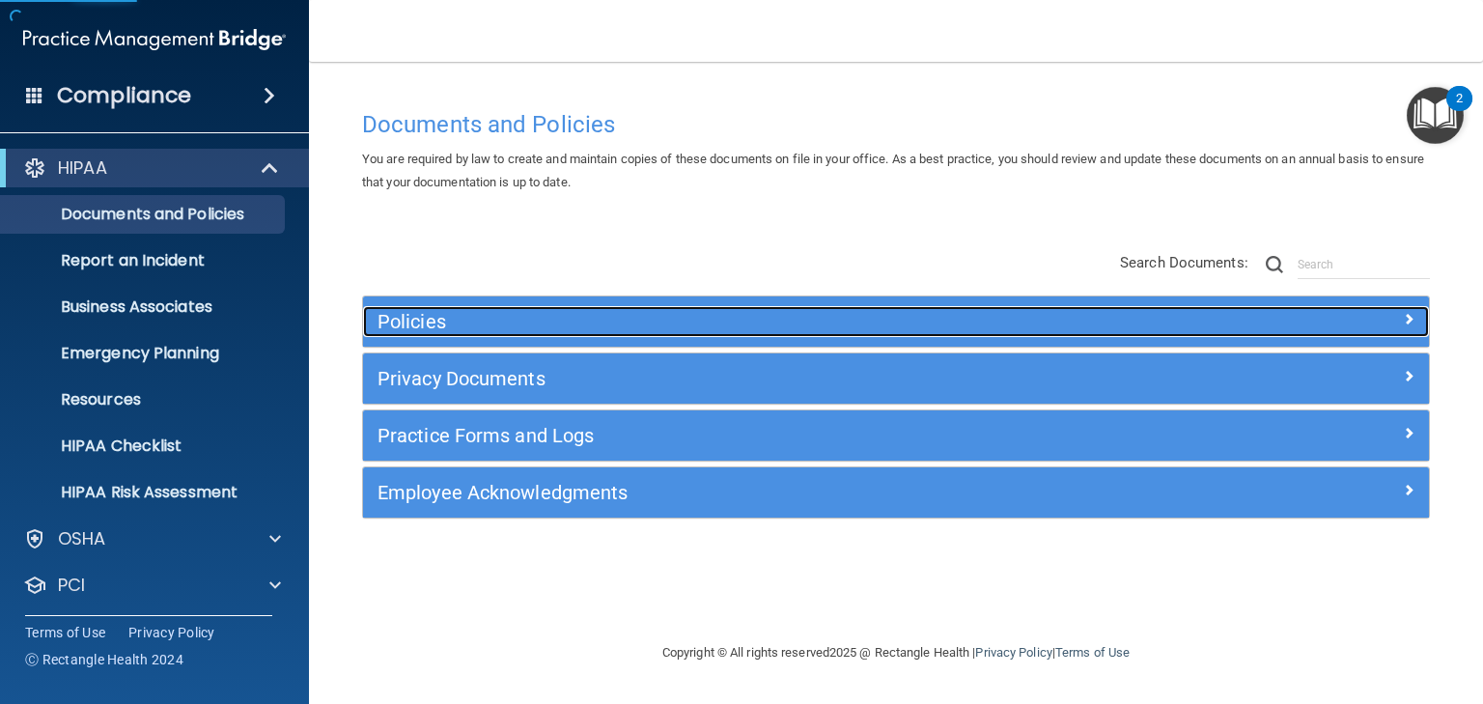
click at [407, 321] on h5 "Policies" at bounding box center [763, 321] width 771 height 21
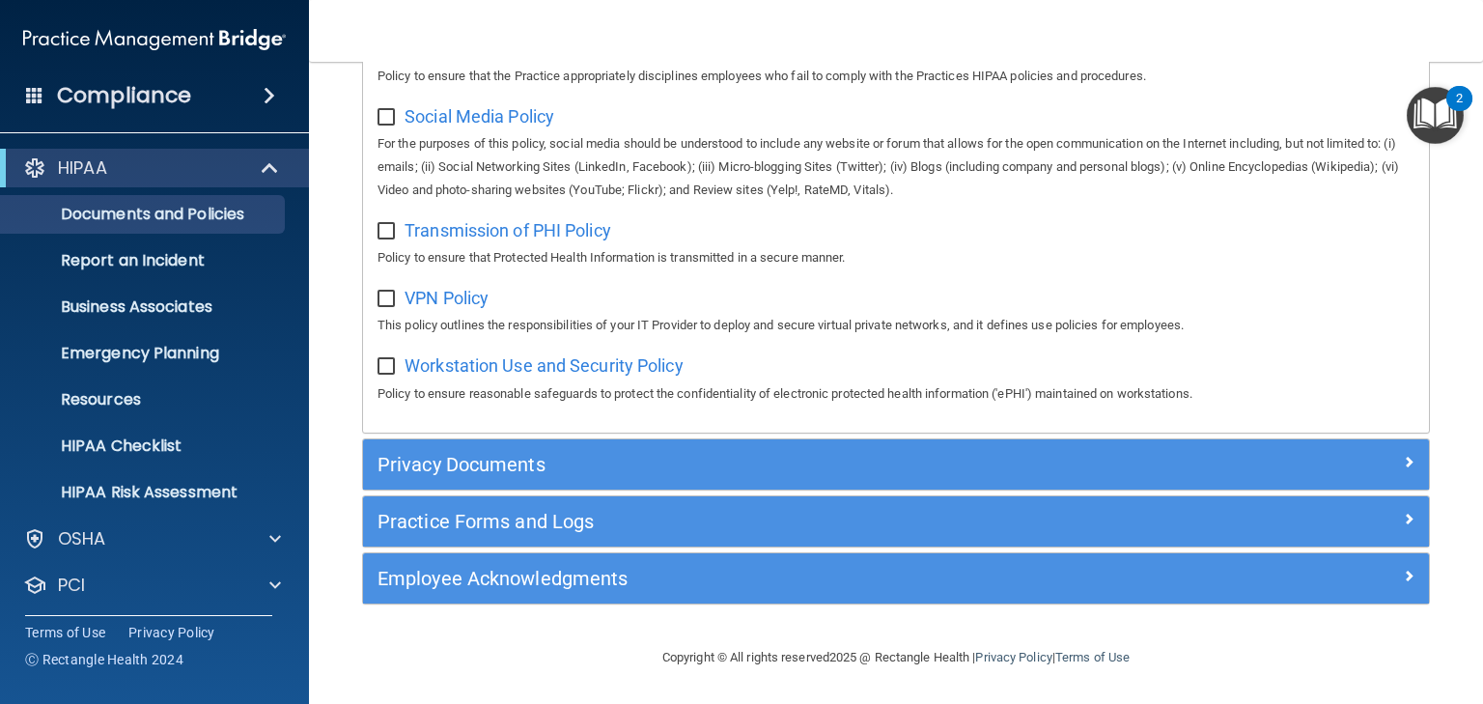
scroll to position [1517, 0]
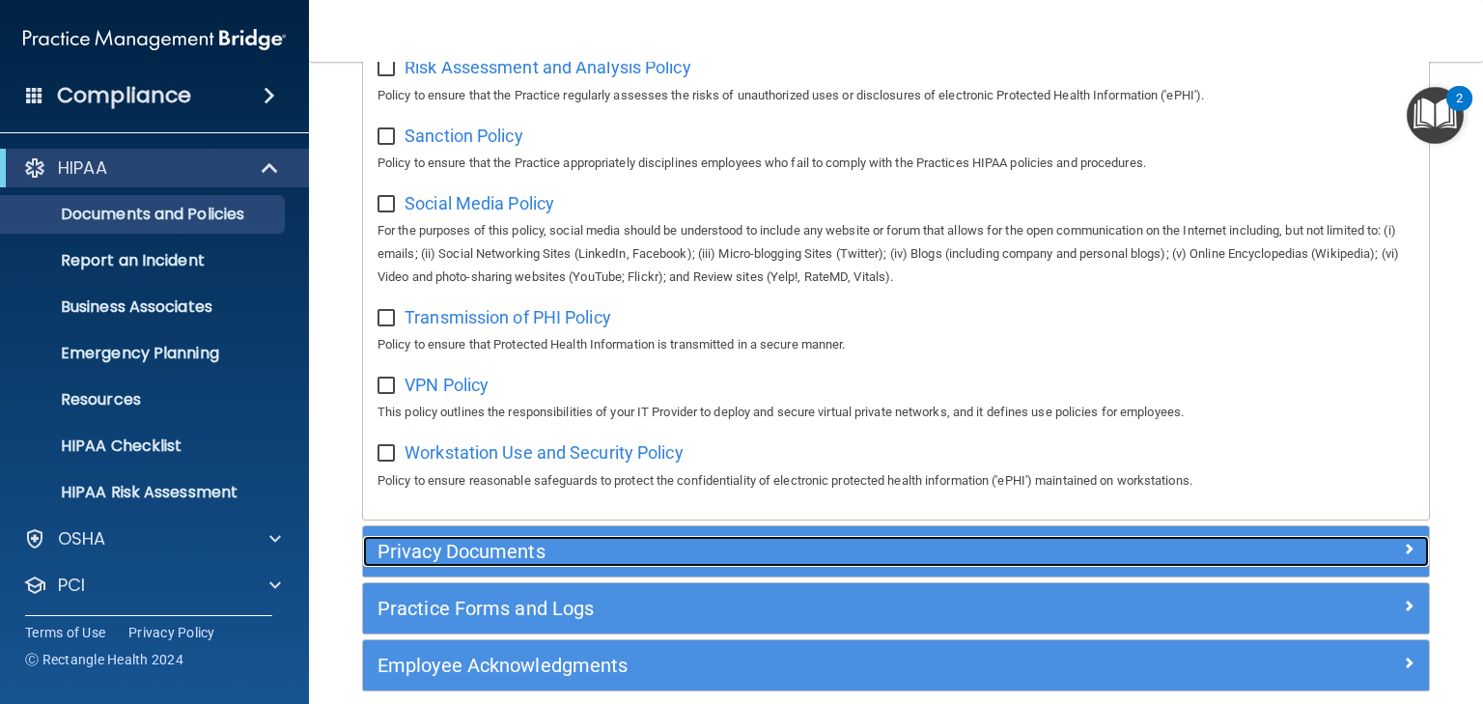
click at [469, 562] on h5 "Privacy Documents" at bounding box center [763, 551] width 771 height 21
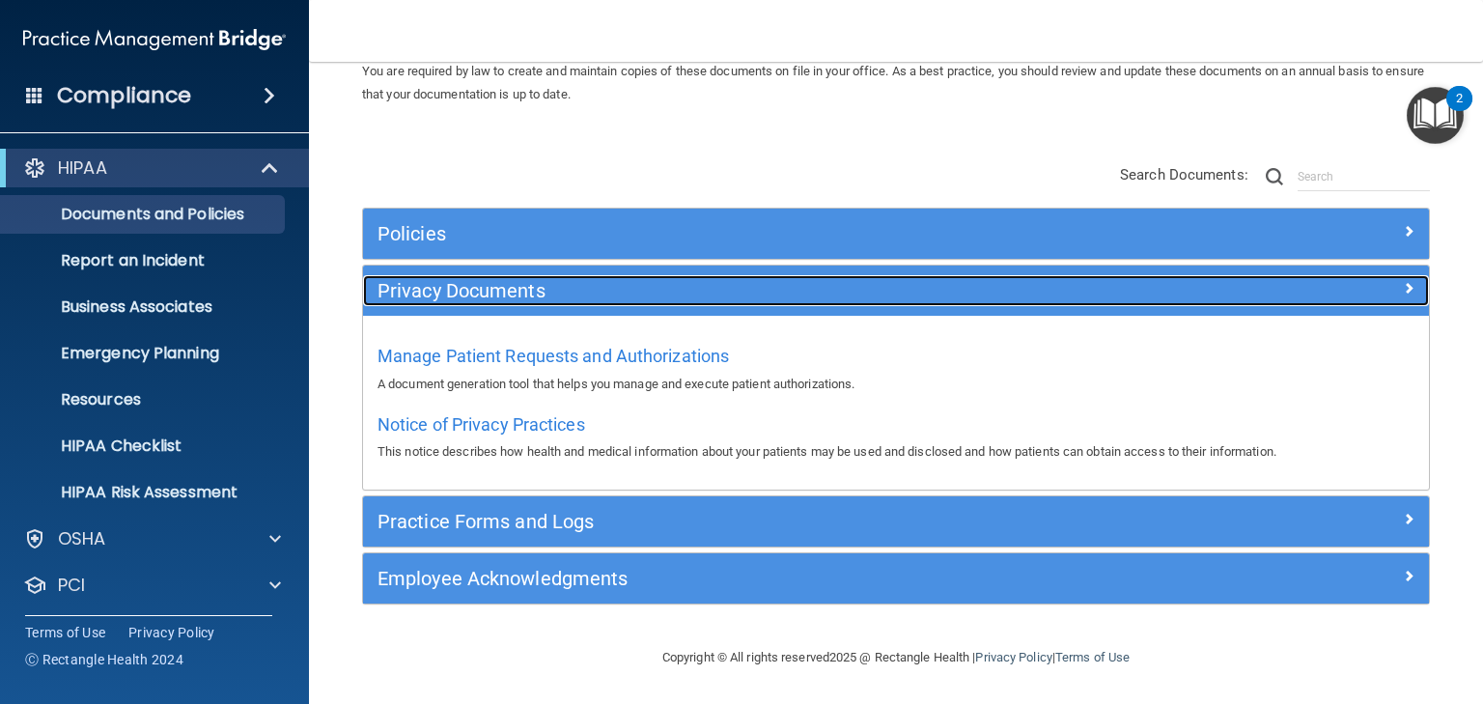
scroll to position [87, 0]
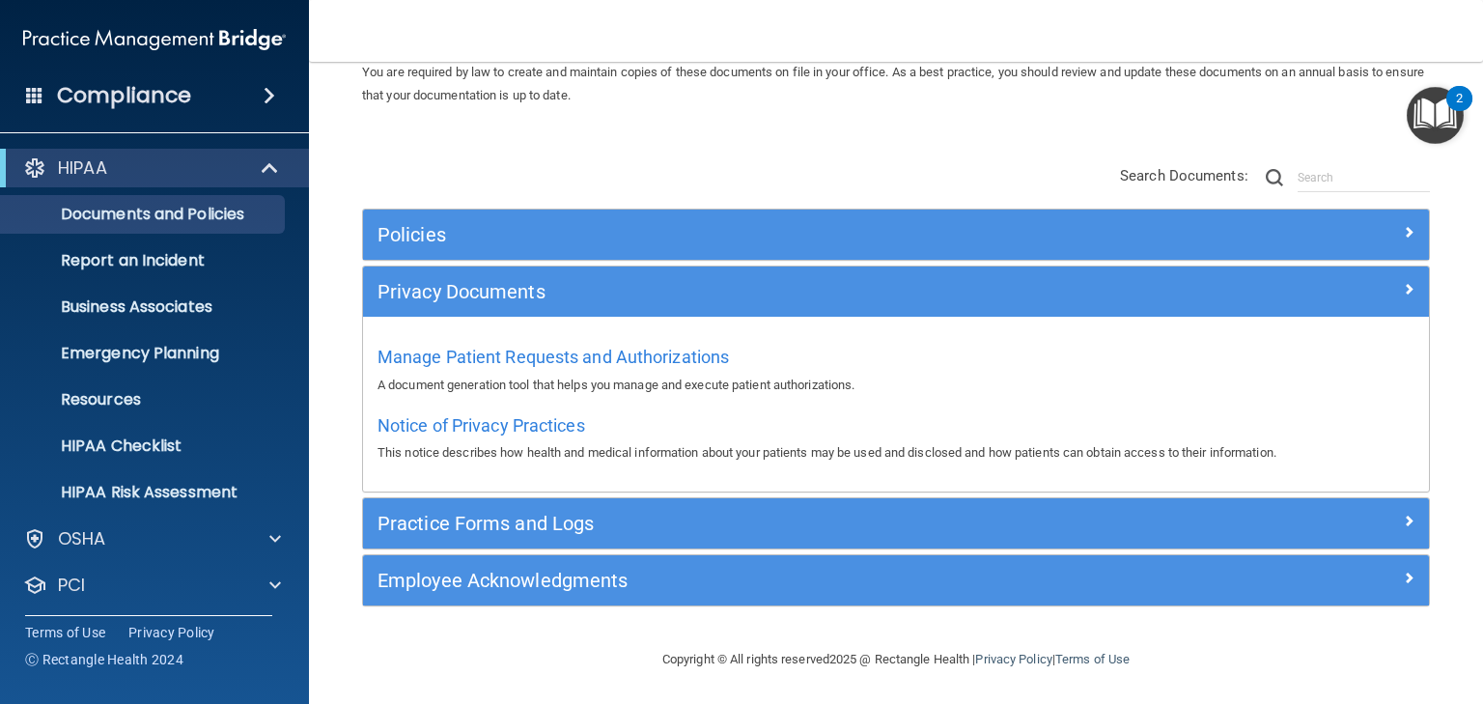
click at [491, 338] on div "Manage Patient Requests and Authorizations A document generation tool that help…" at bounding box center [896, 404] width 1066 height 174
click at [505, 353] on span "Manage Patient Requests and Authorizations" at bounding box center [554, 357] width 352 height 20
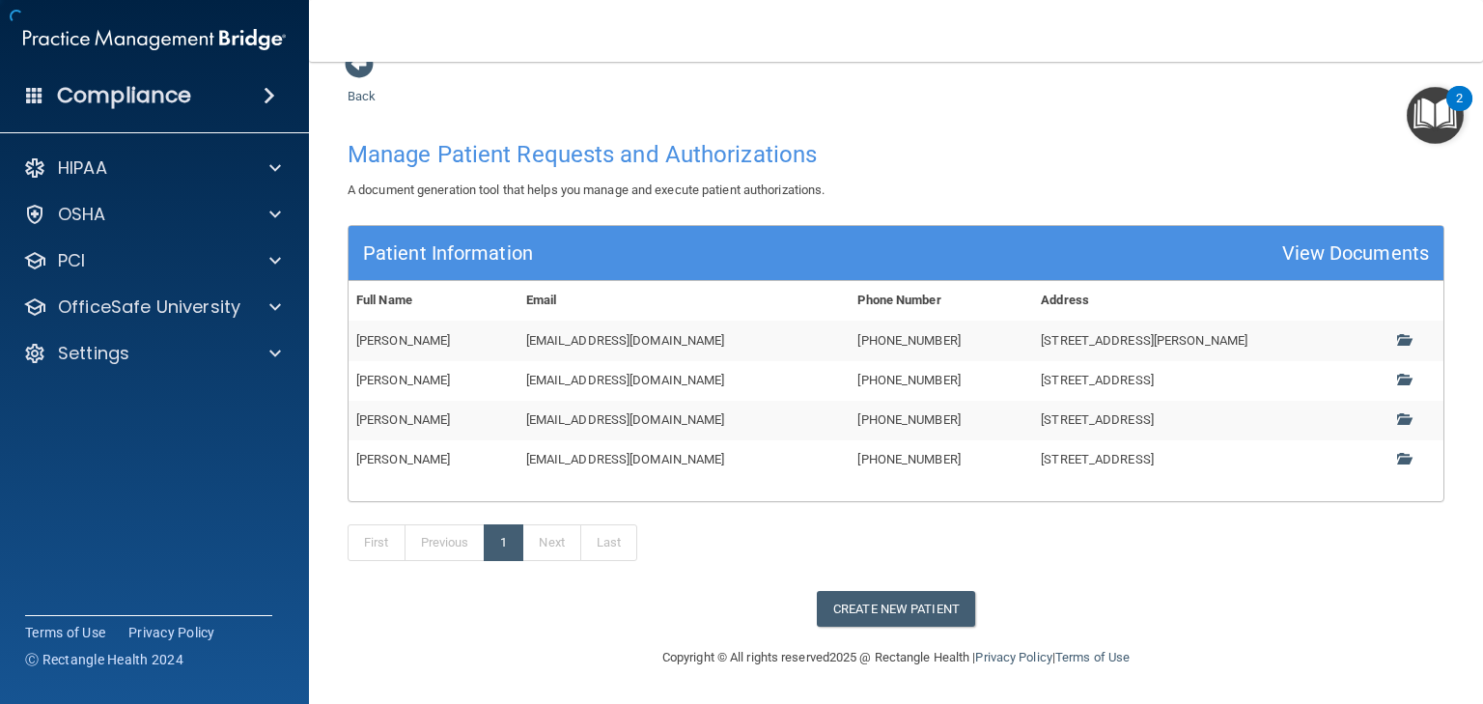
scroll to position [31, 0]
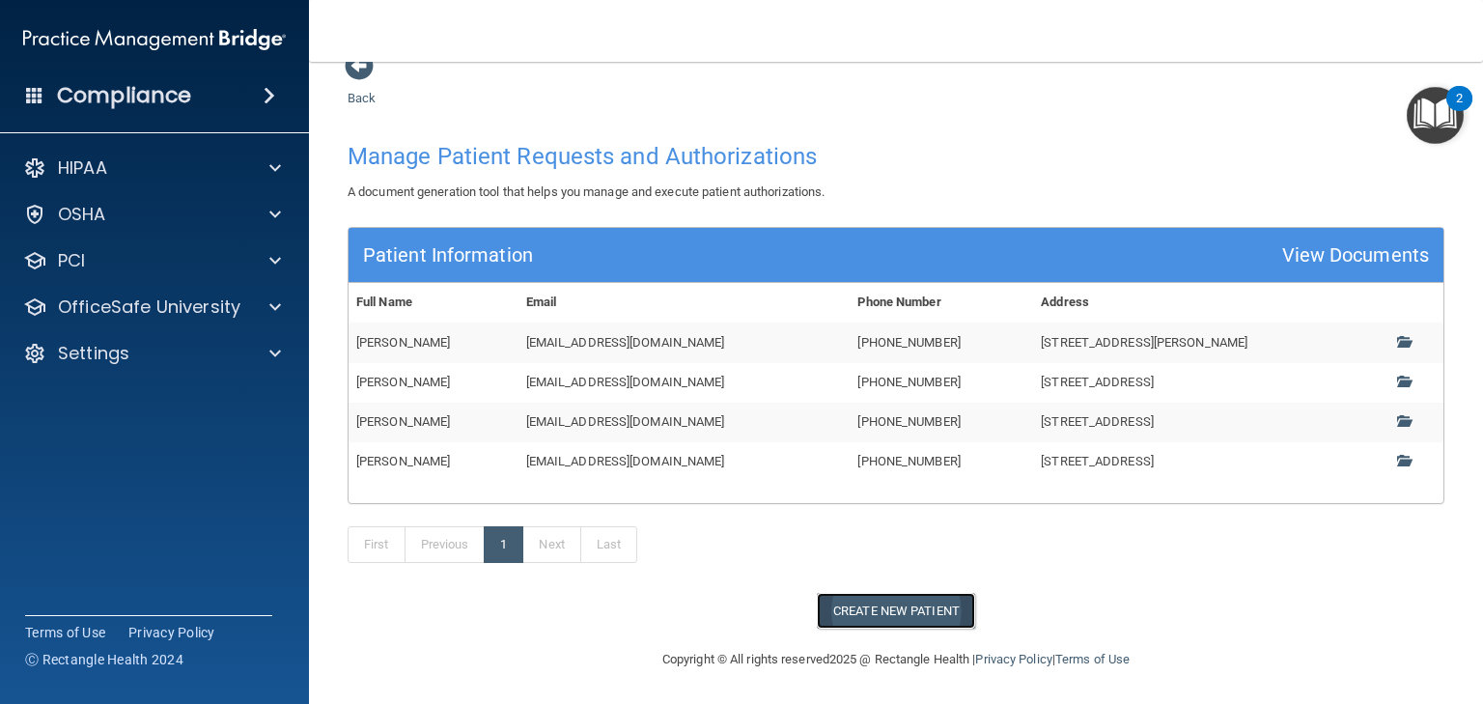
click at [919, 614] on button "Create New Patient" at bounding box center [896, 611] width 158 height 36
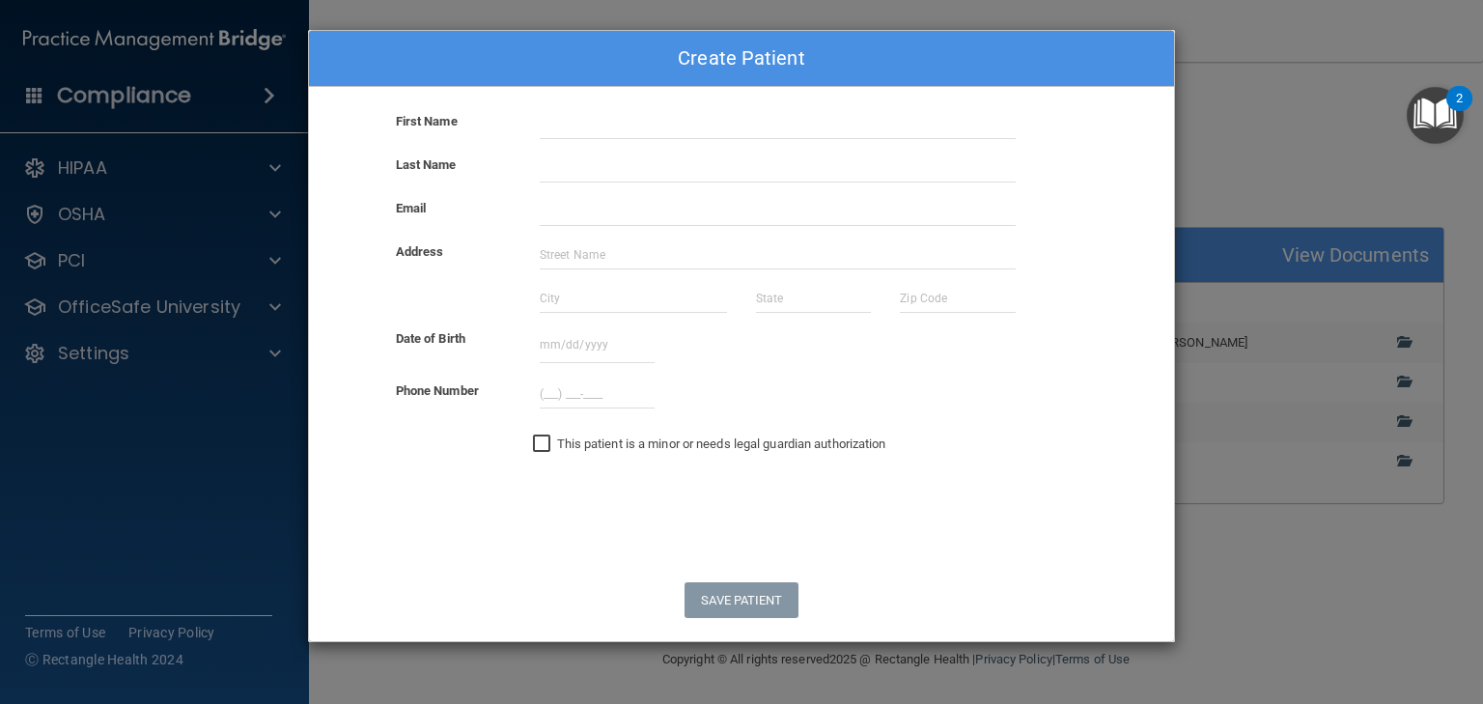
click at [536, 445] on input "This patient is a minor or needs legal guardian authorization" at bounding box center [544, 443] width 22 height 15
checkbox input "true"
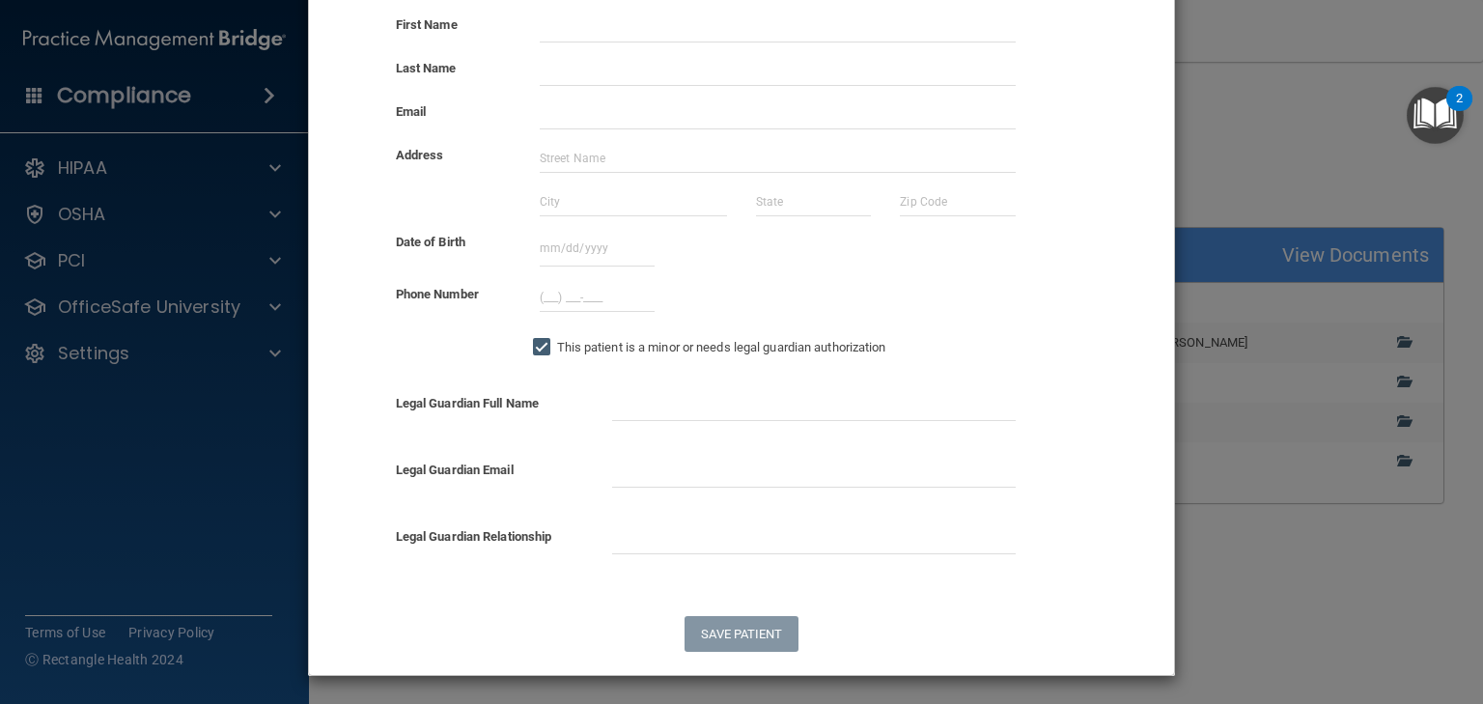
scroll to position [0, 0]
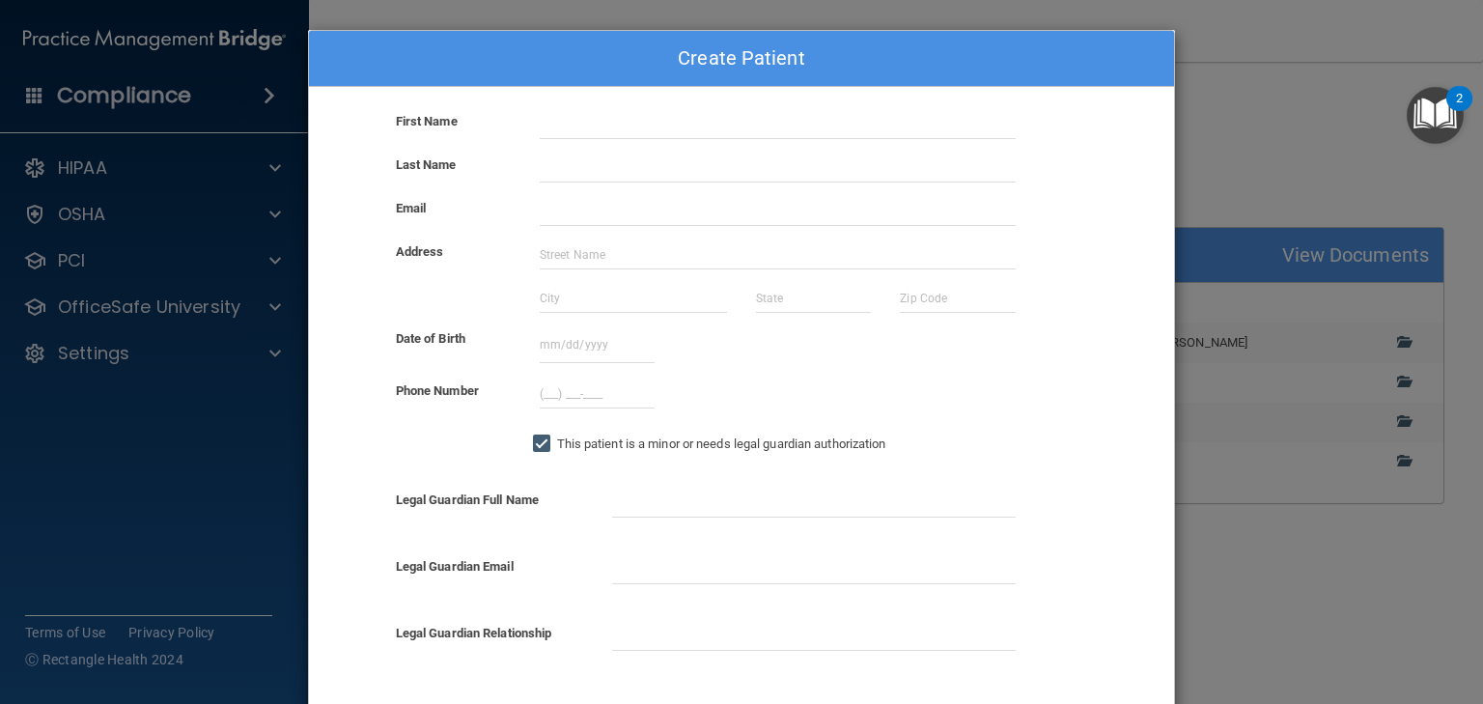
click at [1260, 77] on div "Create Patient First Name Last Name Email Address Date of Birth September 2025 …" at bounding box center [741, 352] width 1483 height 704
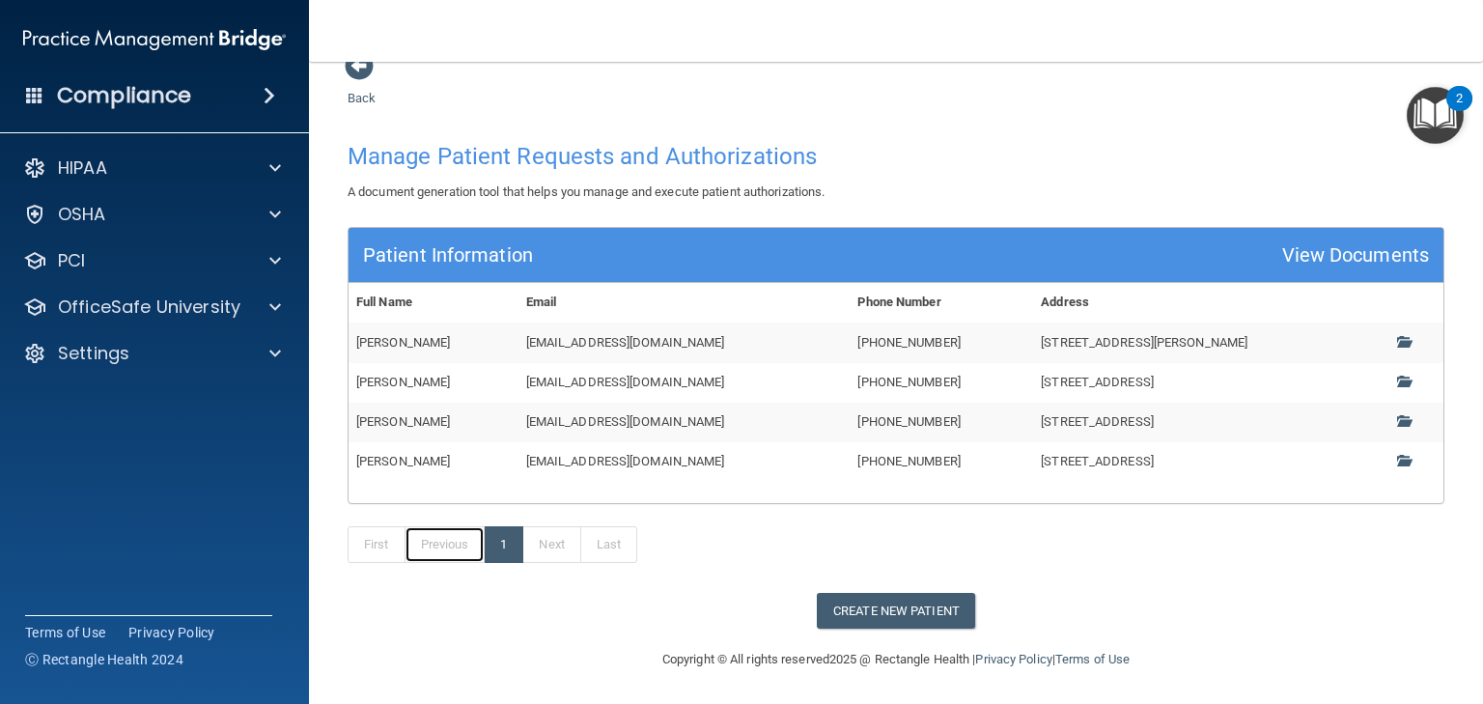
click at [453, 549] on link "Previous" at bounding box center [445, 544] width 81 height 37
click at [1397, 340] on span at bounding box center [1403, 341] width 13 height 13
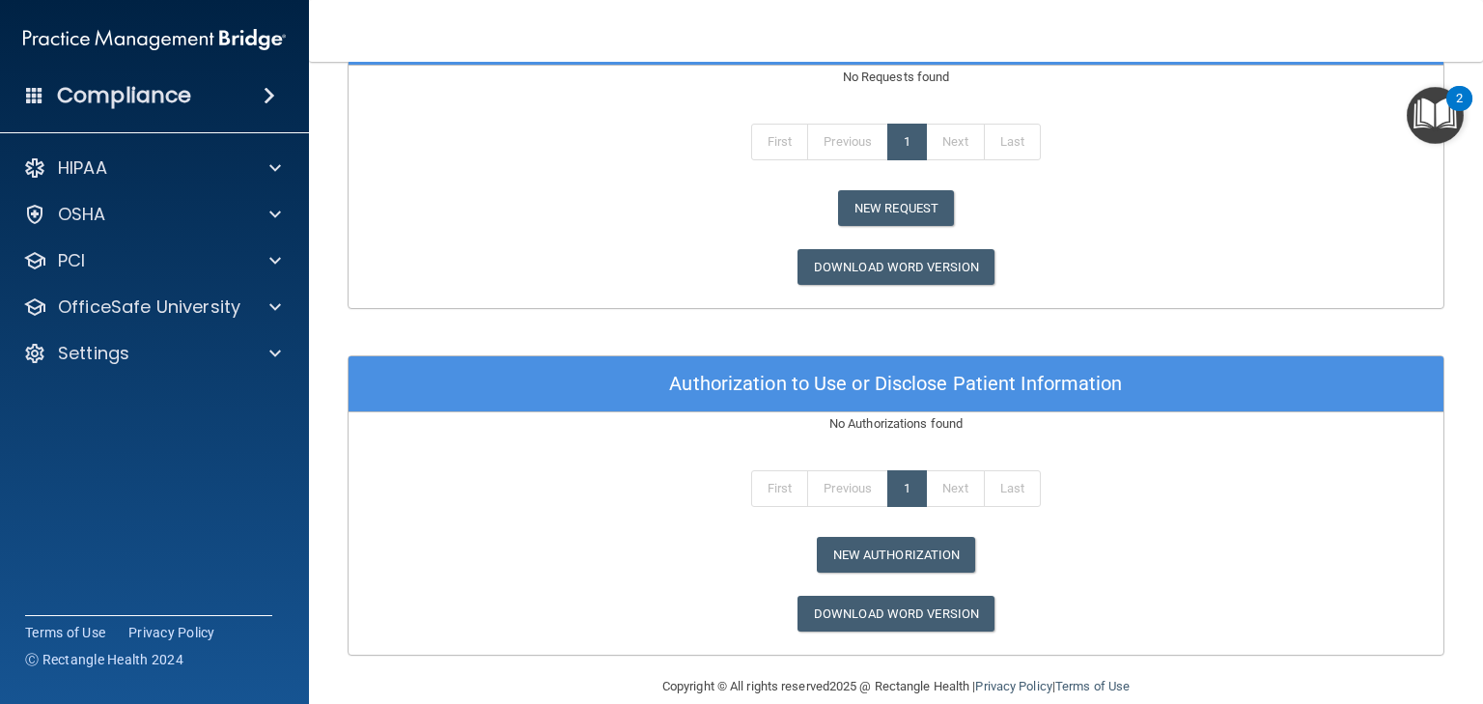
scroll to position [1268, 0]
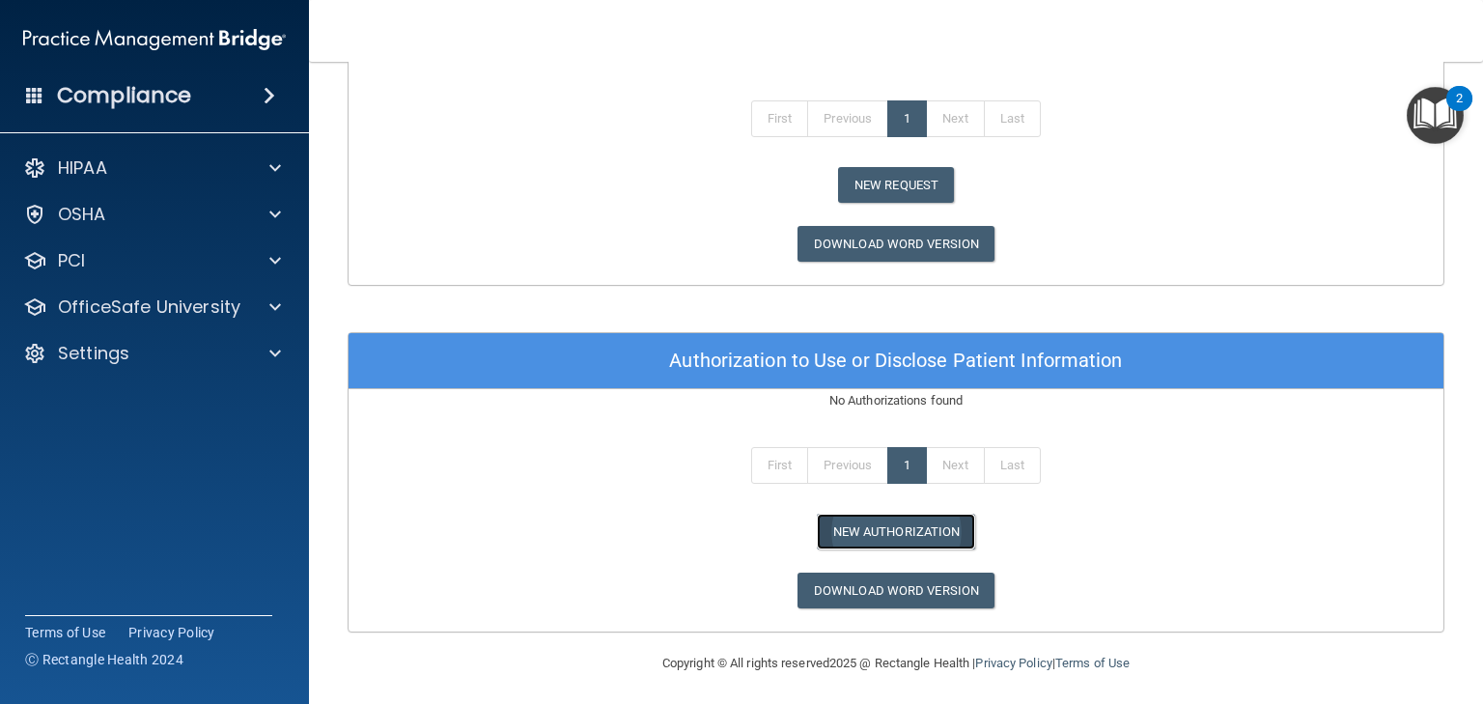
click at [898, 523] on button "New Authorization" at bounding box center [896, 532] width 159 height 36
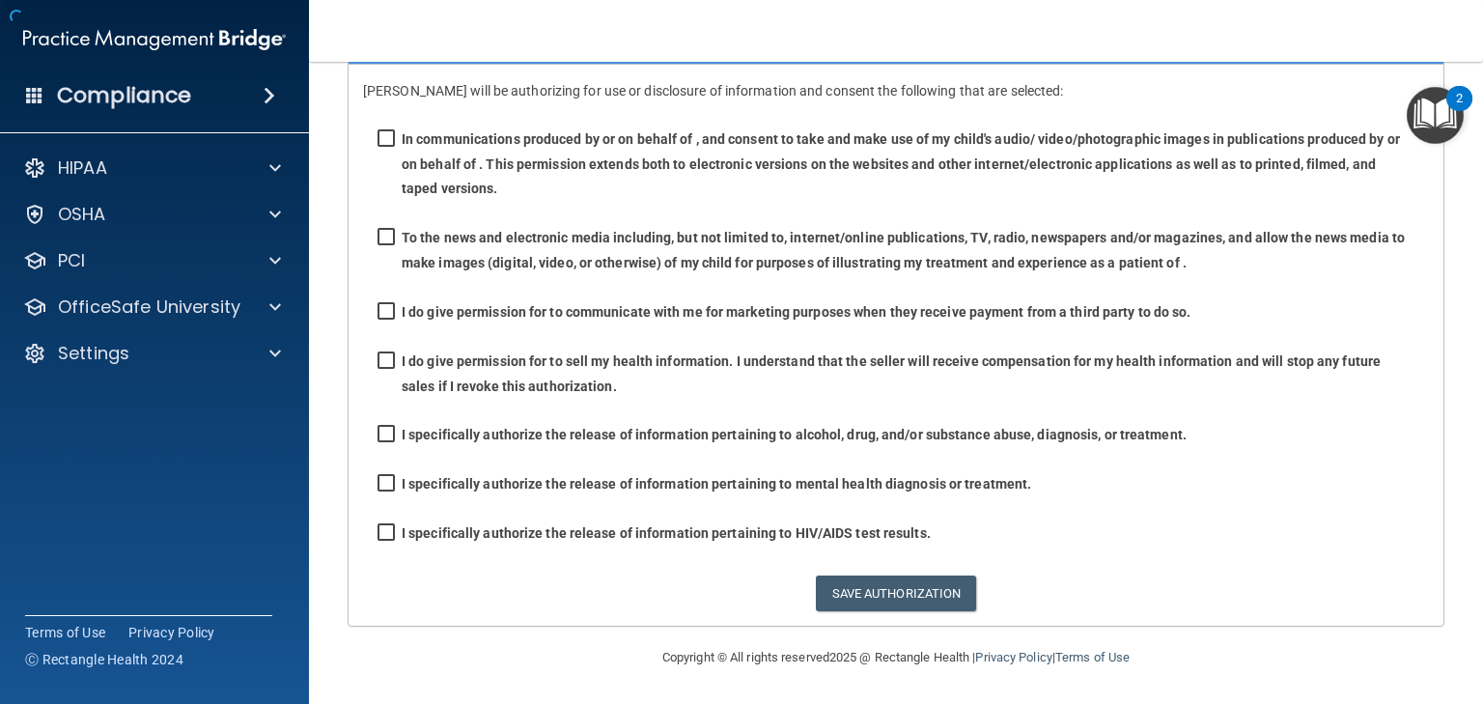
scroll to position [155, 0]
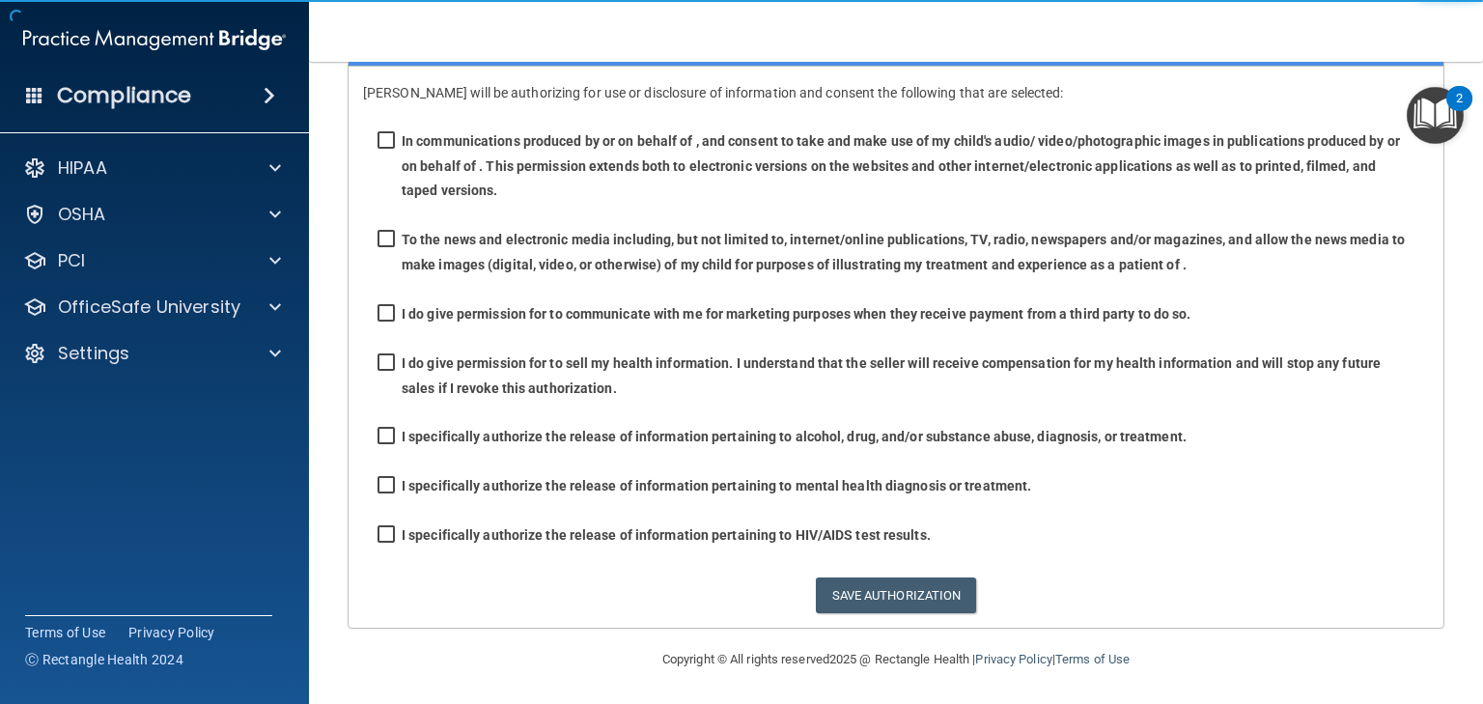
click at [606, 363] on label "I do give permission for to sell my health information. I understand that the s…" at bounding box center [896, 377] width 1037 height 50
click at [400, 363] on input "I do give permission for to sell my health information. I understand that the s…" at bounding box center [389, 362] width 22 height 15
checkbox input "true"
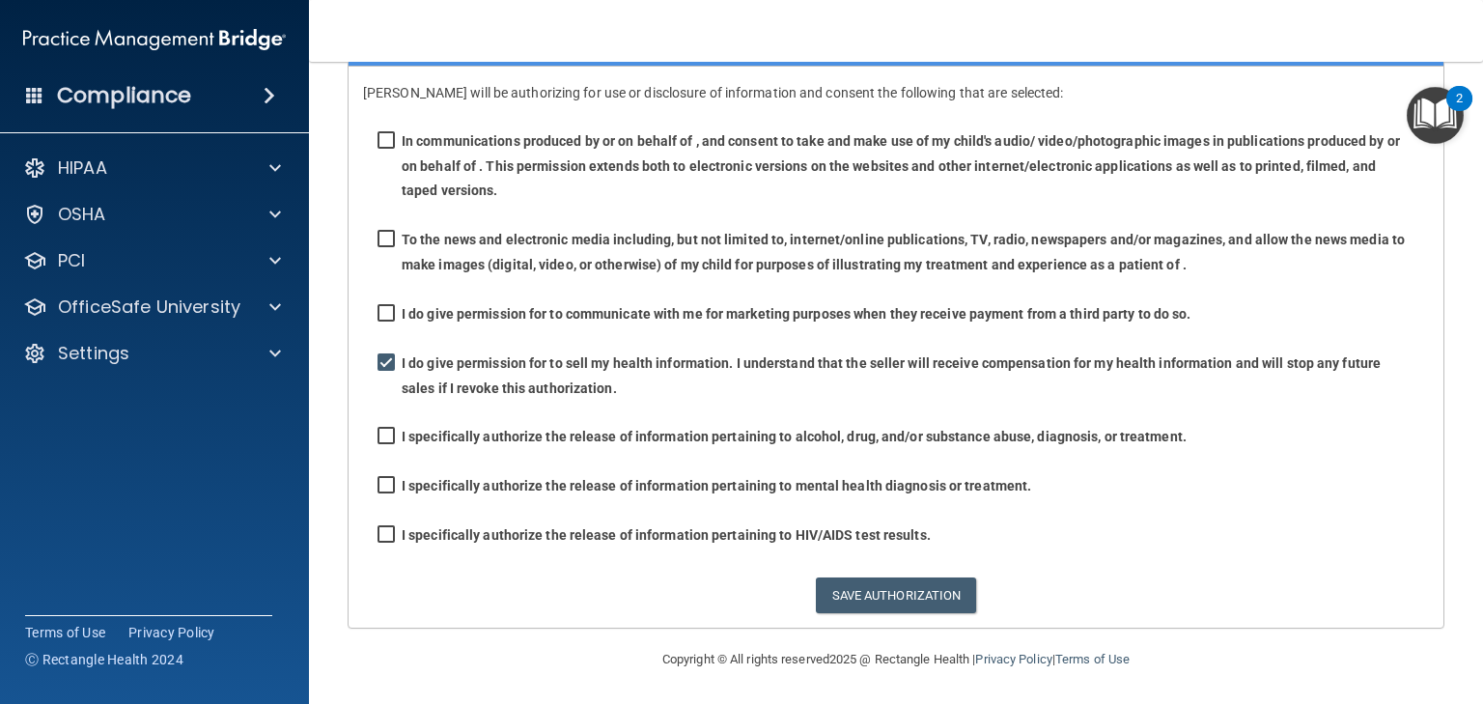
scroll to position [0, 0]
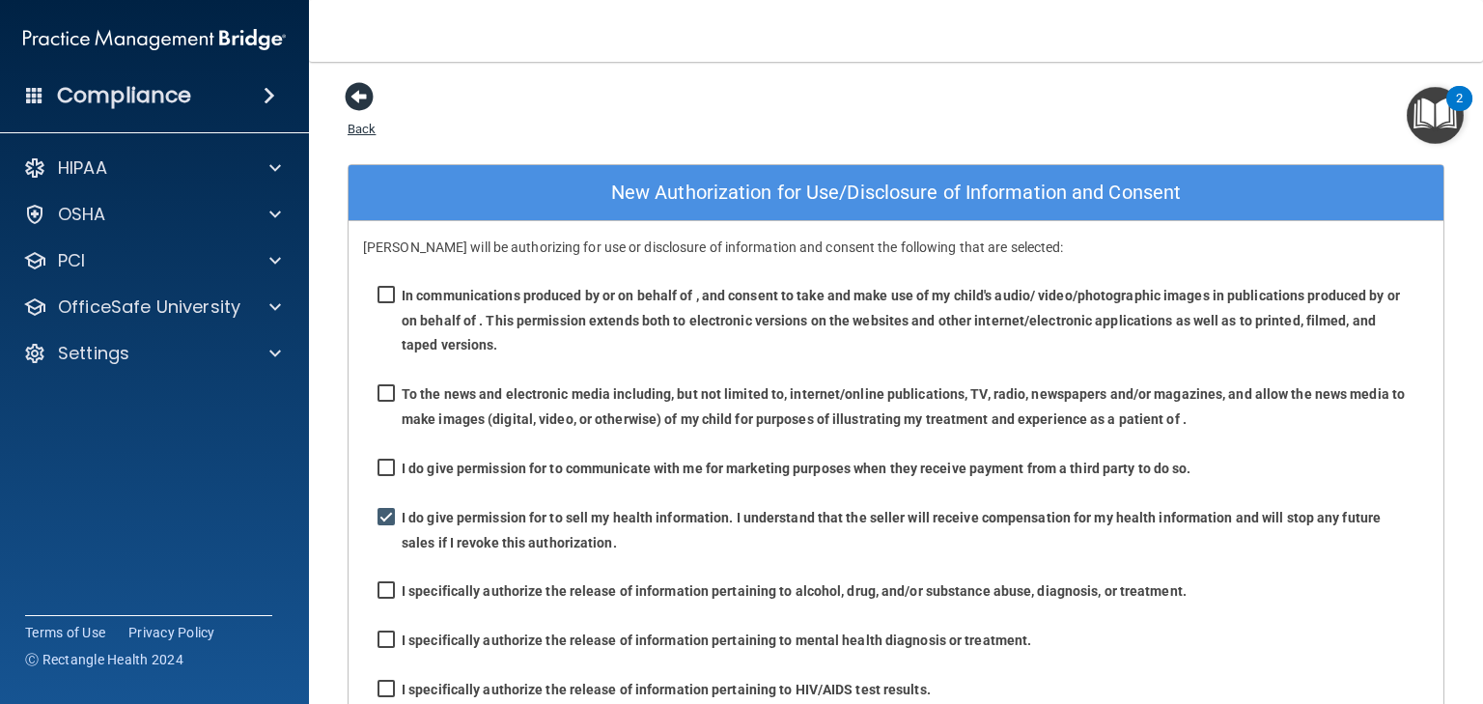
click at [365, 99] on span at bounding box center [359, 96] width 29 height 29
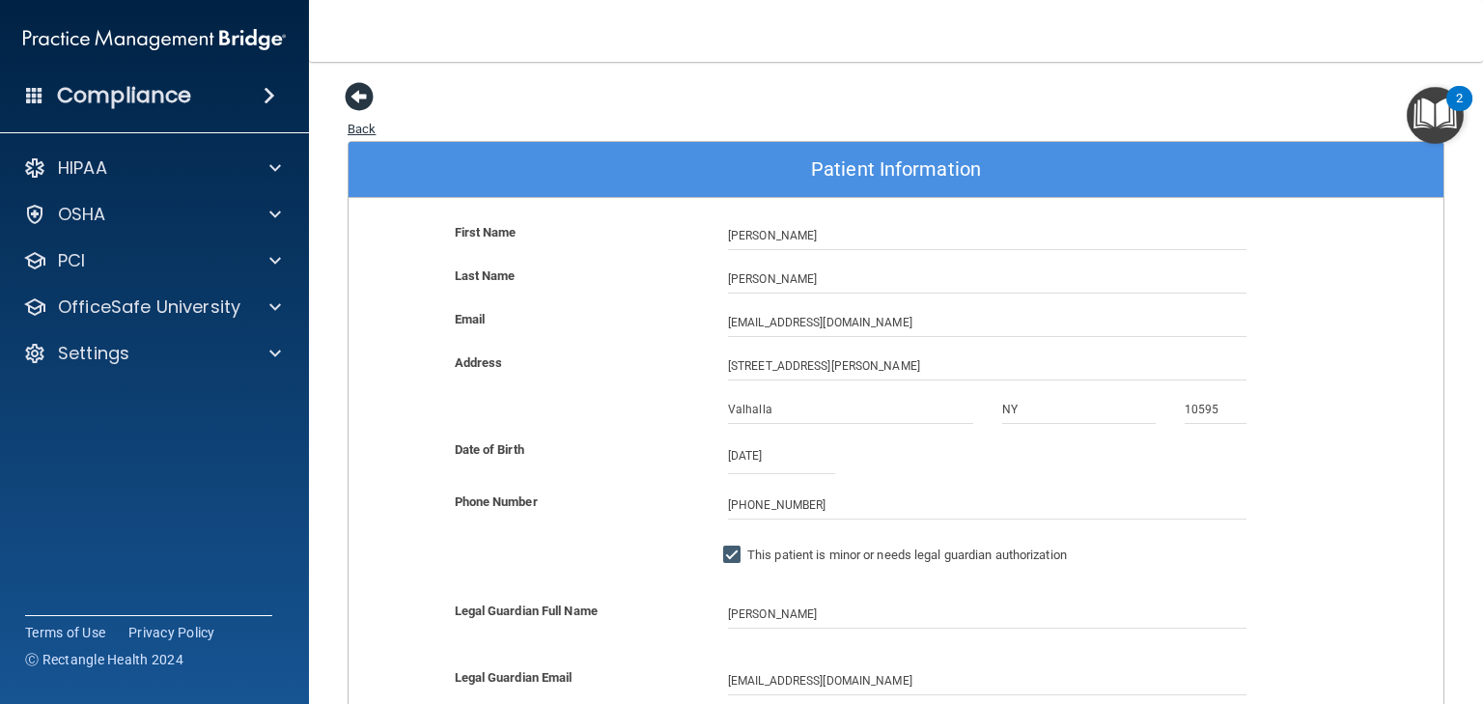
click at [360, 97] on span at bounding box center [359, 96] width 29 height 29
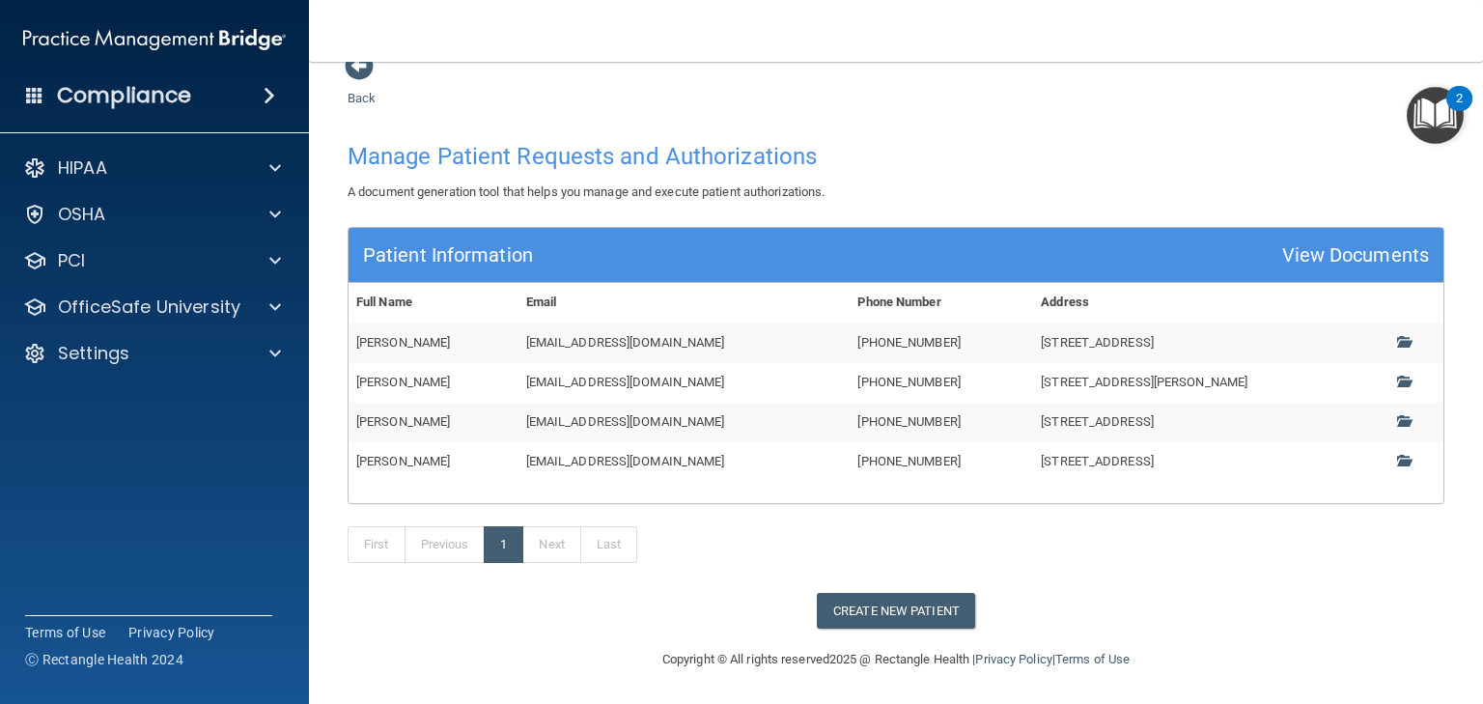
scroll to position [30, 0]
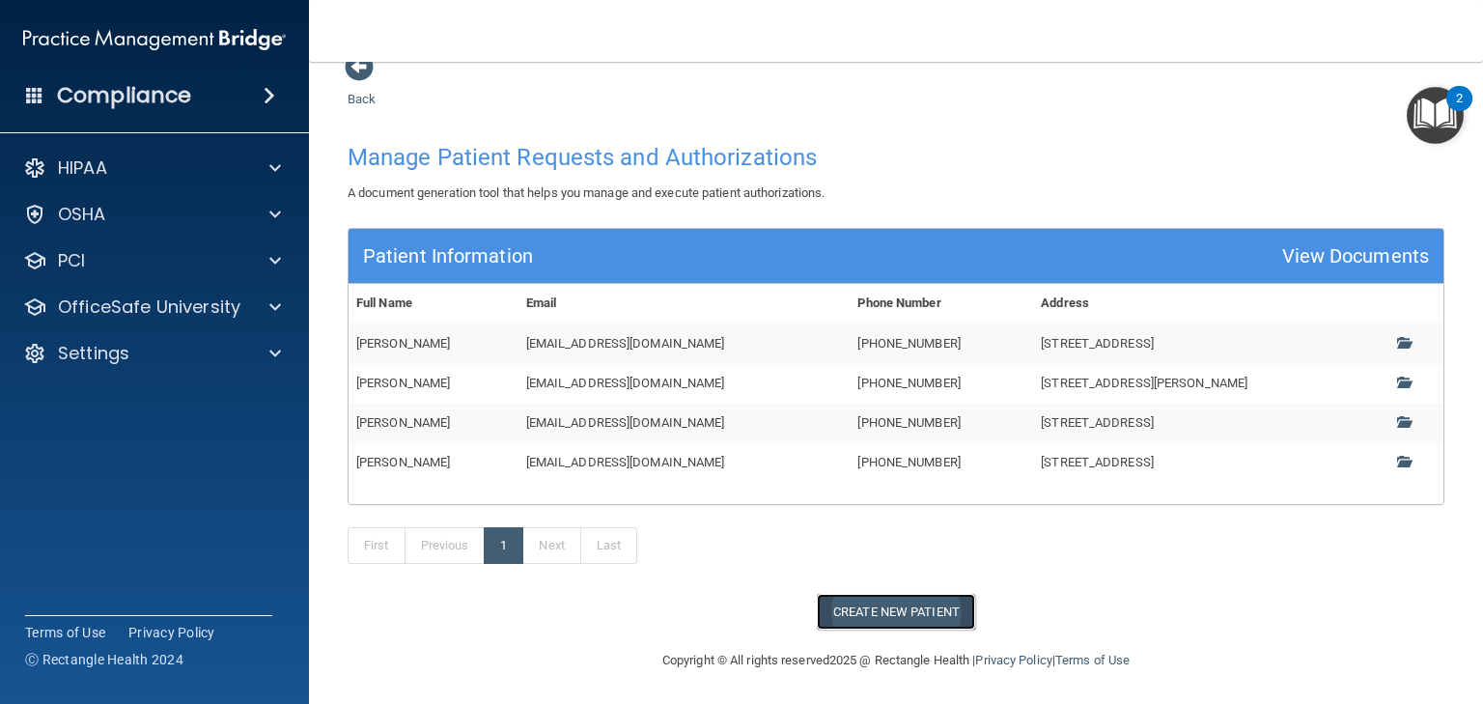
click at [903, 606] on button "Create New Patient" at bounding box center [896, 612] width 158 height 36
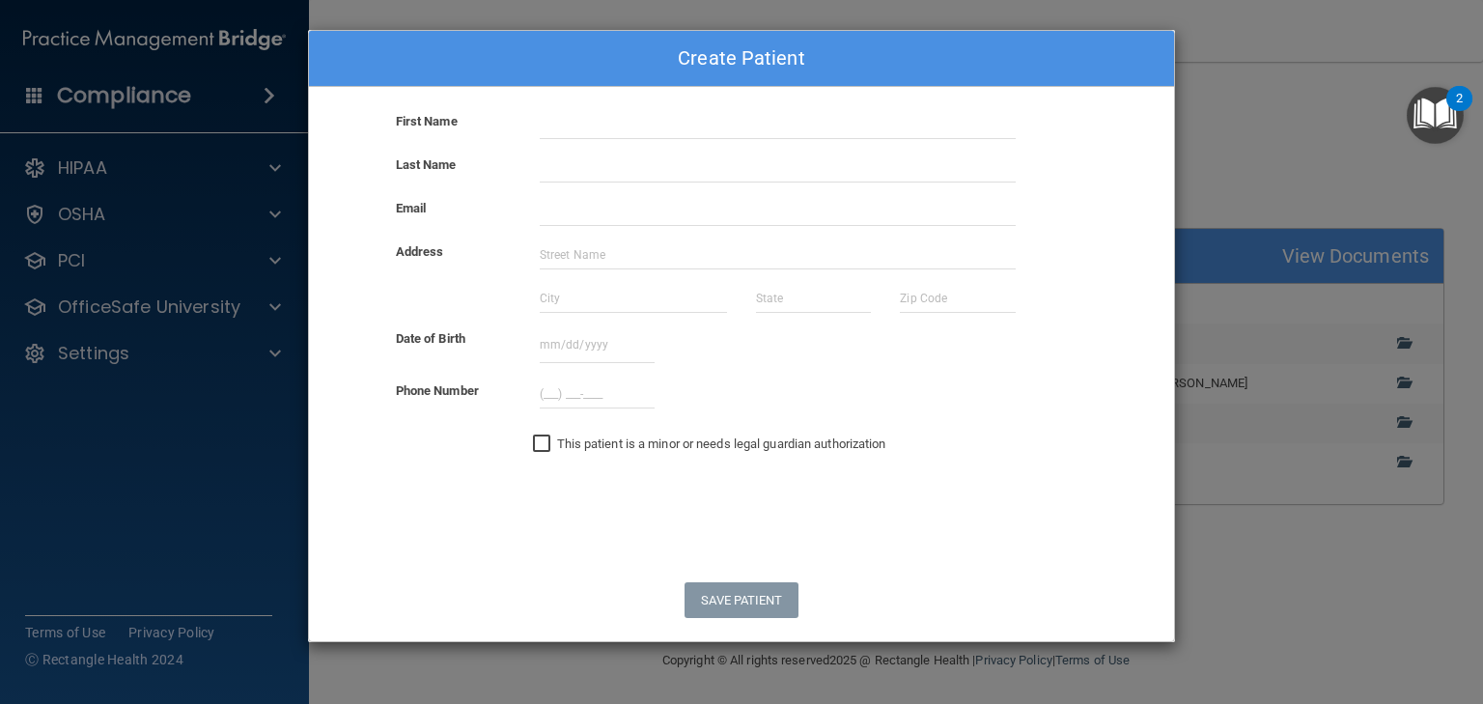
click at [1214, 104] on div "Create Patient First Name Last Name Email Address Date of Birth September 2025 …" at bounding box center [741, 352] width 1483 height 704
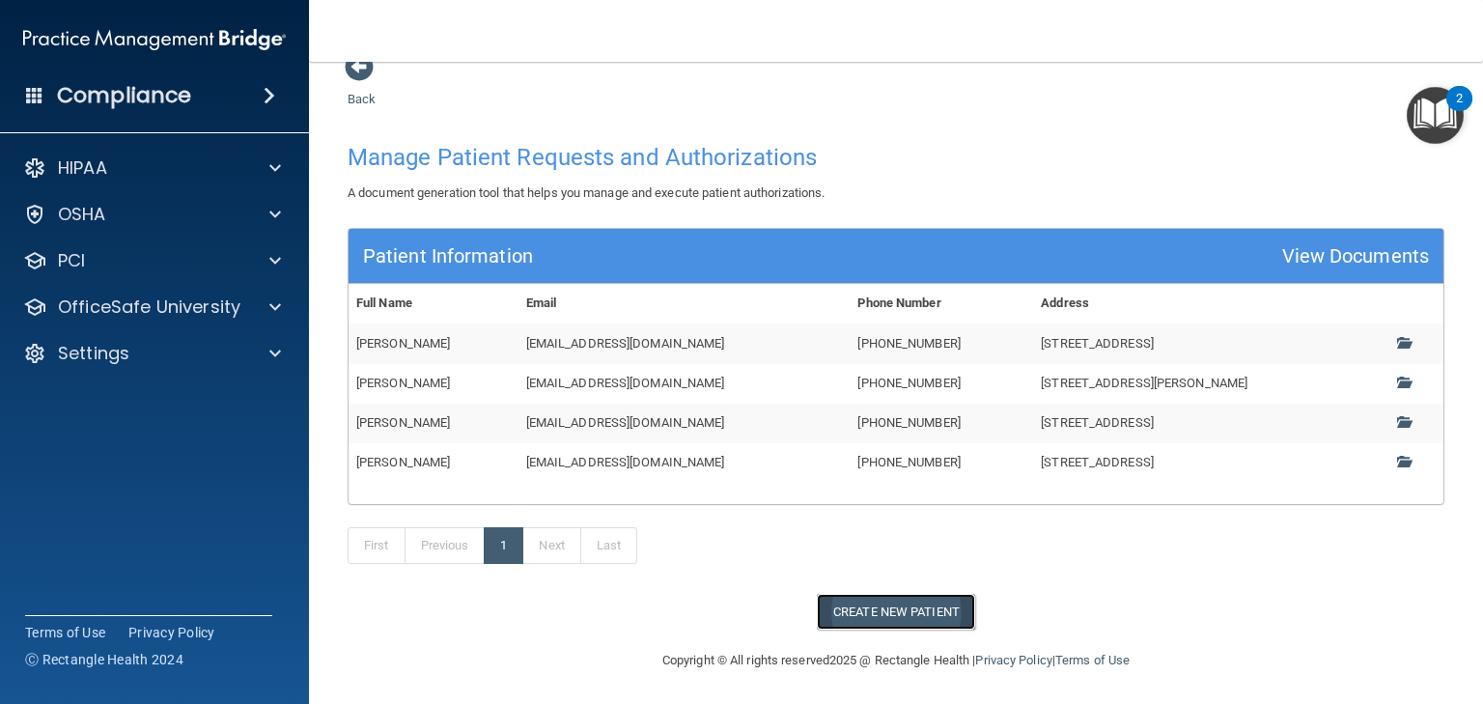
click at [920, 603] on button "Create New Patient" at bounding box center [896, 612] width 158 height 36
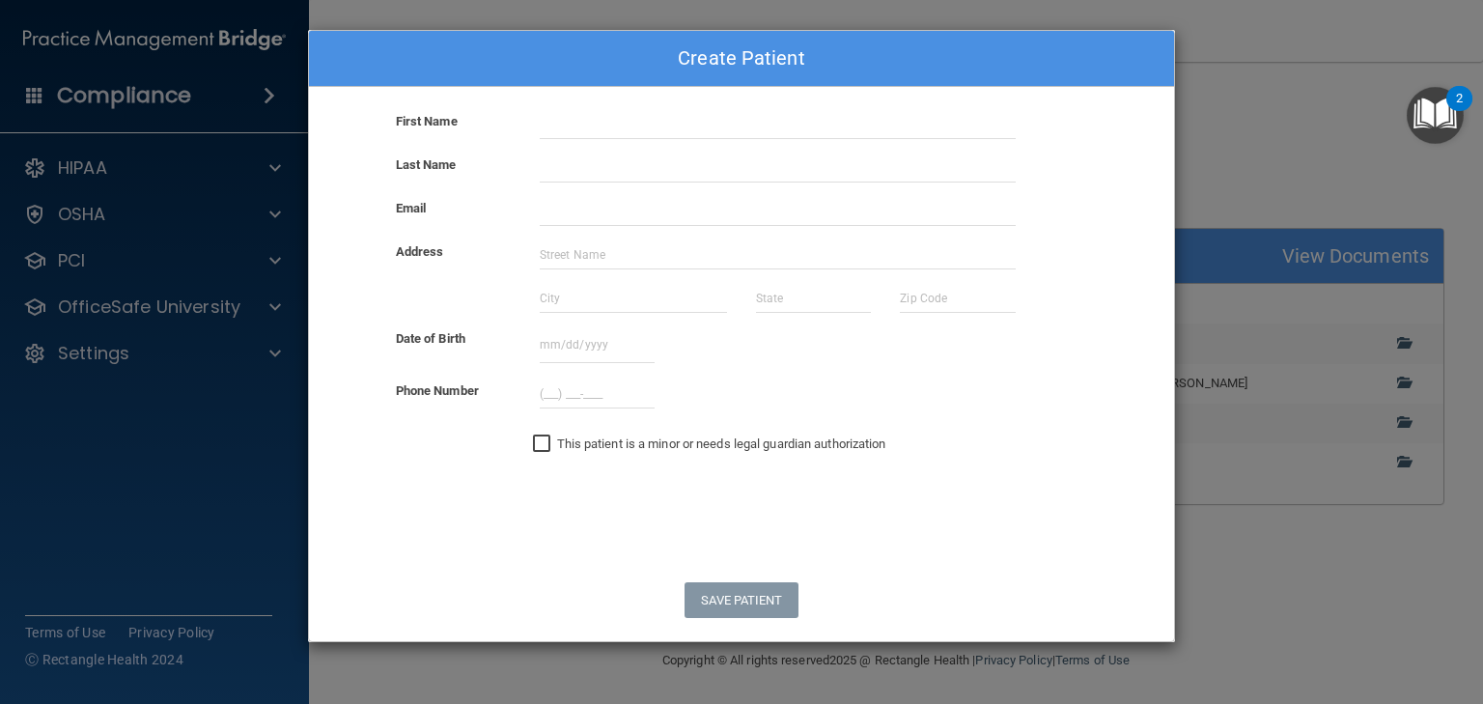
click at [542, 440] on input "This patient is a minor or needs legal guardian authorization" at bounding box center [544, 443] width 22 height 15
checkbox input "true"
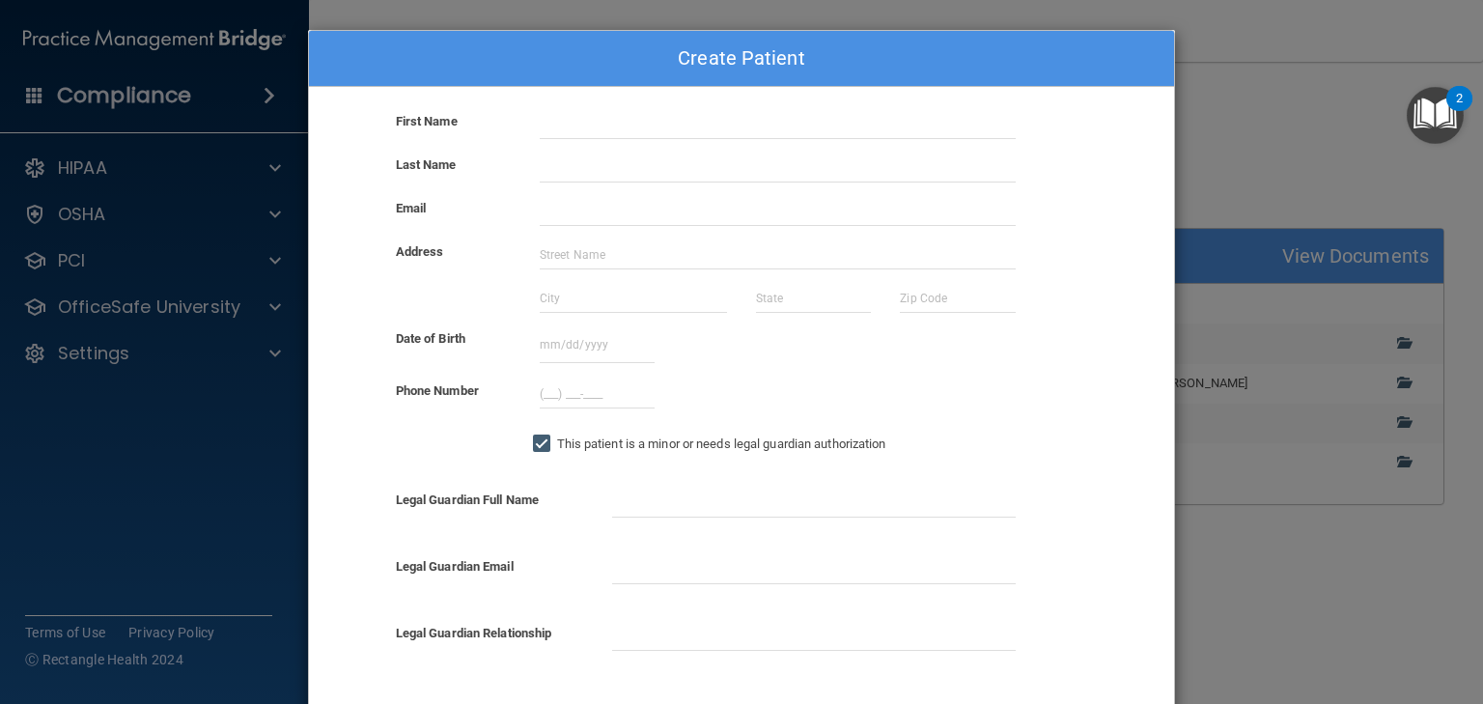
click at [1259, 168] on div "Create Patient First Name Last Name Email Address Date of Birth September 2025 …" at bounding box center [741, 352] width 1483 height 704
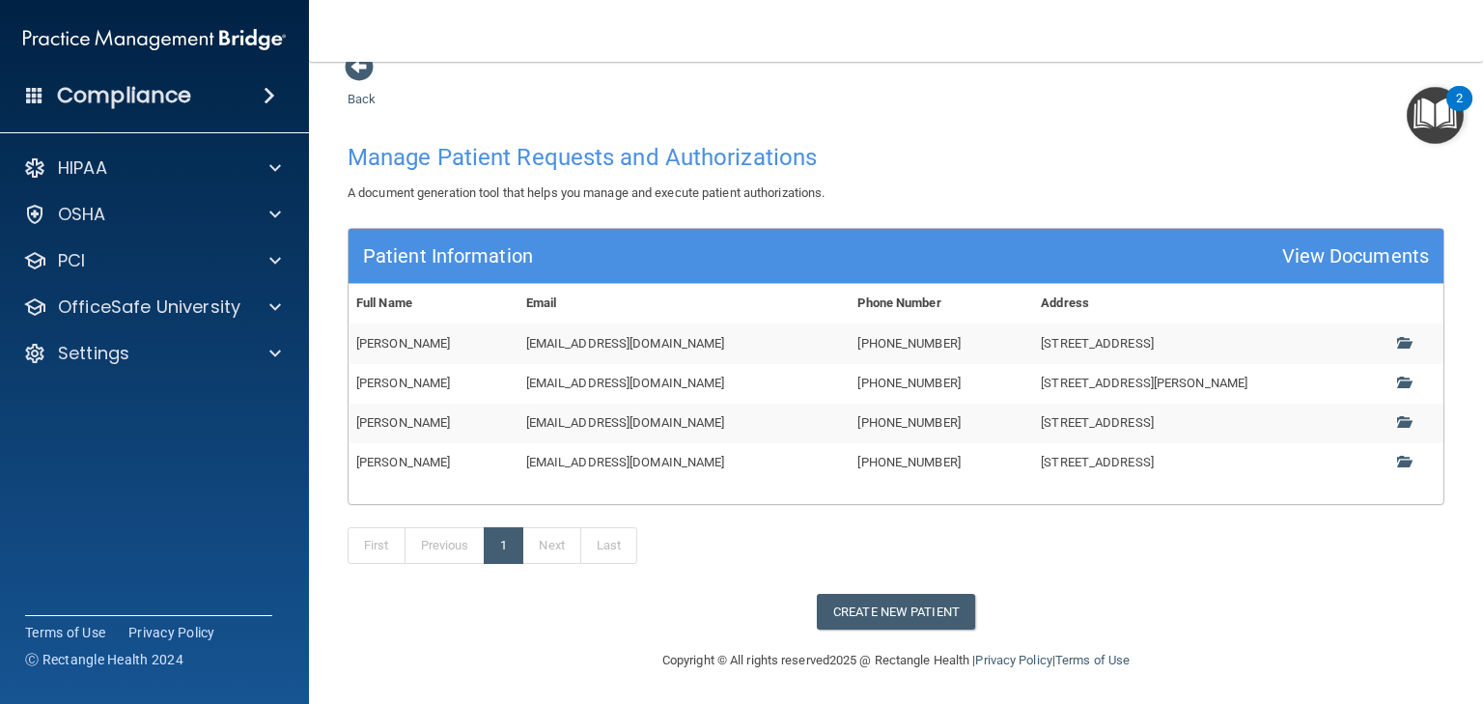
click at [627, 344] on td "mmaxwell@rectanglehealth.com" at bounding box center [685, 344] width 332 height 40
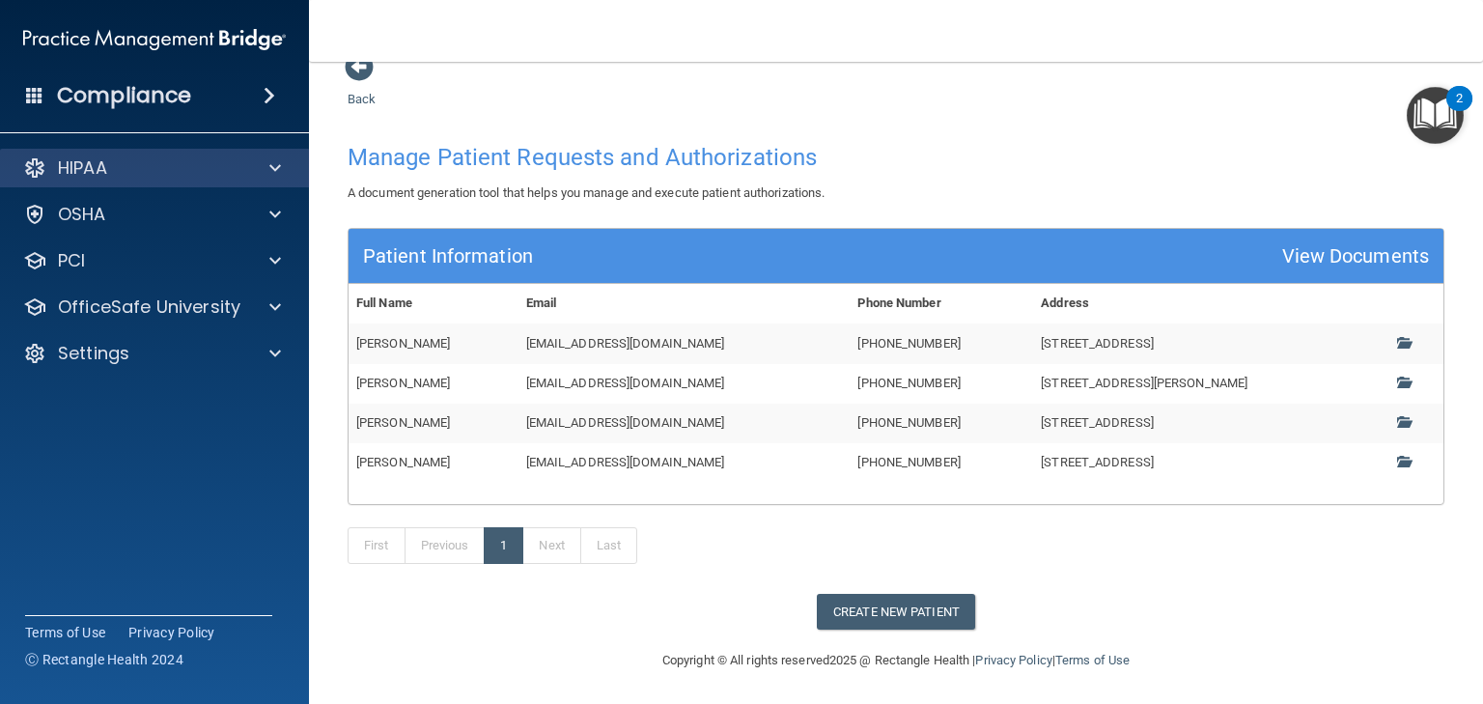
click at [78, 184] on div "HIPAA" at bounding box center [155, 168] width 310 height 39
click at [81, 176] on p "HIPAA" at bounding box center [82, 167] width 49 height 23
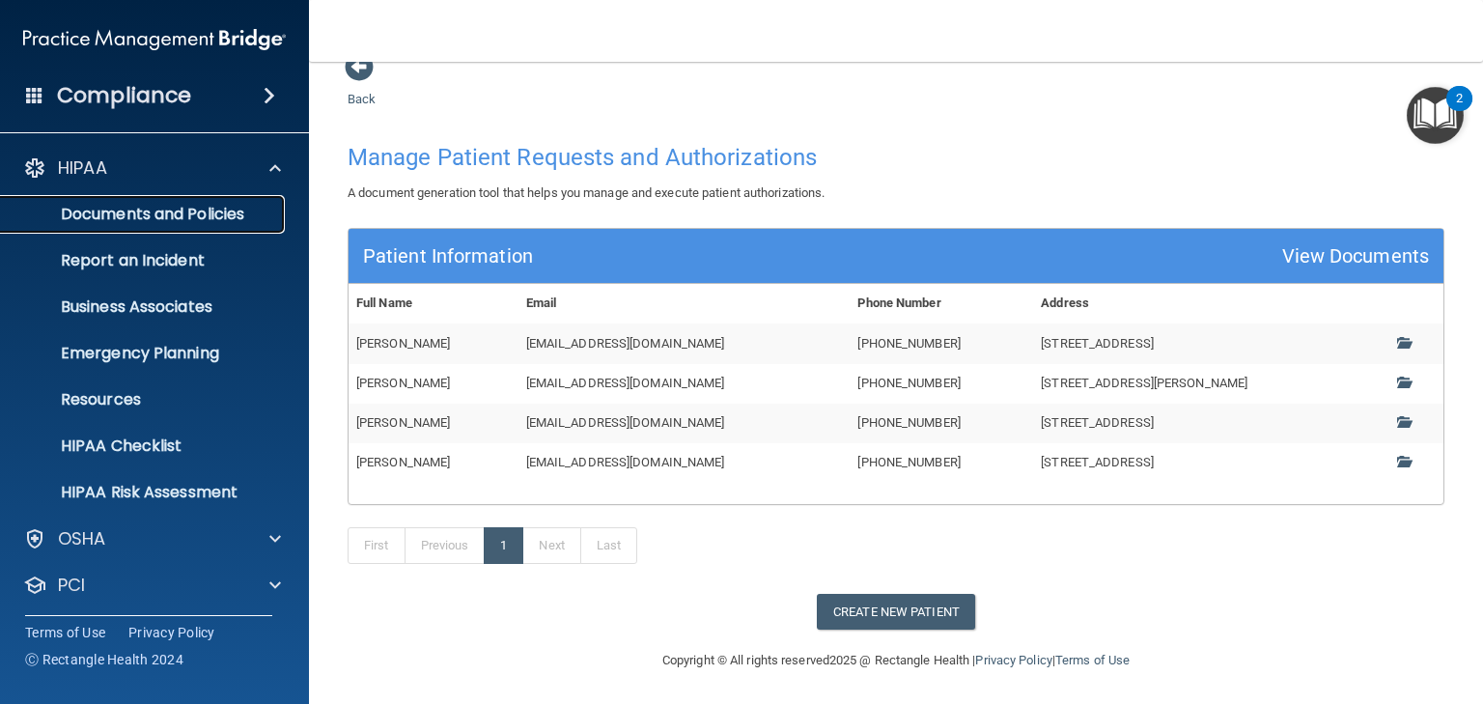
click at [155, 212] on p "Documents and Policies" at bounding box center [145, 214] width 264 height 19
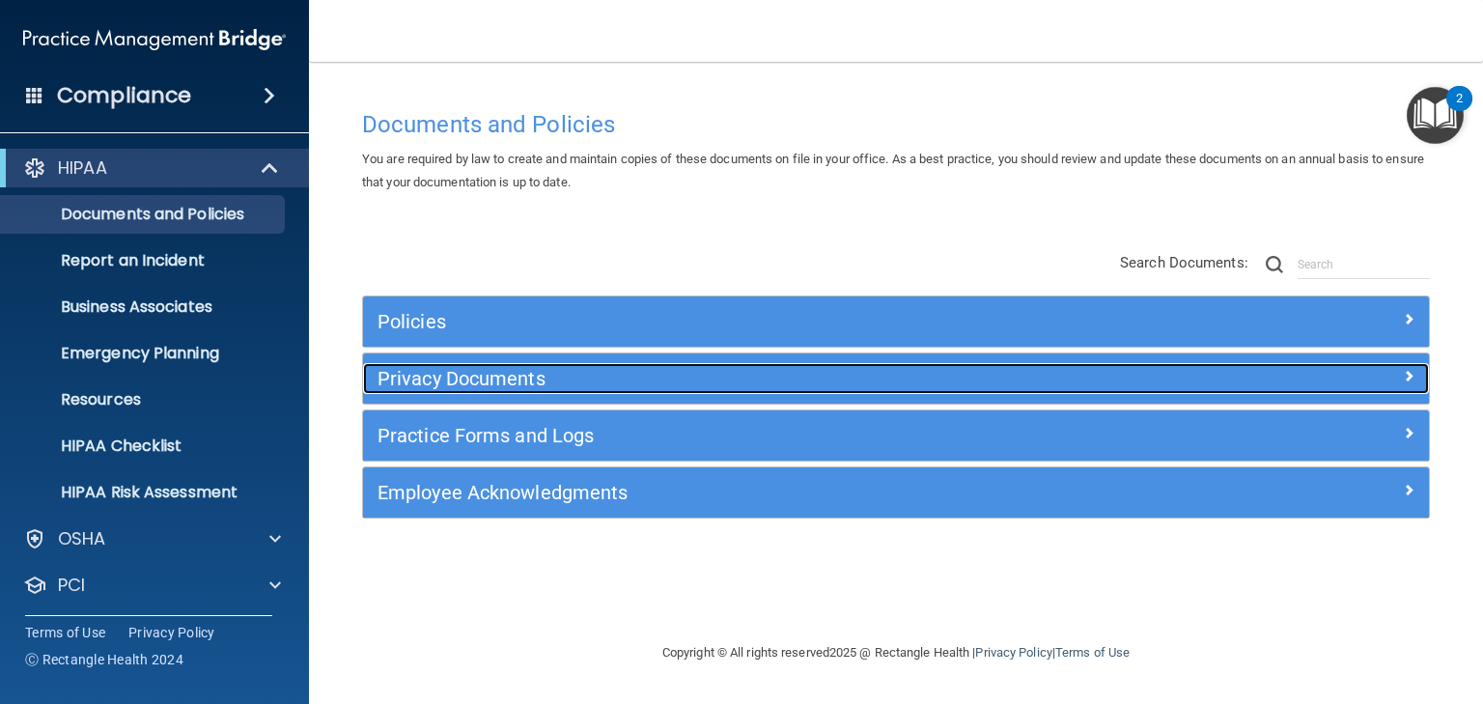
click at [432, 380] on h5 "Privacy Documents" at bounding box center [763, 378] width 771 height 21
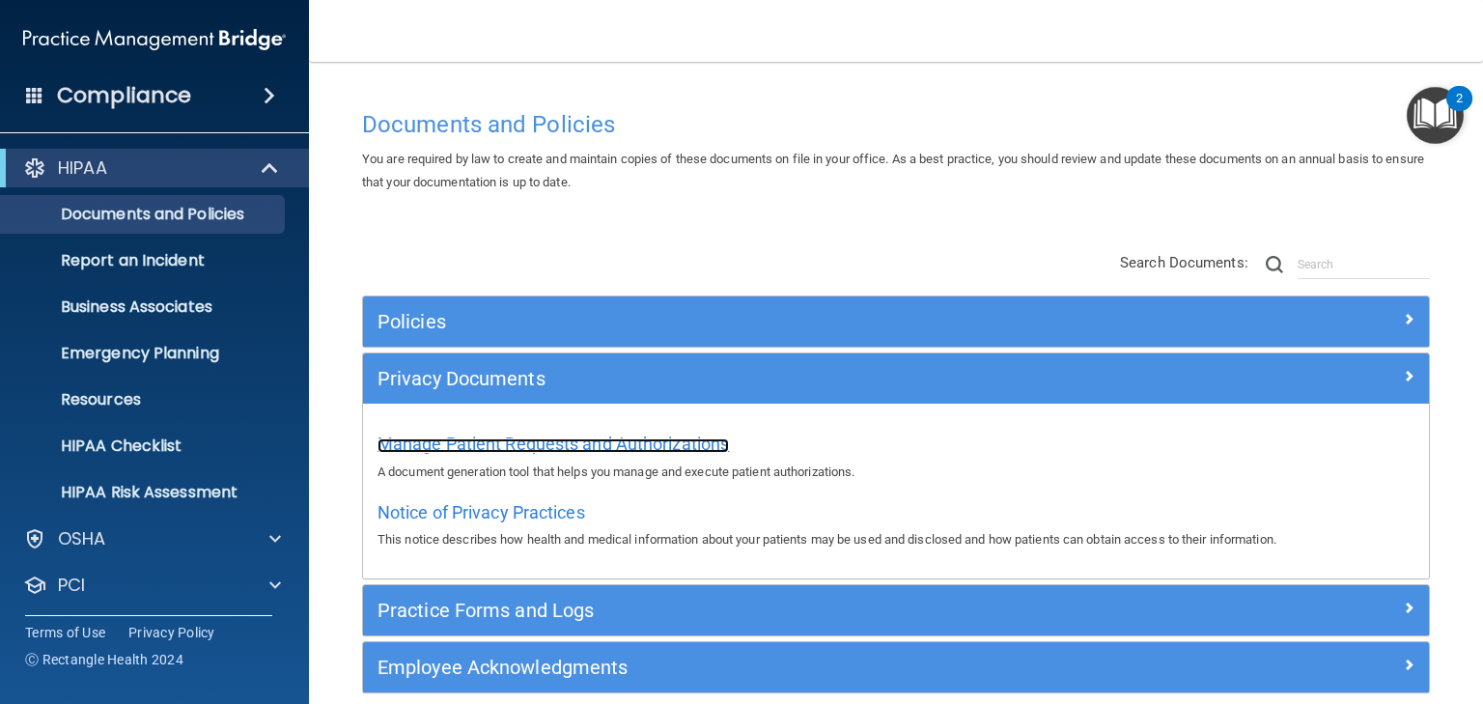
click at [487, 444] on span "Manage Patient Requests and Authorizations" at bounding box center [554, 444] width 352 height 20
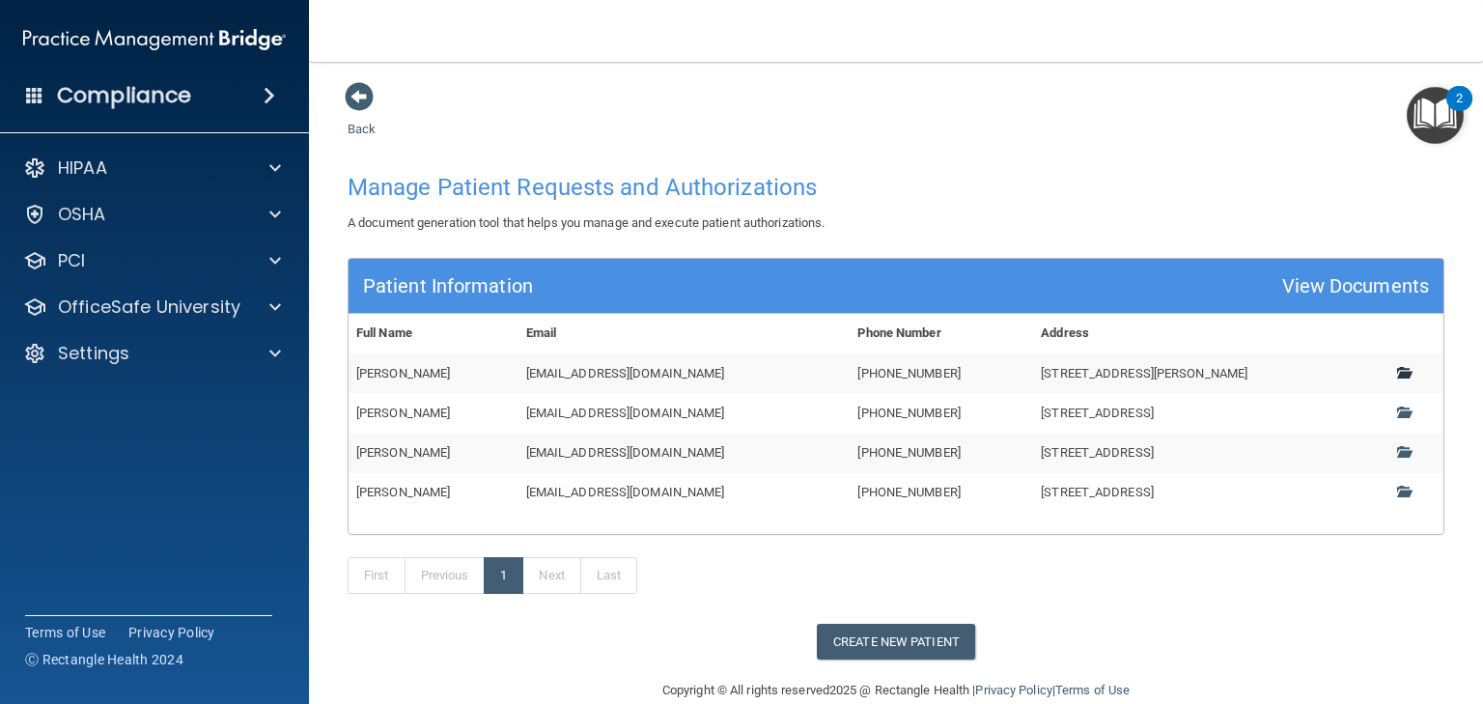
click at [1397, 375] on span at bounding box center [1403, 372] width 13 height 13
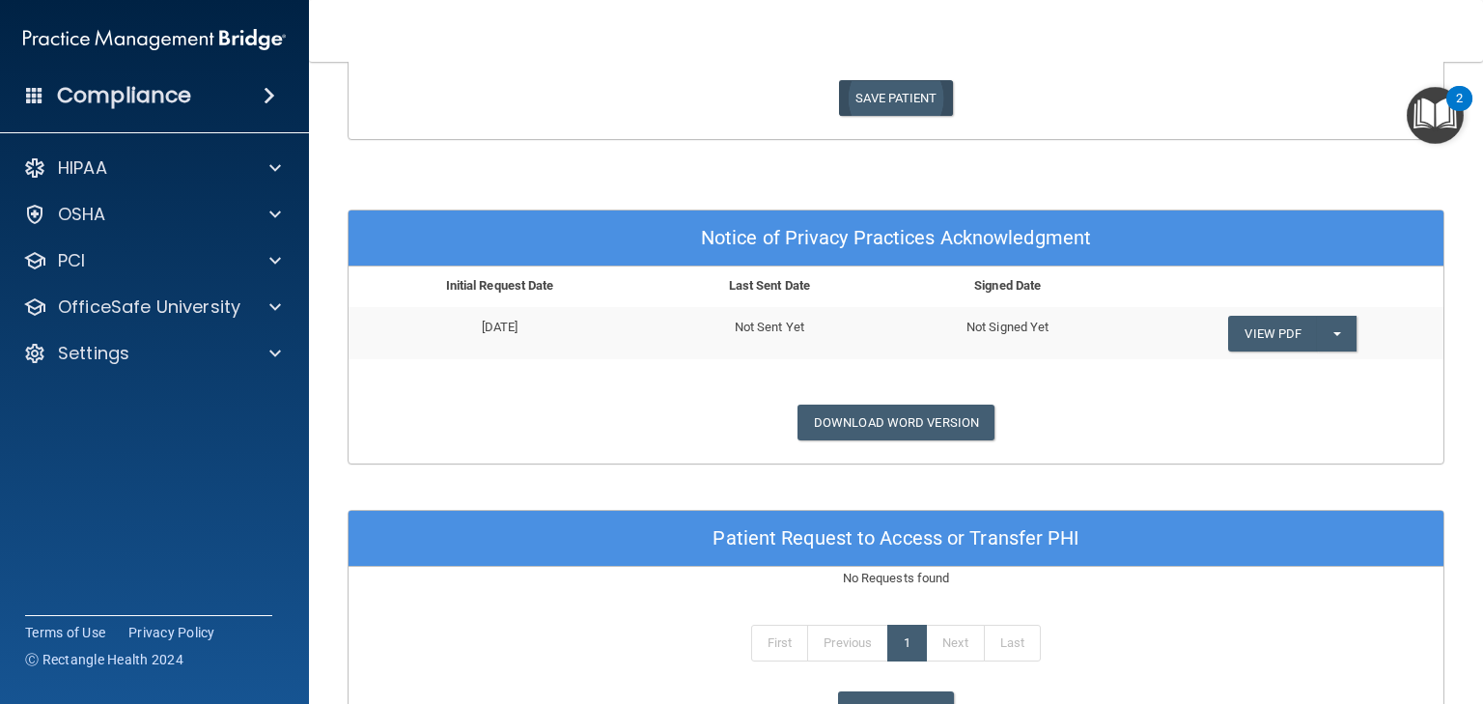
scroll to position [745, 0]
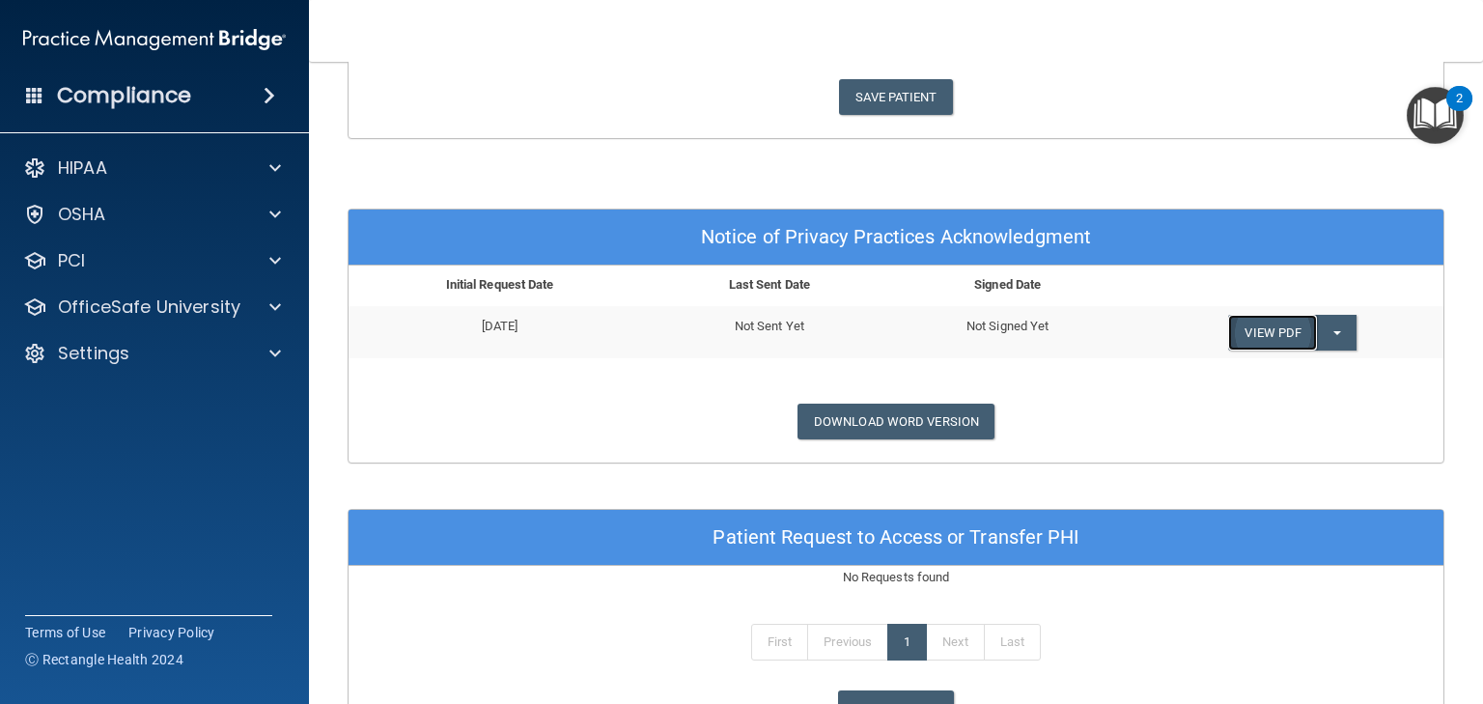
click at [1285, 332] on link "View PDF" at bounding box center [1272, 333] width 89 height 36
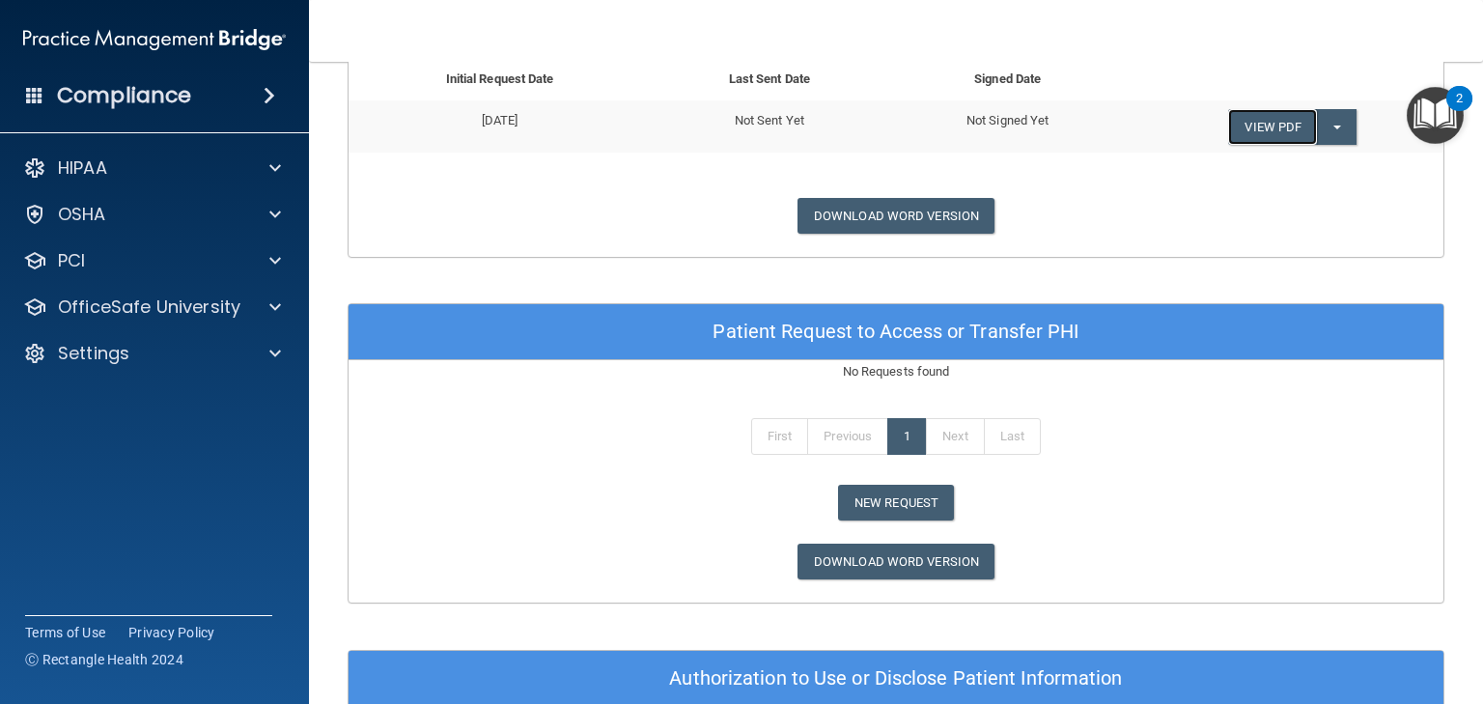
scroll to position [959, 0]
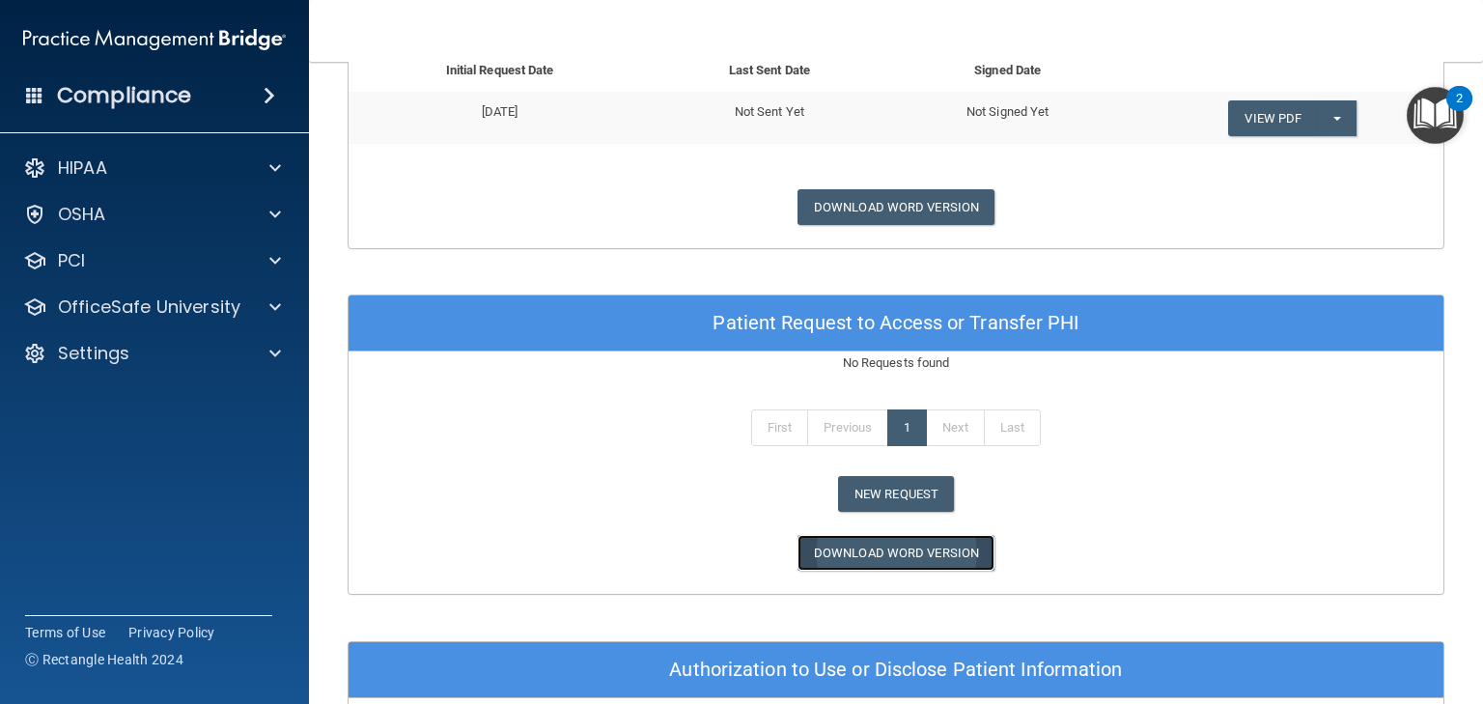
click at [889, 551] on link "Download Word Version" at bounding box center [896, 553] width 197 height 36
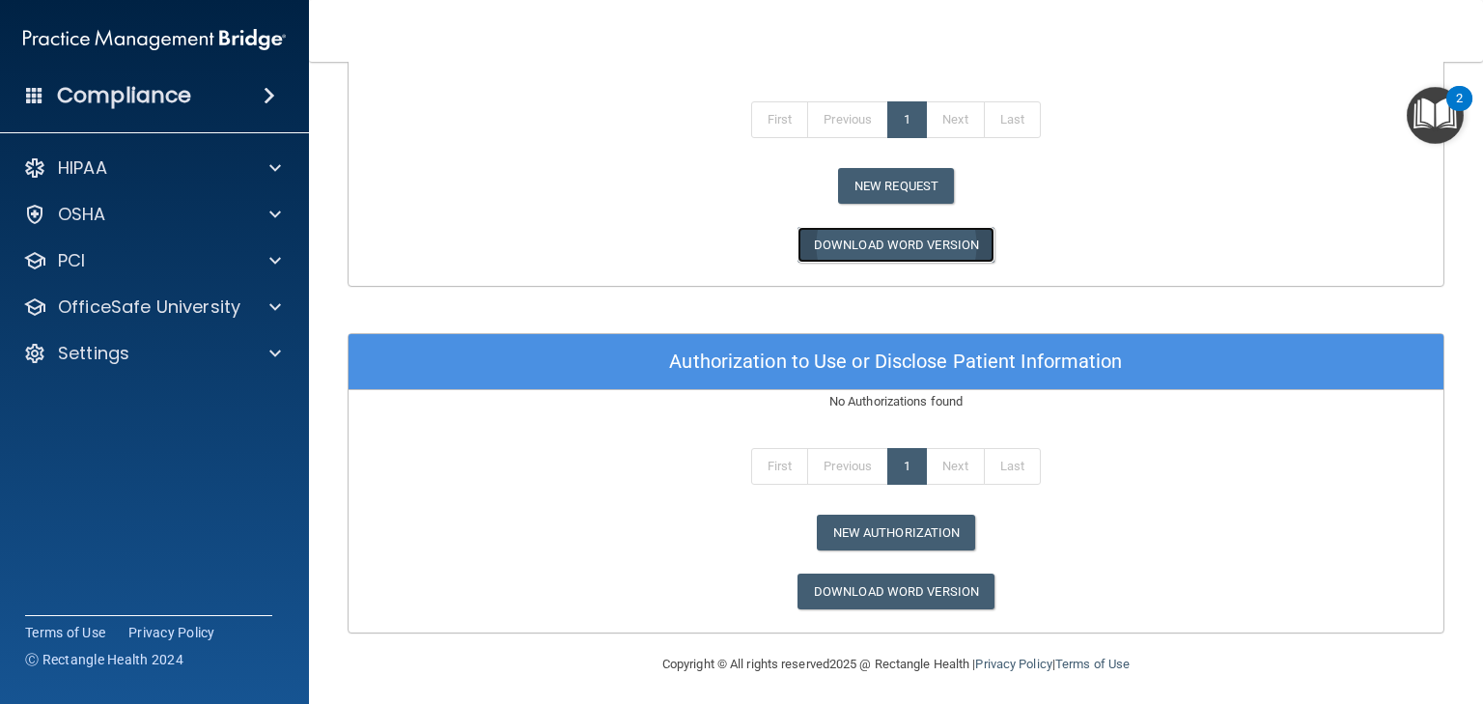
scroll to position [1268, 0]
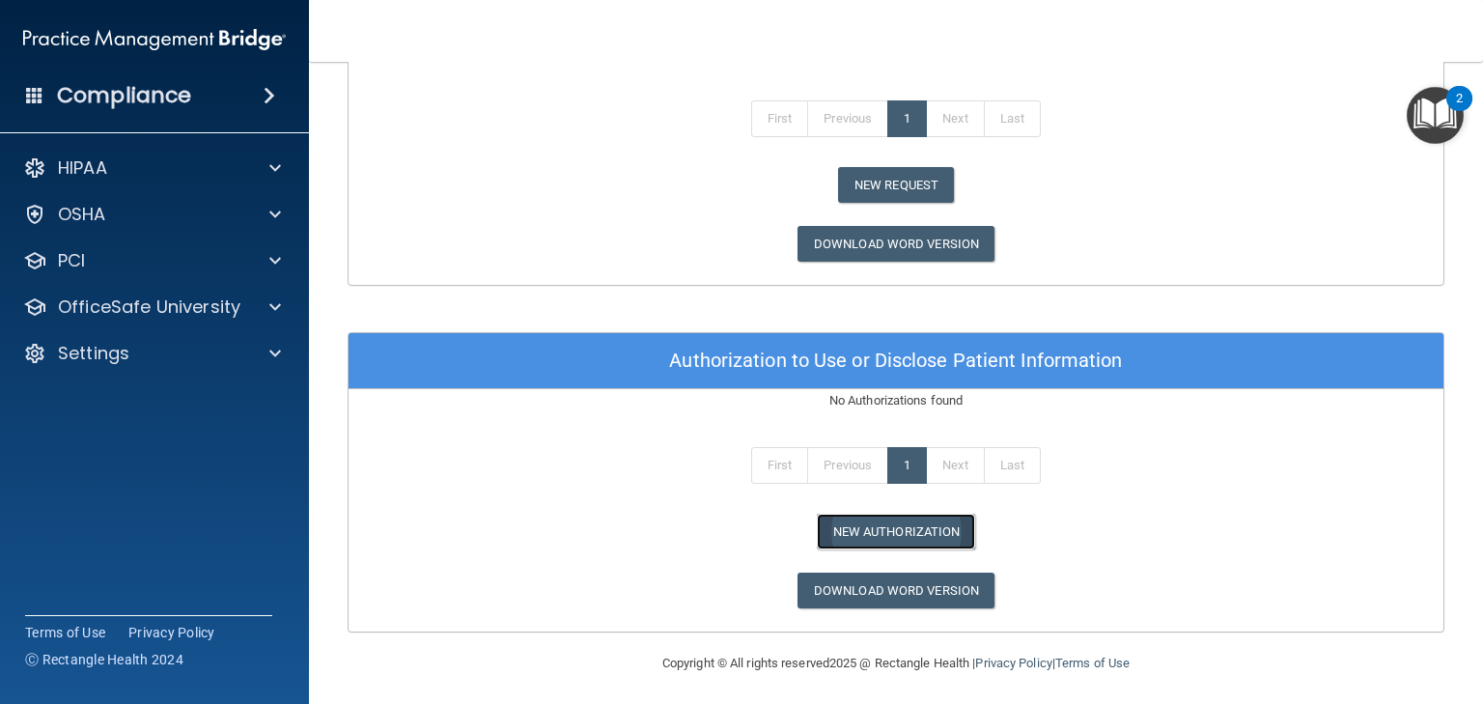
click at [888, 525] on button "New Authorization" at bounding box center [896, 532] width 159 height 36
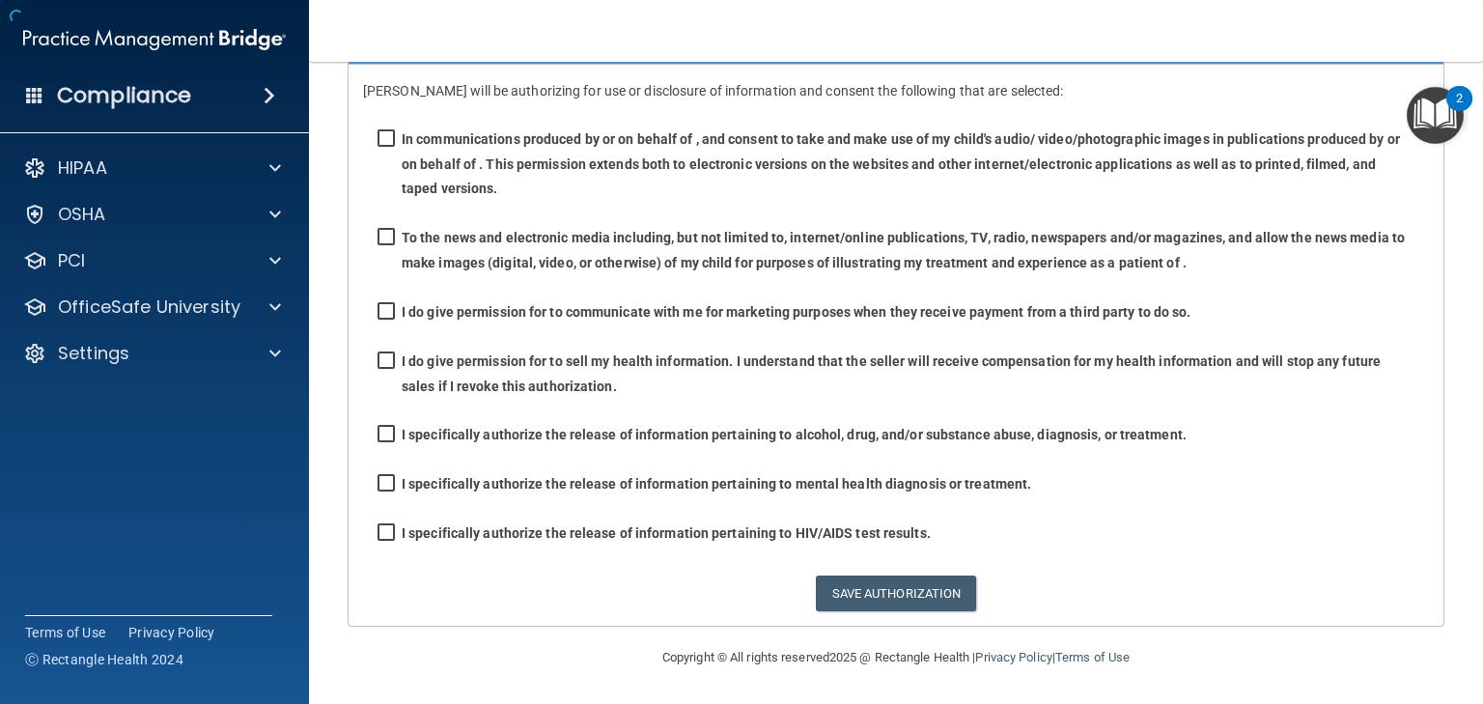
scroll to position [155, 0]
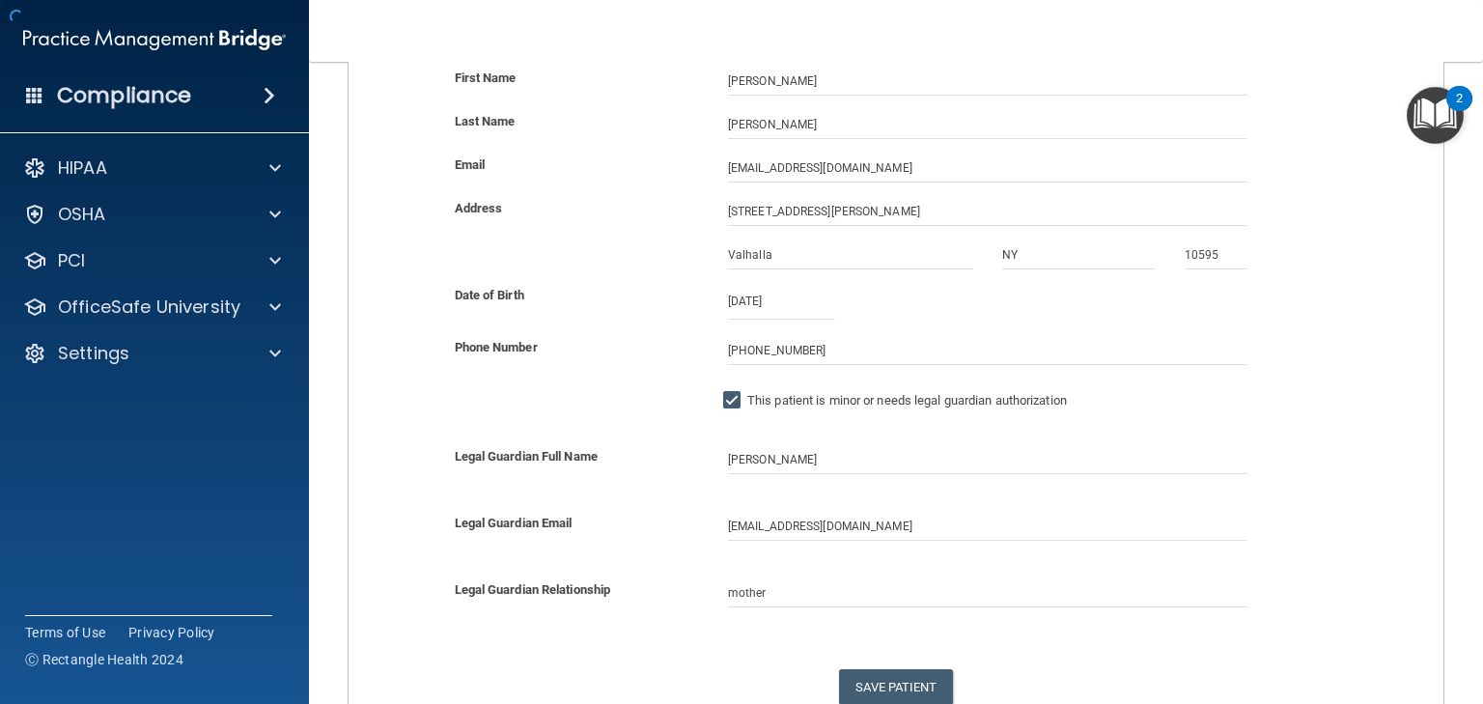
scroll to position [1268, 0]
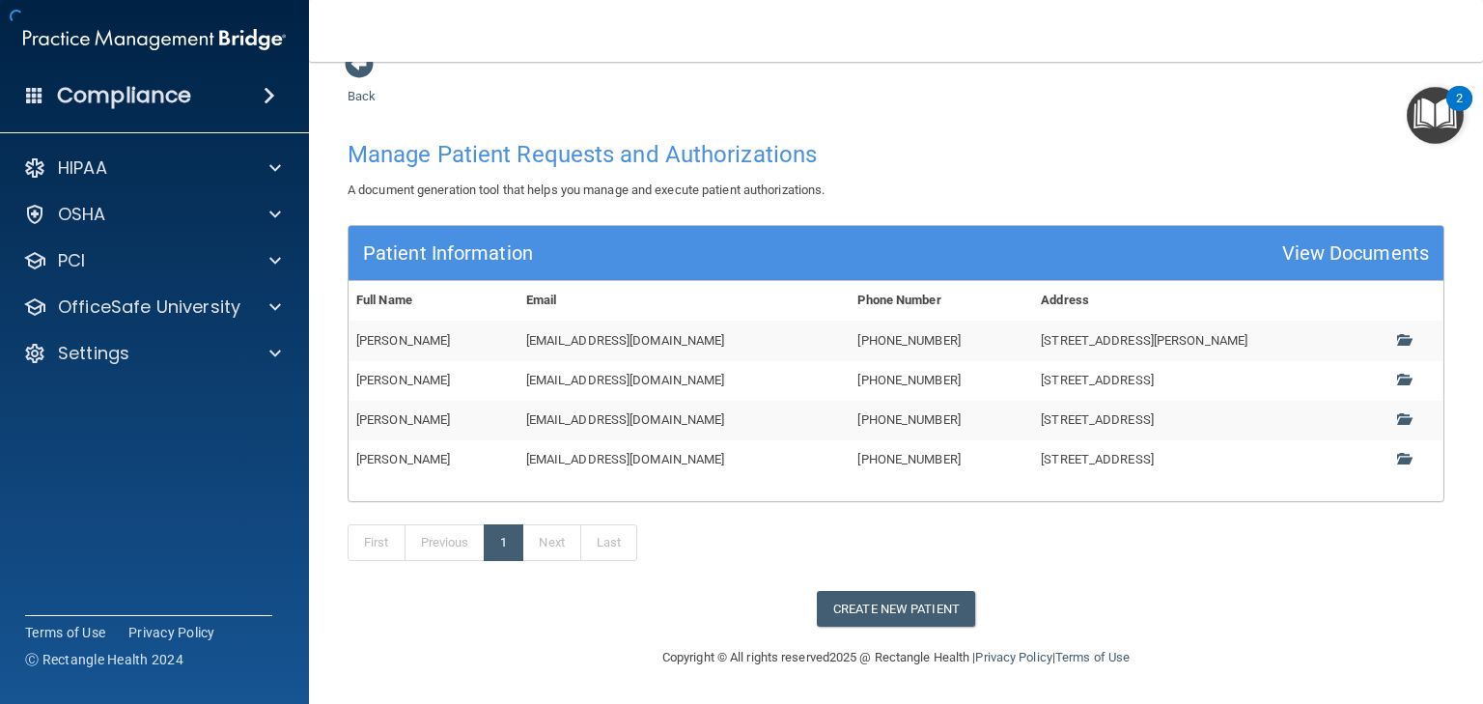
scroll to position [31, 0]
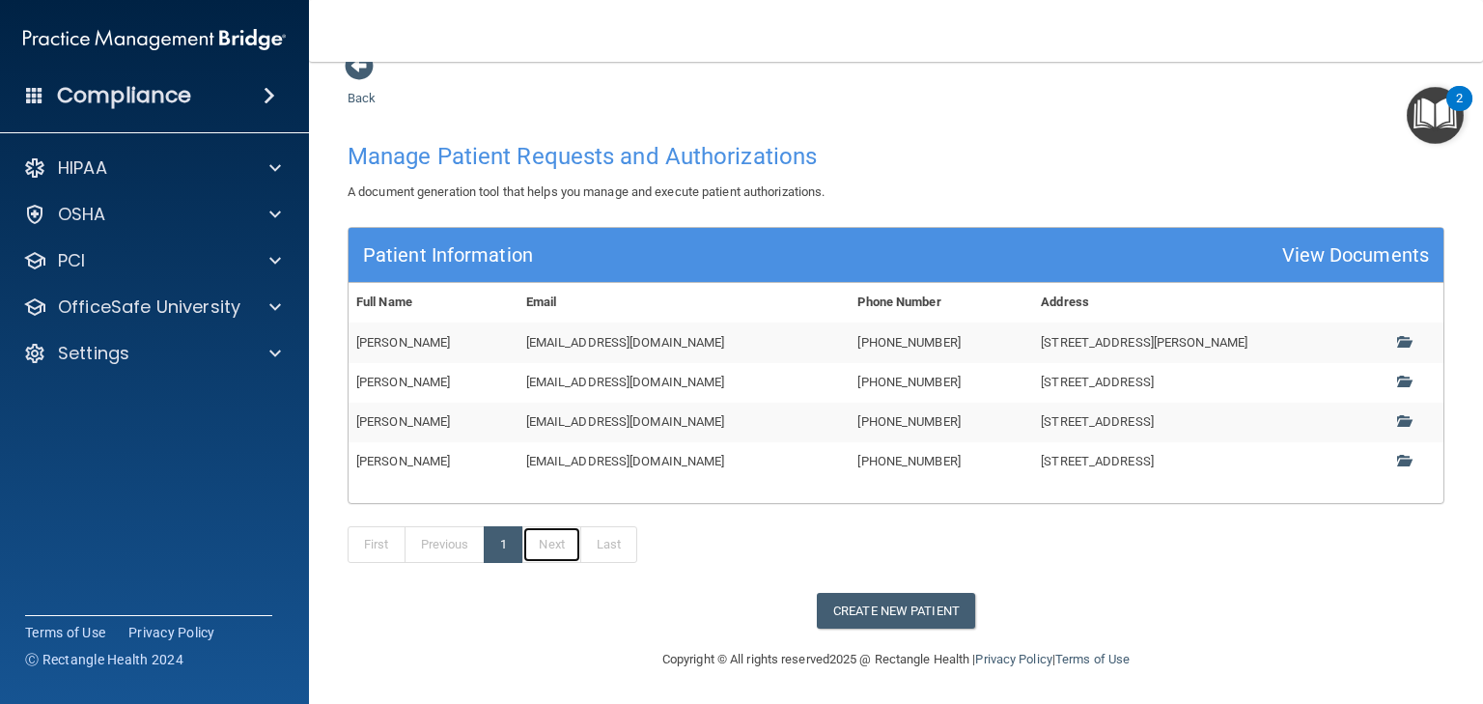
click at [559, 545] on link "Next" at bounding box center [551, 544] width 58 height 37
click at [1397, 337] on span at bounding box center [1403, 341] width 13 height 13
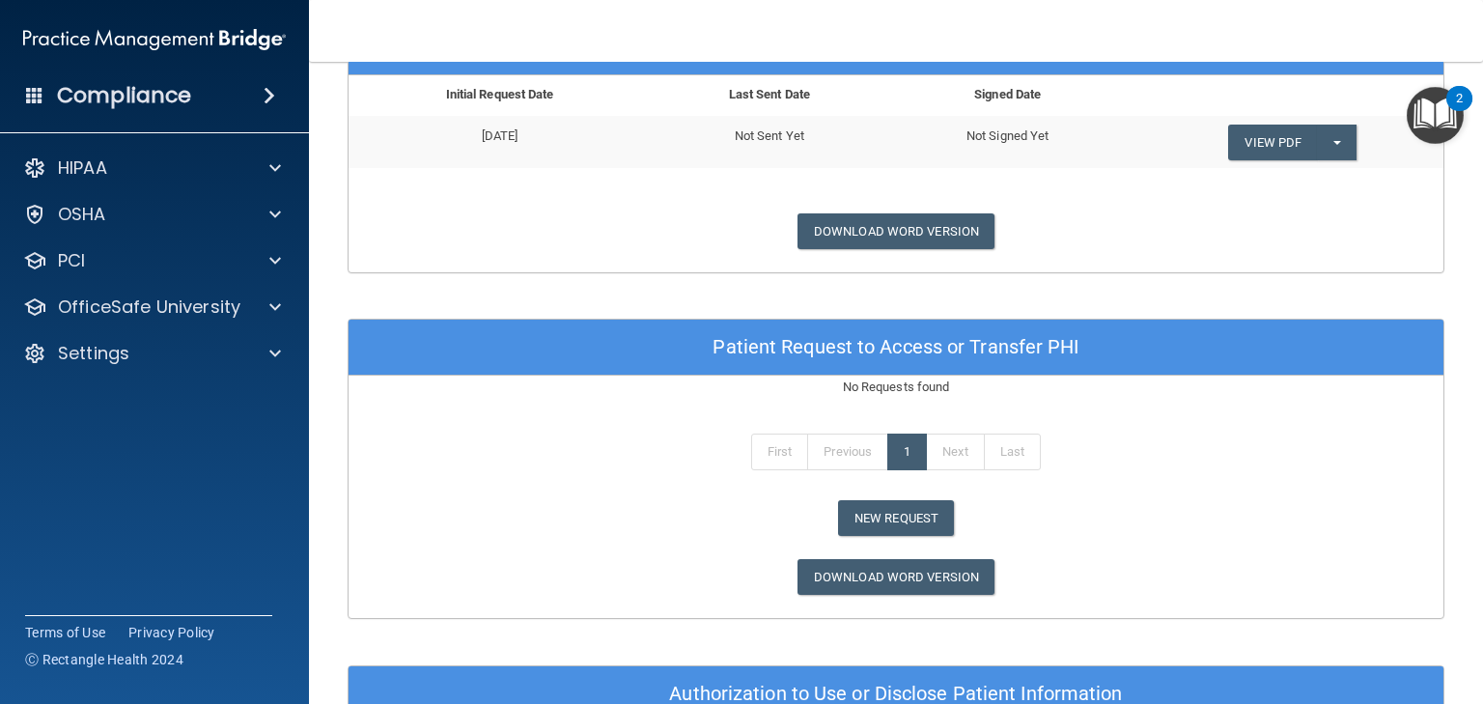
scroll to position [688, 0]
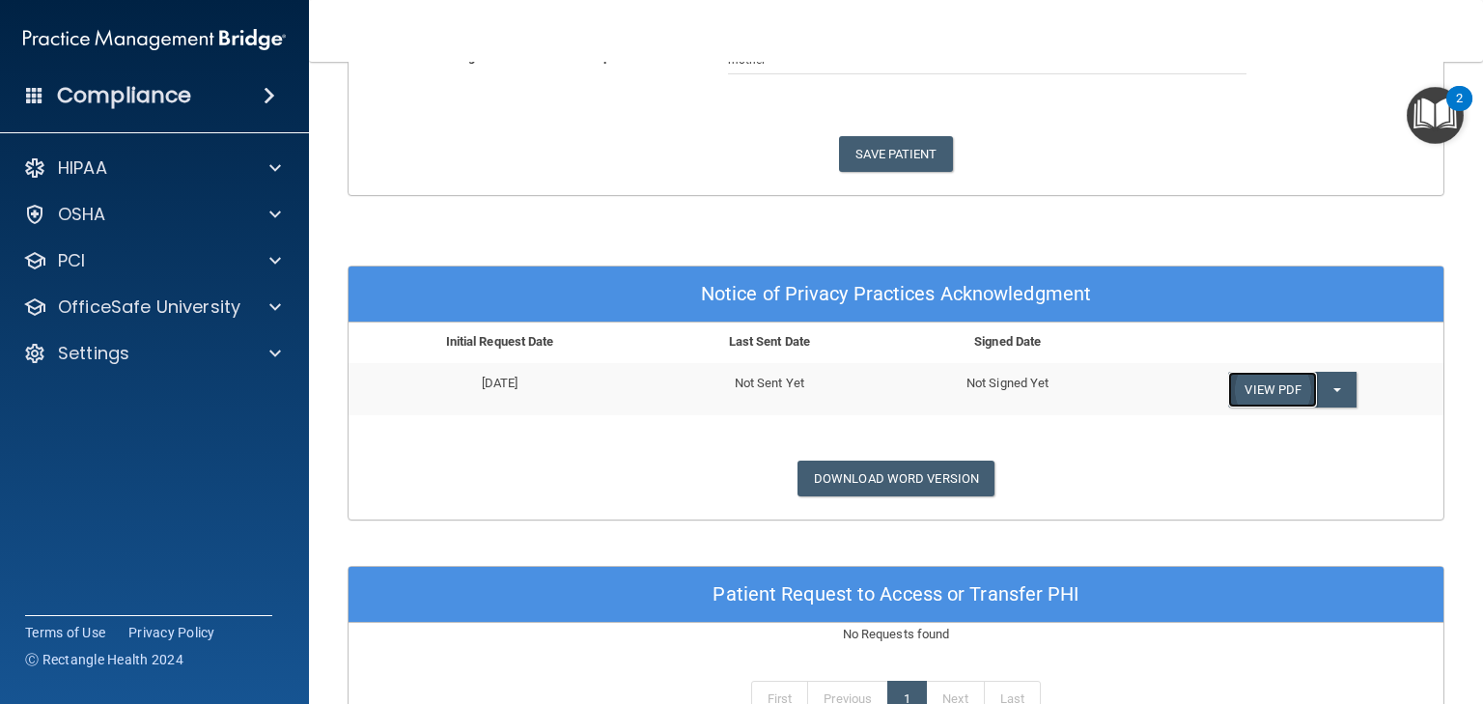
click at [1284, 385] on link "View PDF" at bounding box center [1272, 390] width 89 height 36
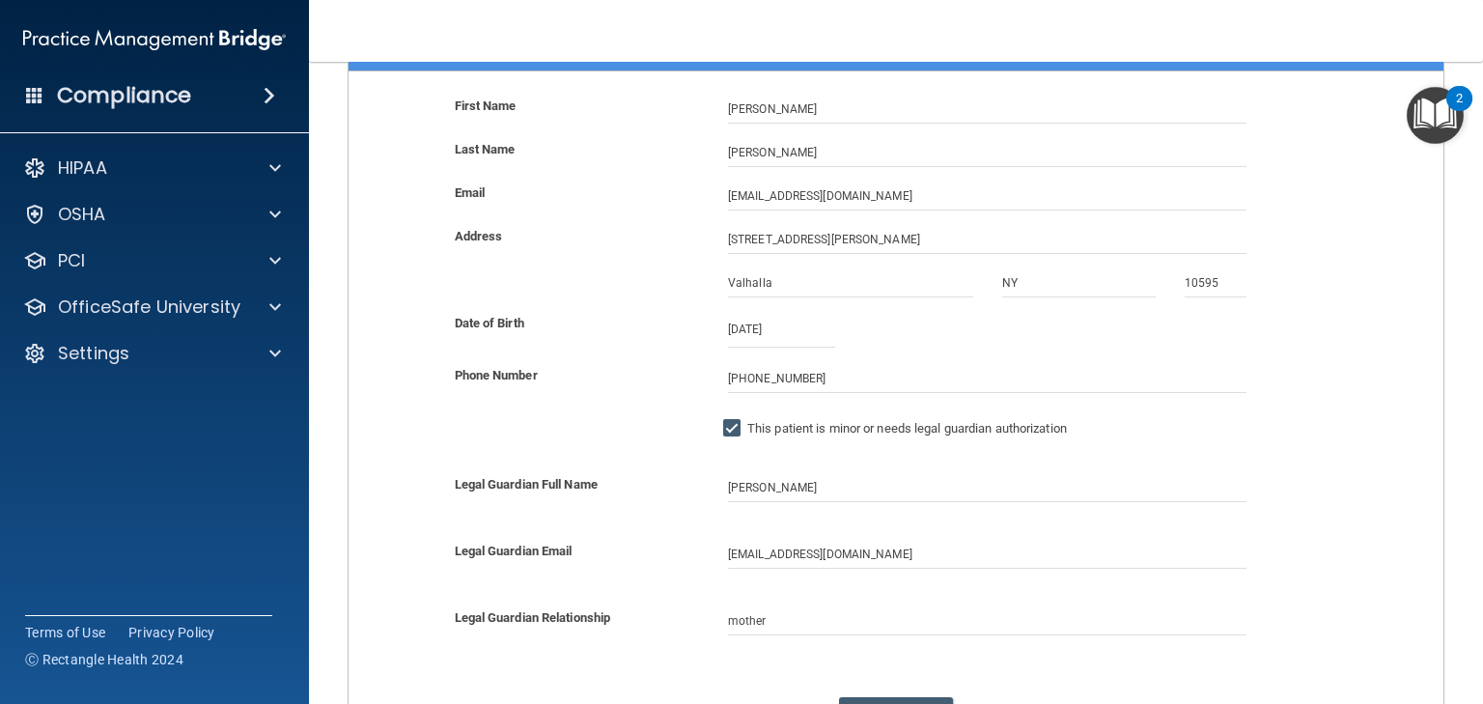
scroll to position [127, 0]
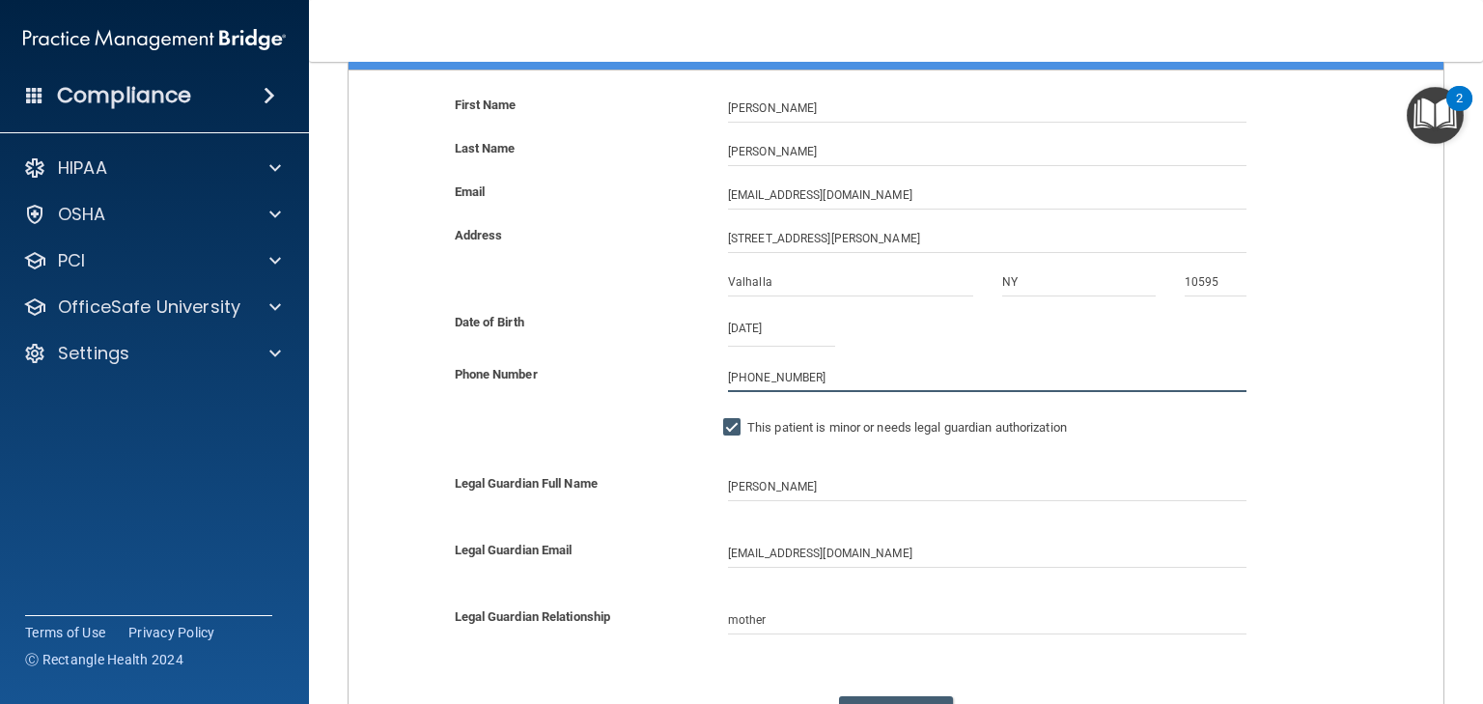
click at [820, 375] on input "(702) 919-6410" at bounding box center [987, 377] width 519 height 29
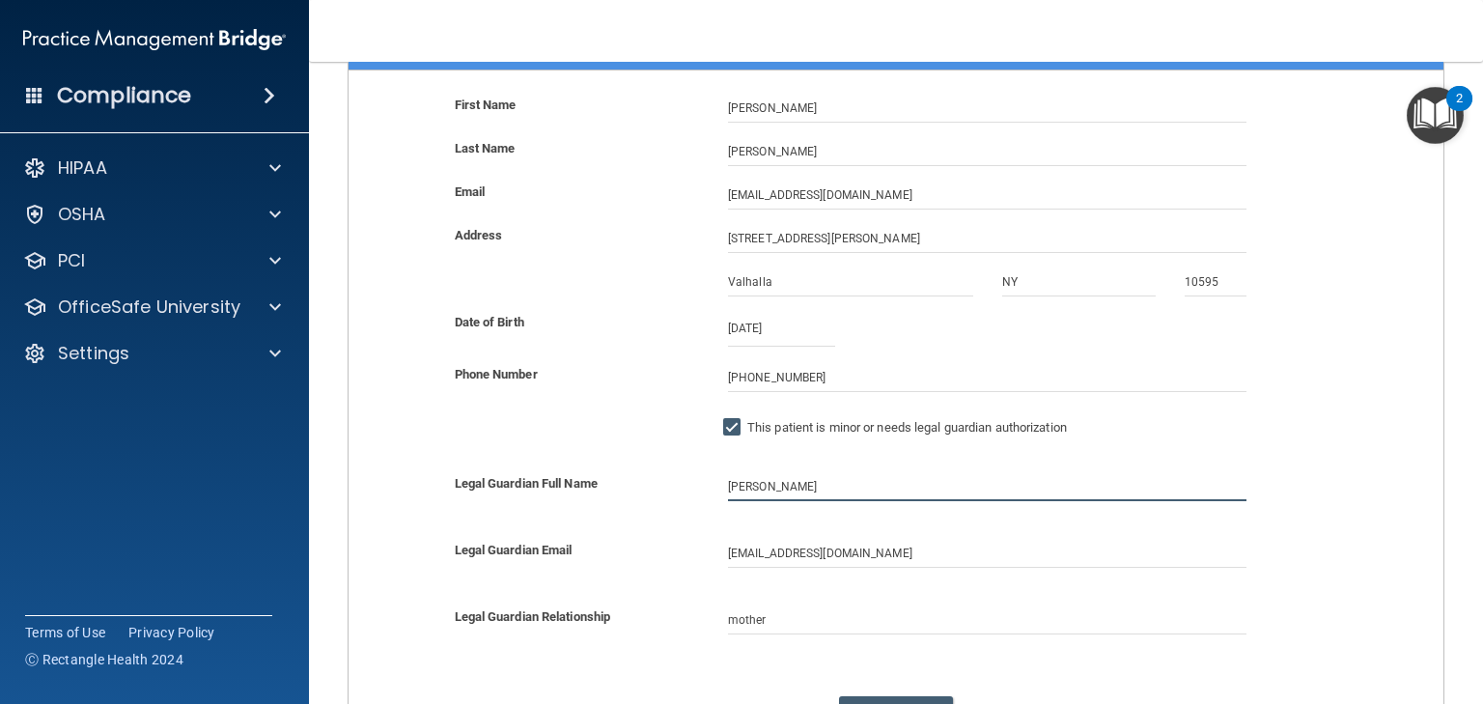
click at [799, 478] on input "B Holloway" at bounding box center [987, 486] width 519 height 29
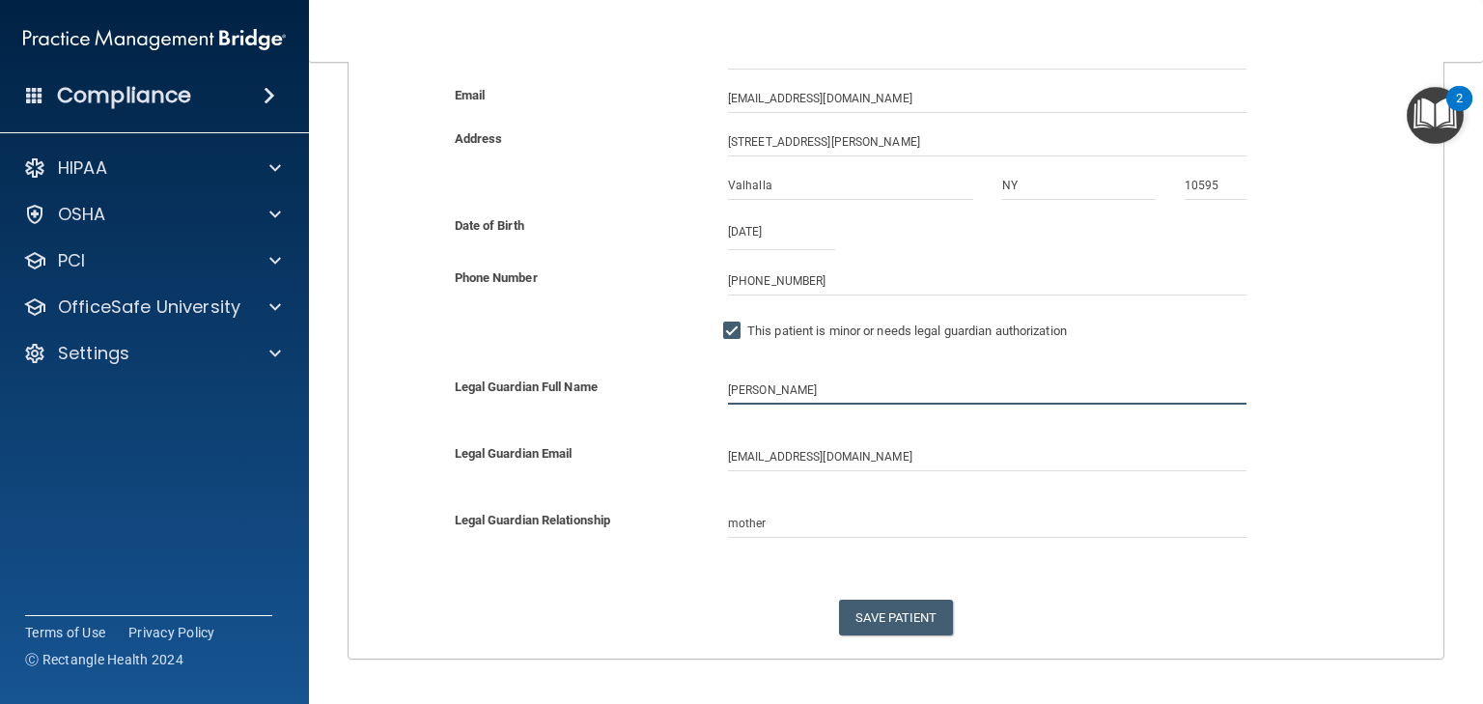
scroll to position [224, 0]
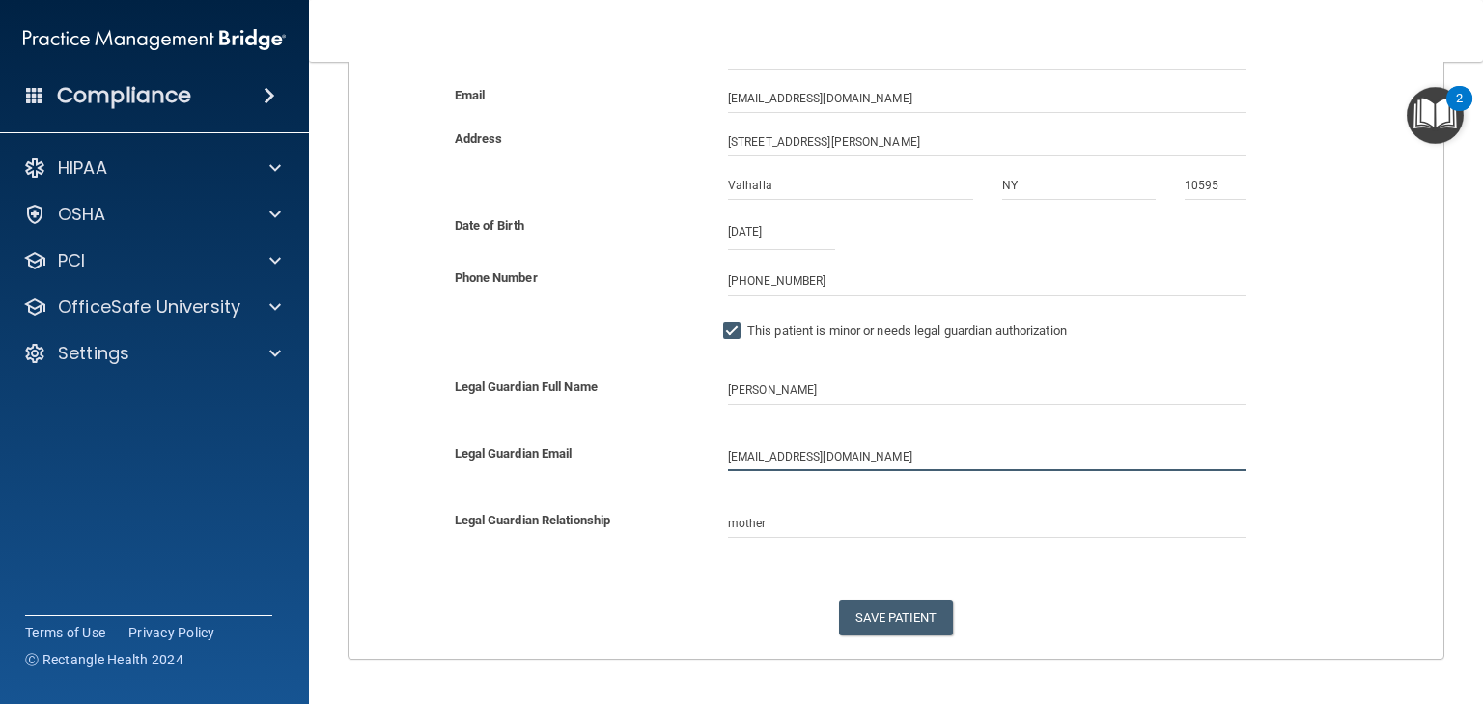
click at [894, 452] on input "[EMAIL_ADDRESS][DOMAIN_NAME]" at bounding box center [987, 456] width 519 height 29
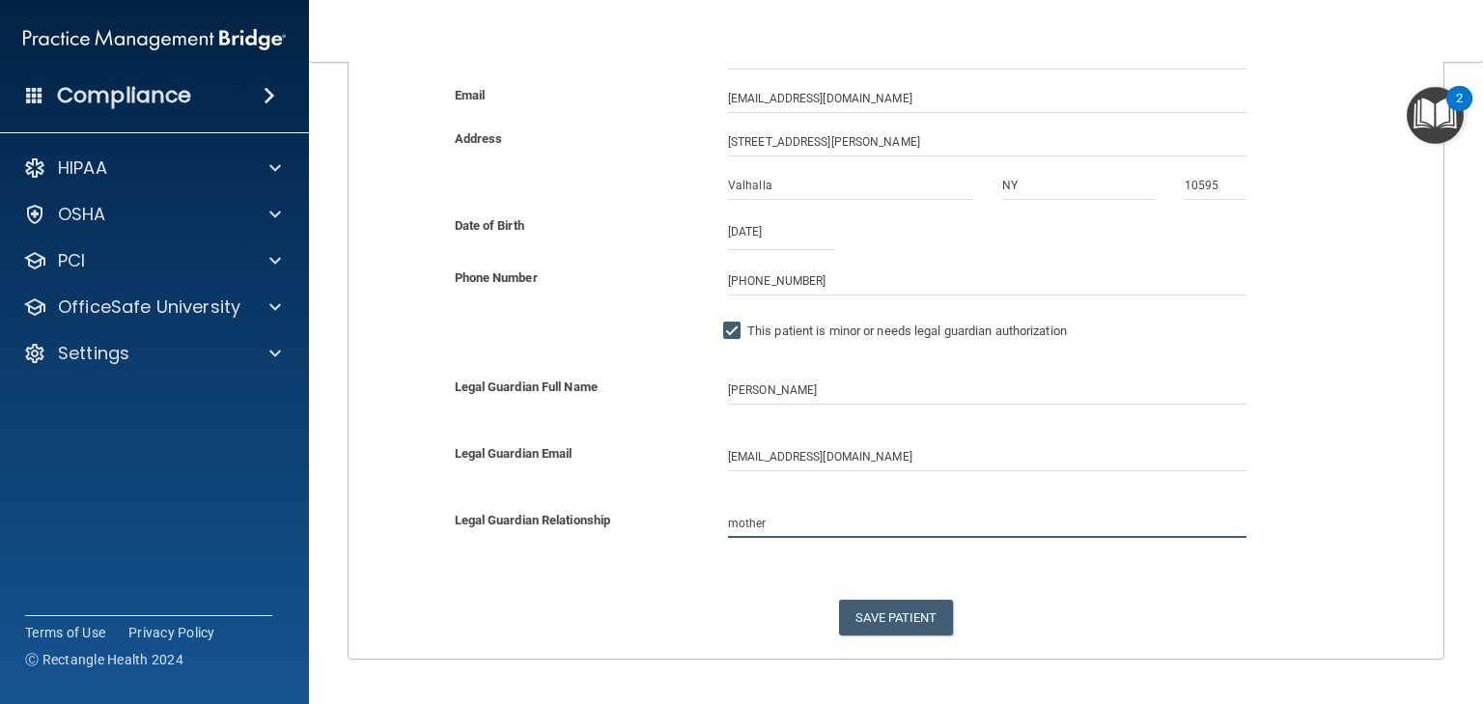
click at [780, 521] on input "mother" at bounding box center [987, 523] width 519 height 29
click at [753, 556] on form "First Name LeAnn Last Name Holloway Email lholloway@rectanglehealth.com Address…" at bounding box center [896, 327] width 1095 height 661
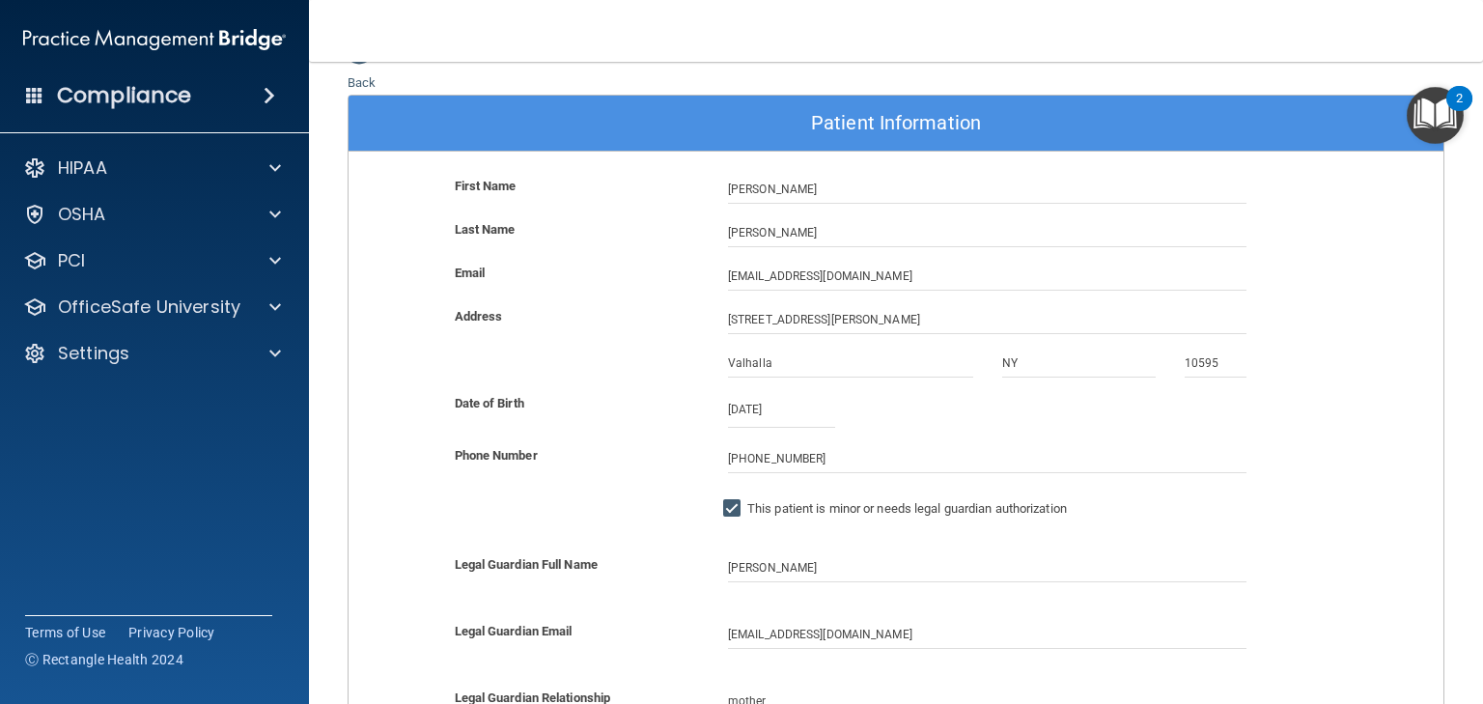
scroll to position [0, 0]
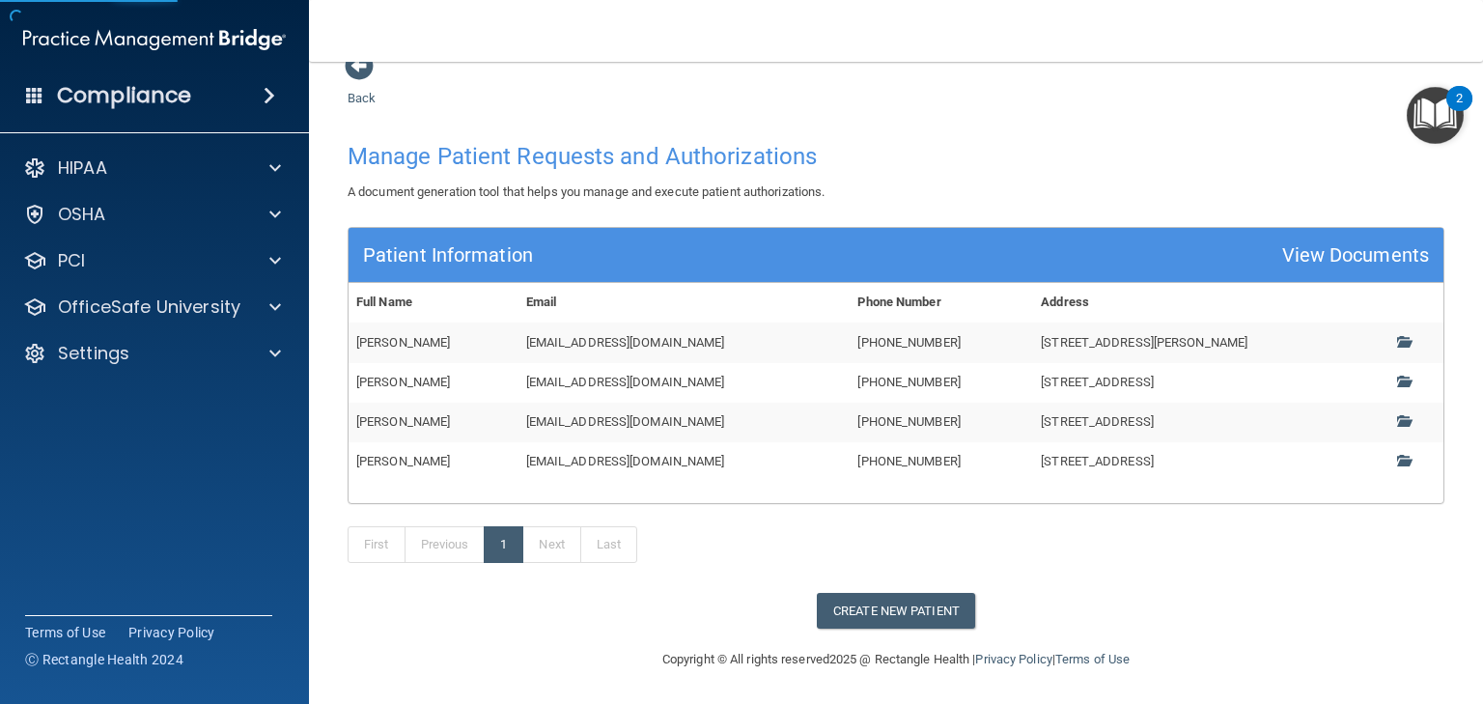
scroll to position [31, 0]
click at [357, 73] on span at bounding box center [359, 65] width 29 height 29
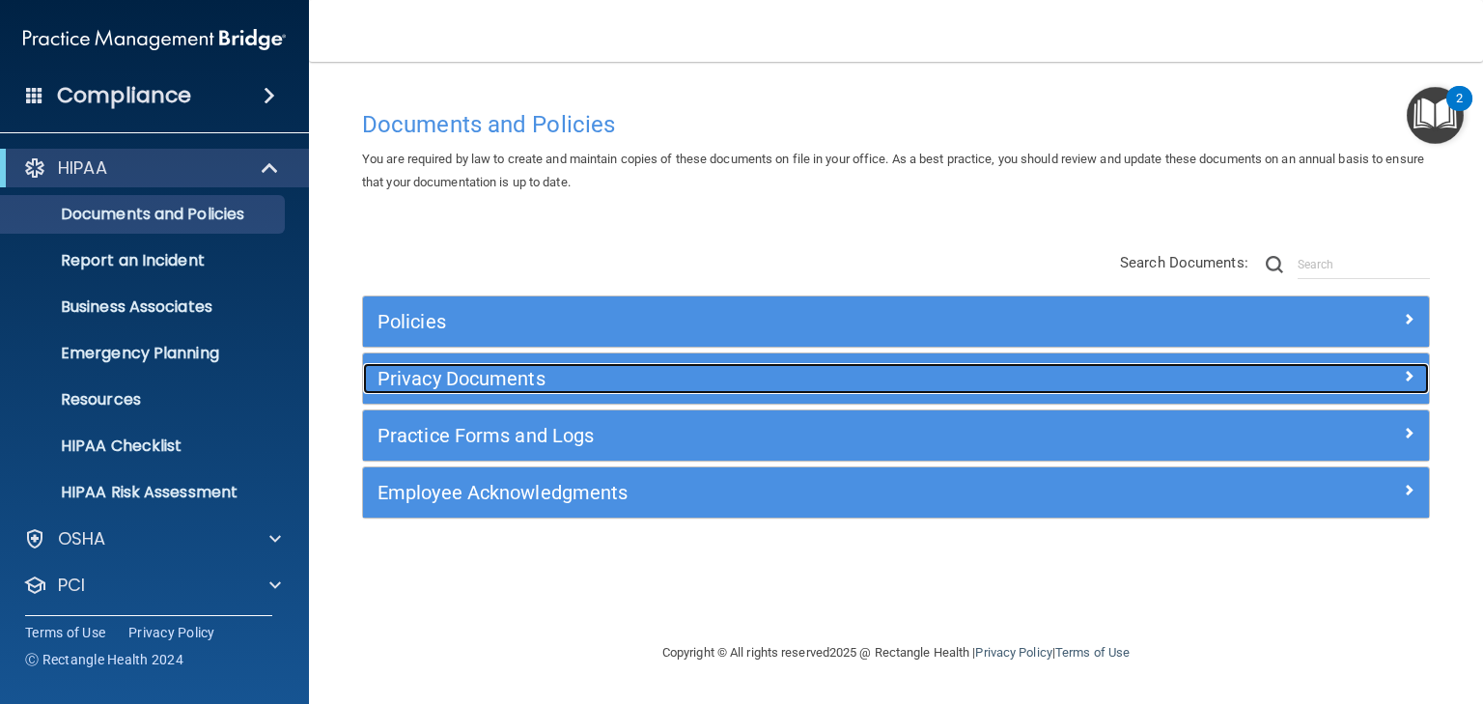
click at [444, 371] on h5 "Privacy Documents" at bounding box center [763, 378] width 771 height 21
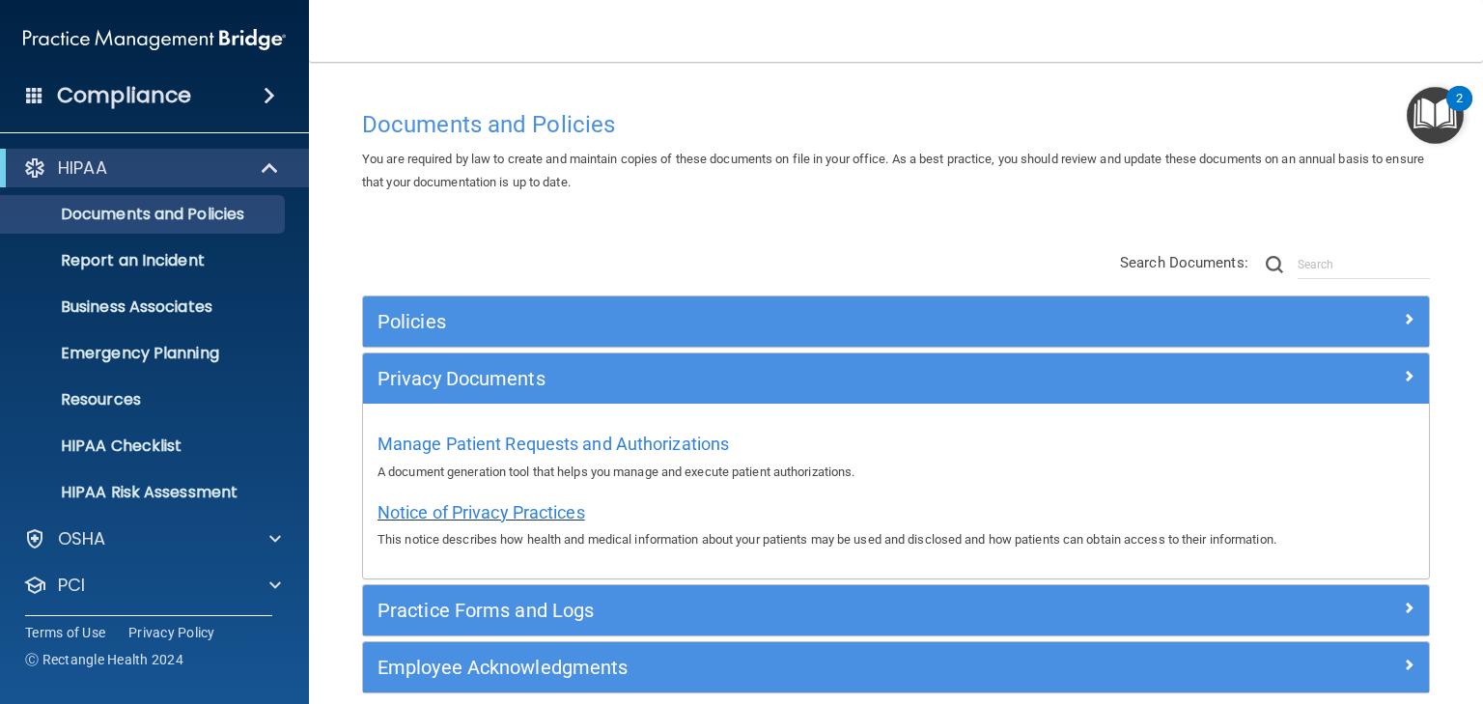
click at [489, 513] on span "Notice of Privacy Practices" at bounding box center [482, 512] width 208 height 20
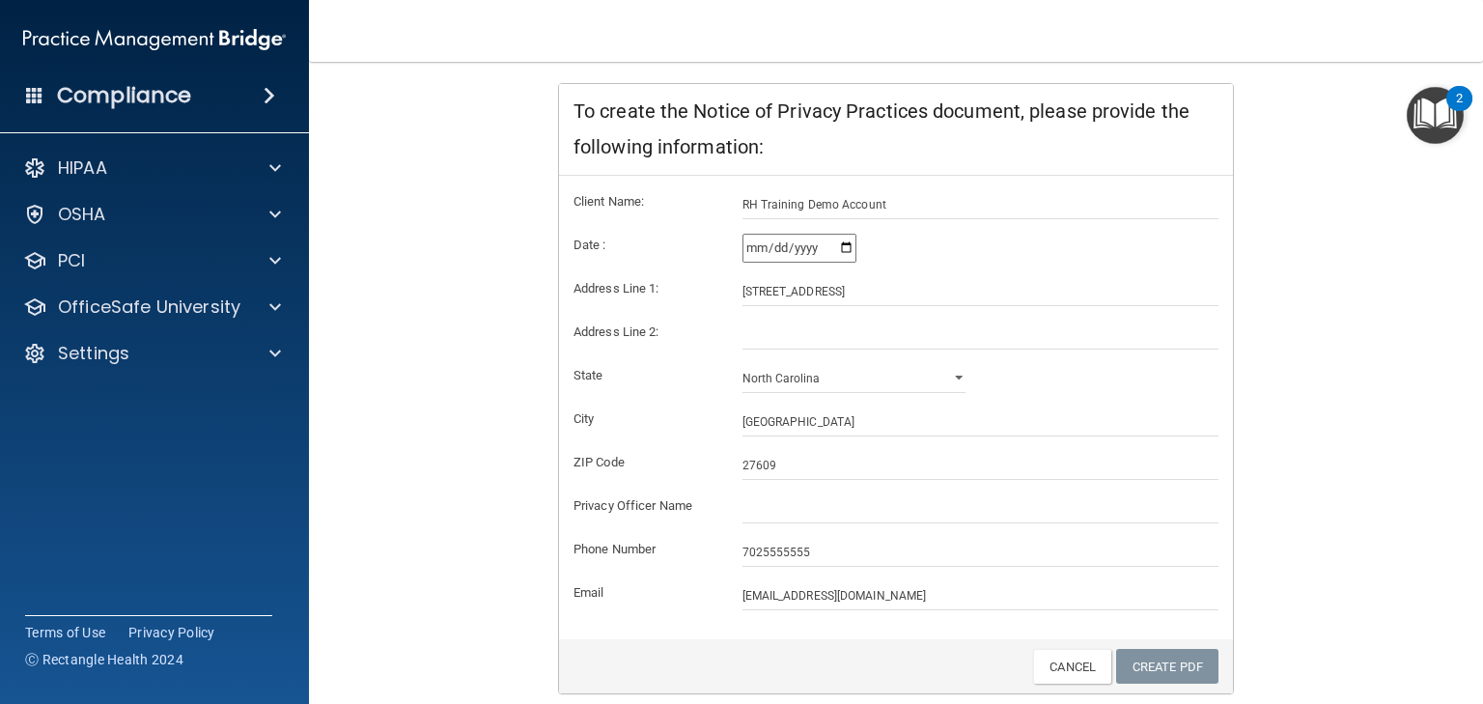
scroll to position [278, 0]
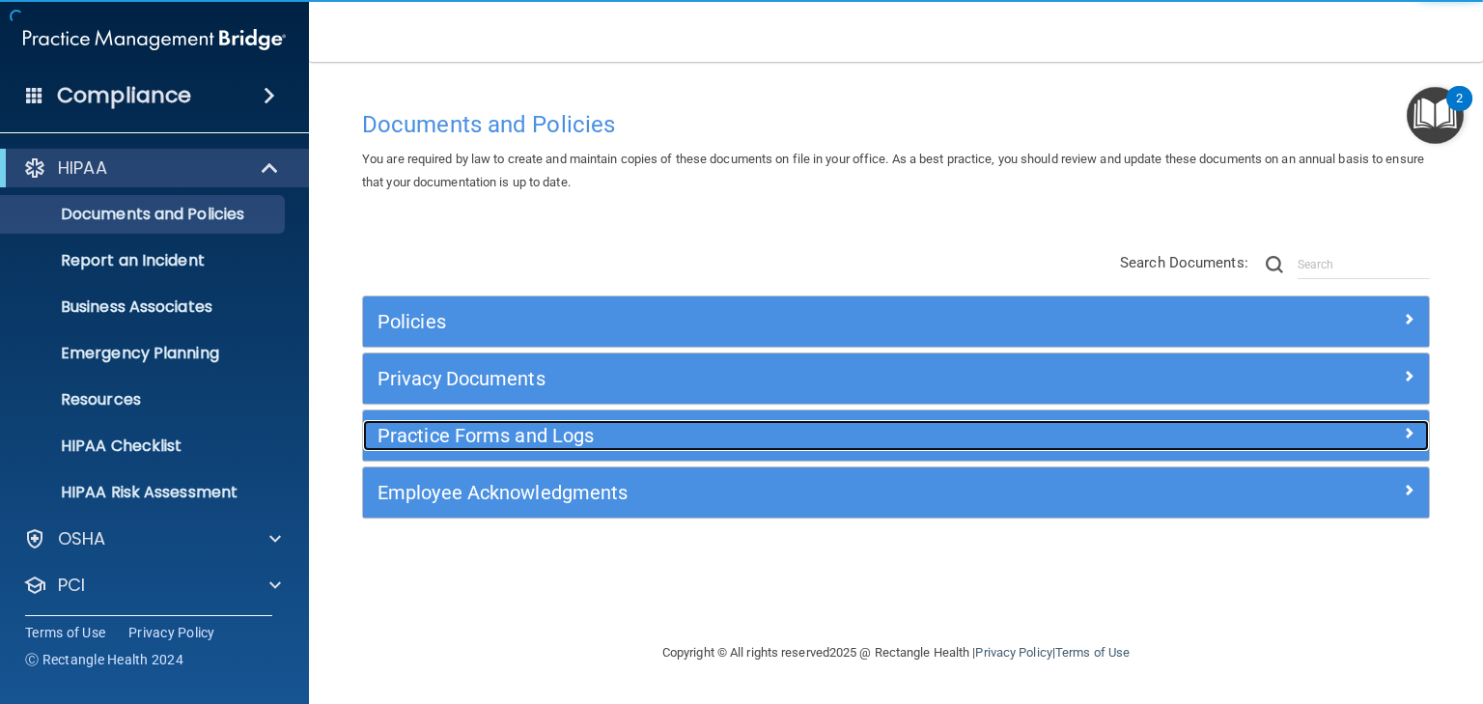
click at [474, 440] on h5 "Practice Forms and Logs" at bounding box center [763, 435] width 771 height 21
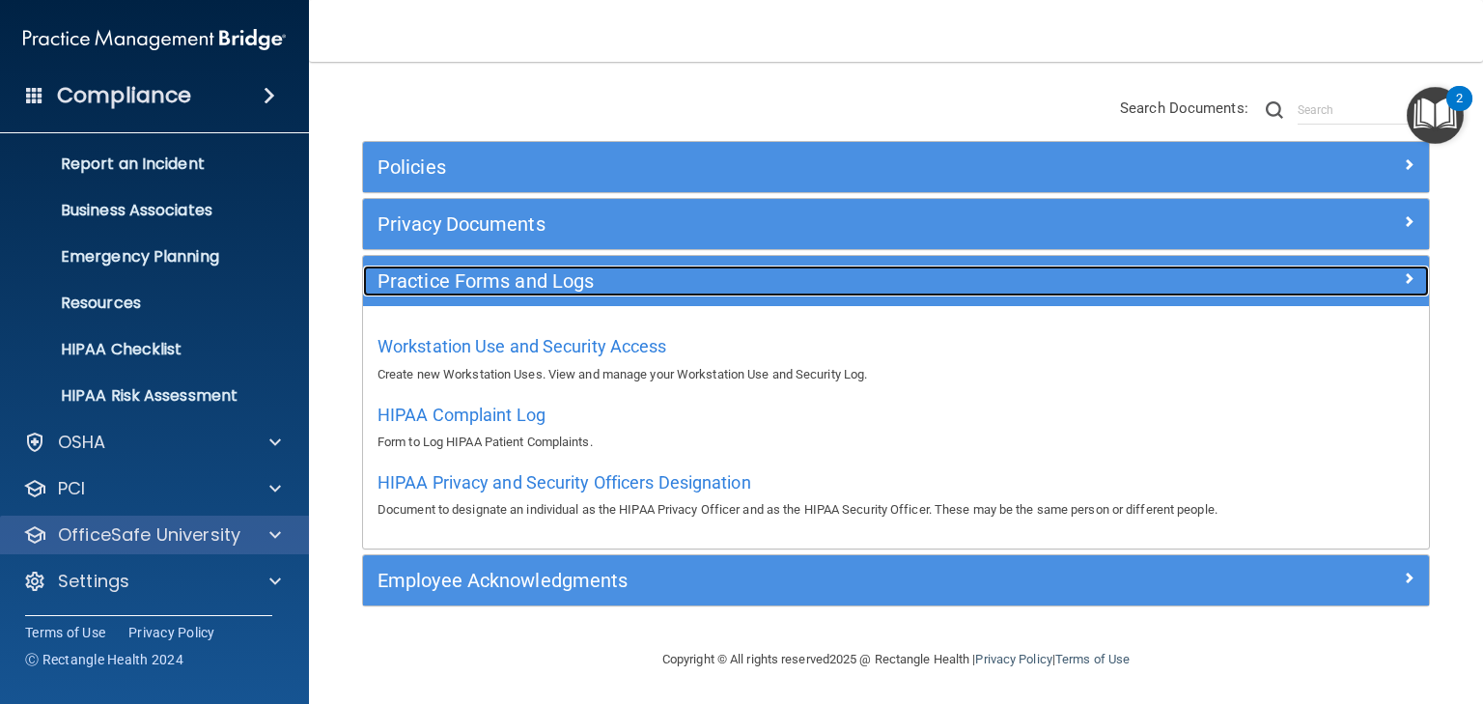
scroll to position [97, 0]
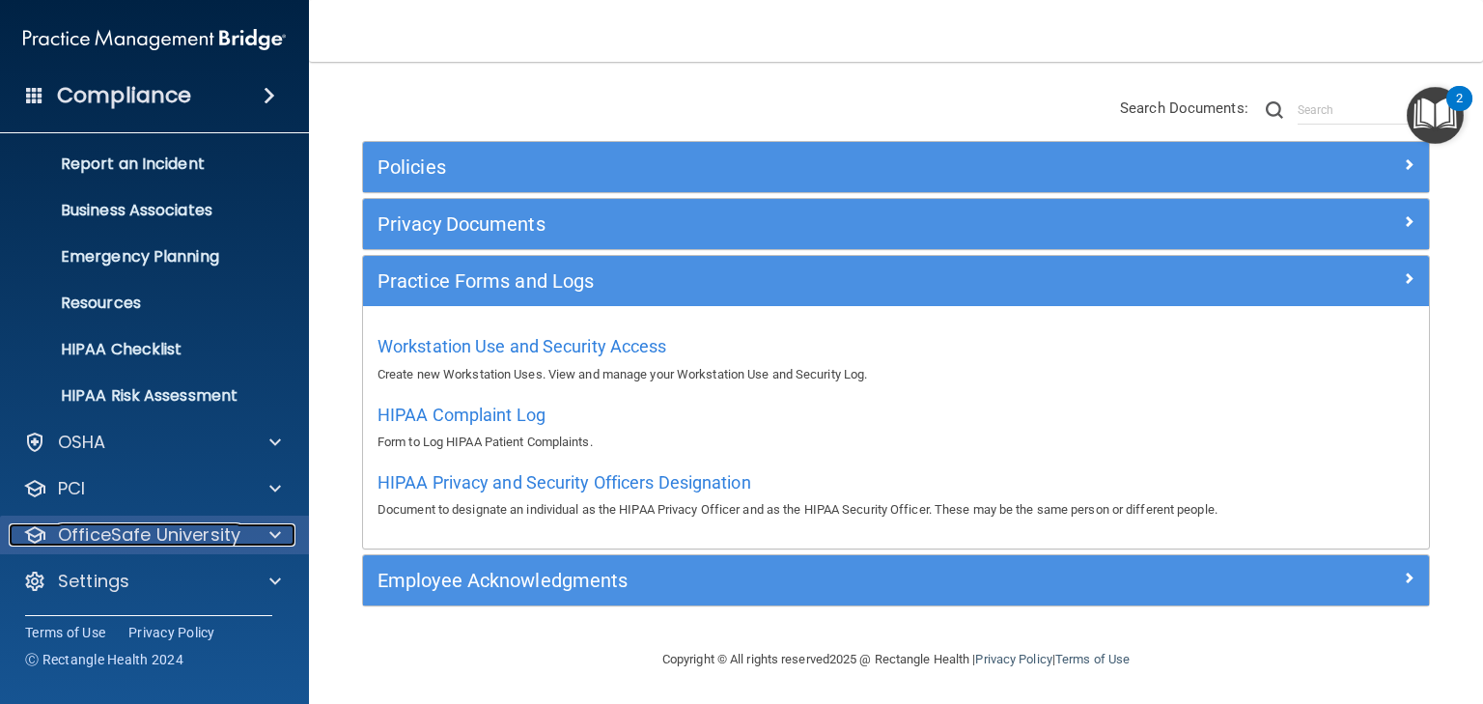
click at [162, 526] on p "OfficeSafe University" at bounding box center [149, 534] width 183 height 23
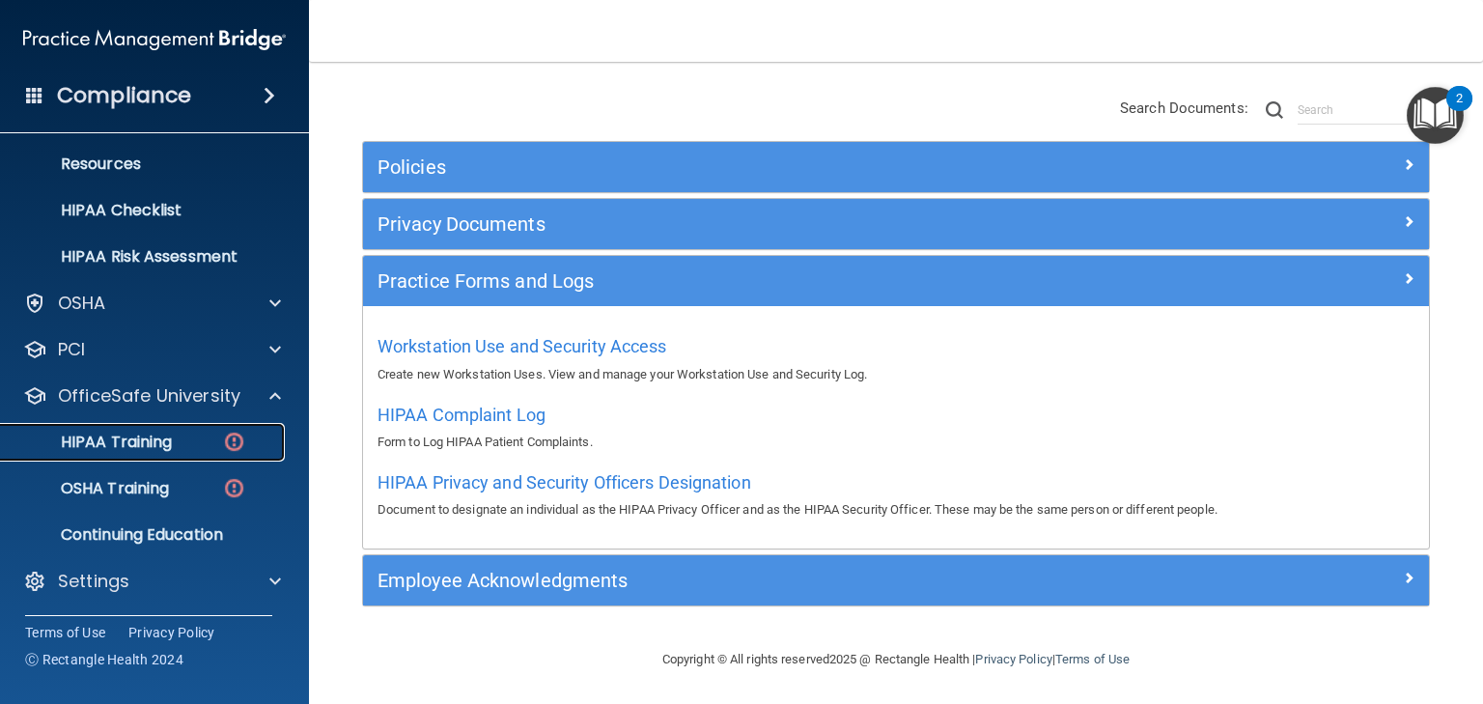
click at [158, 437] on p "HIPAA Training" at bounding box center [92, 442] width 159 height 19
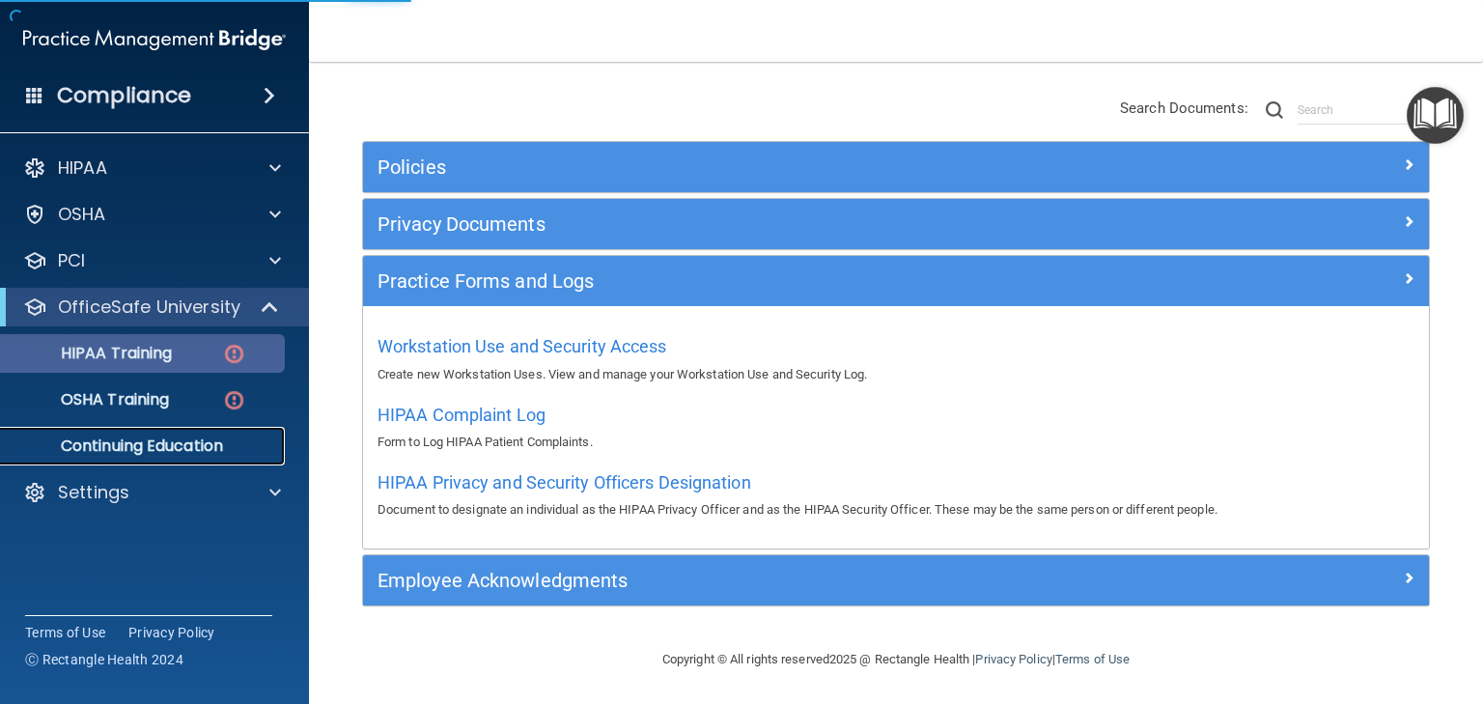
click at [158, 437] on p "Continuing Education" at bounding box center [145, 445] width 264 height 19
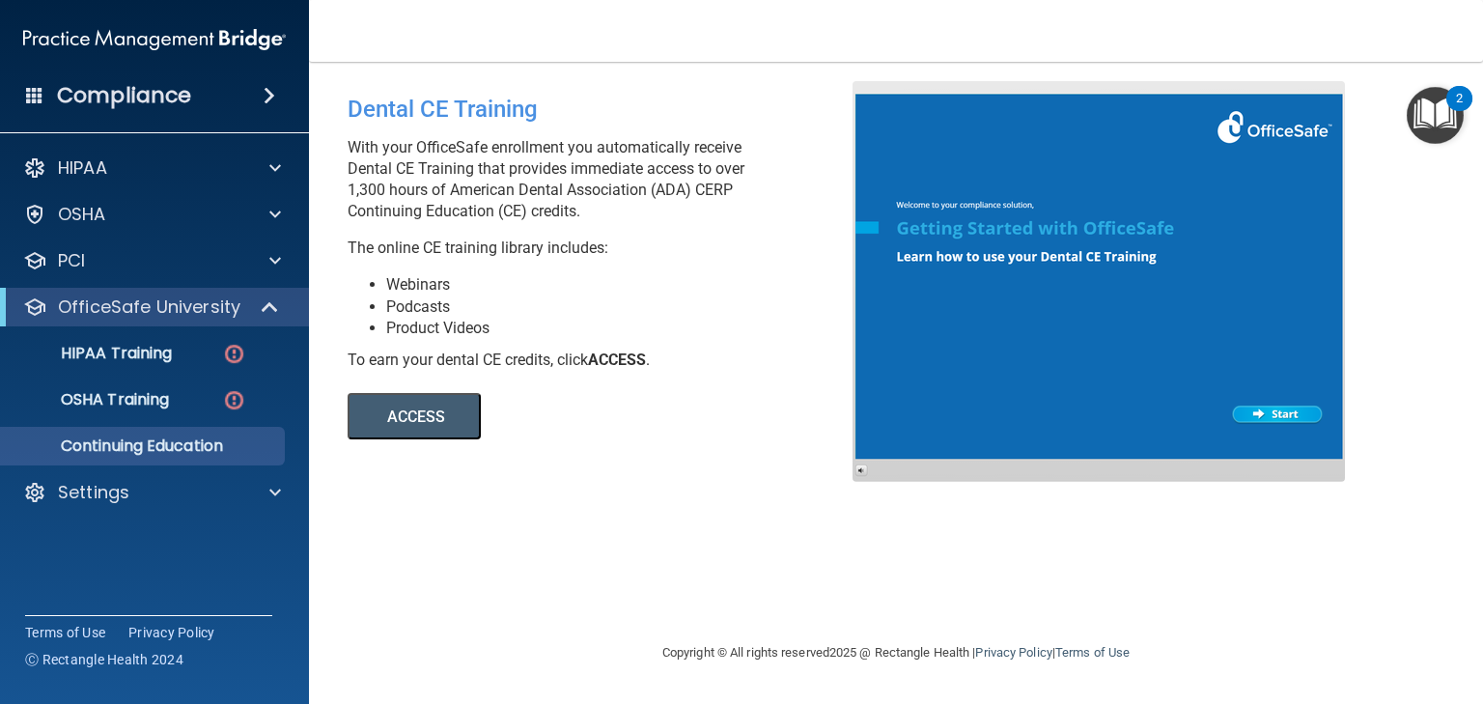
click at [399, 403] on button "ACCESS" at bounding box center [414, 416] width 133 height 46
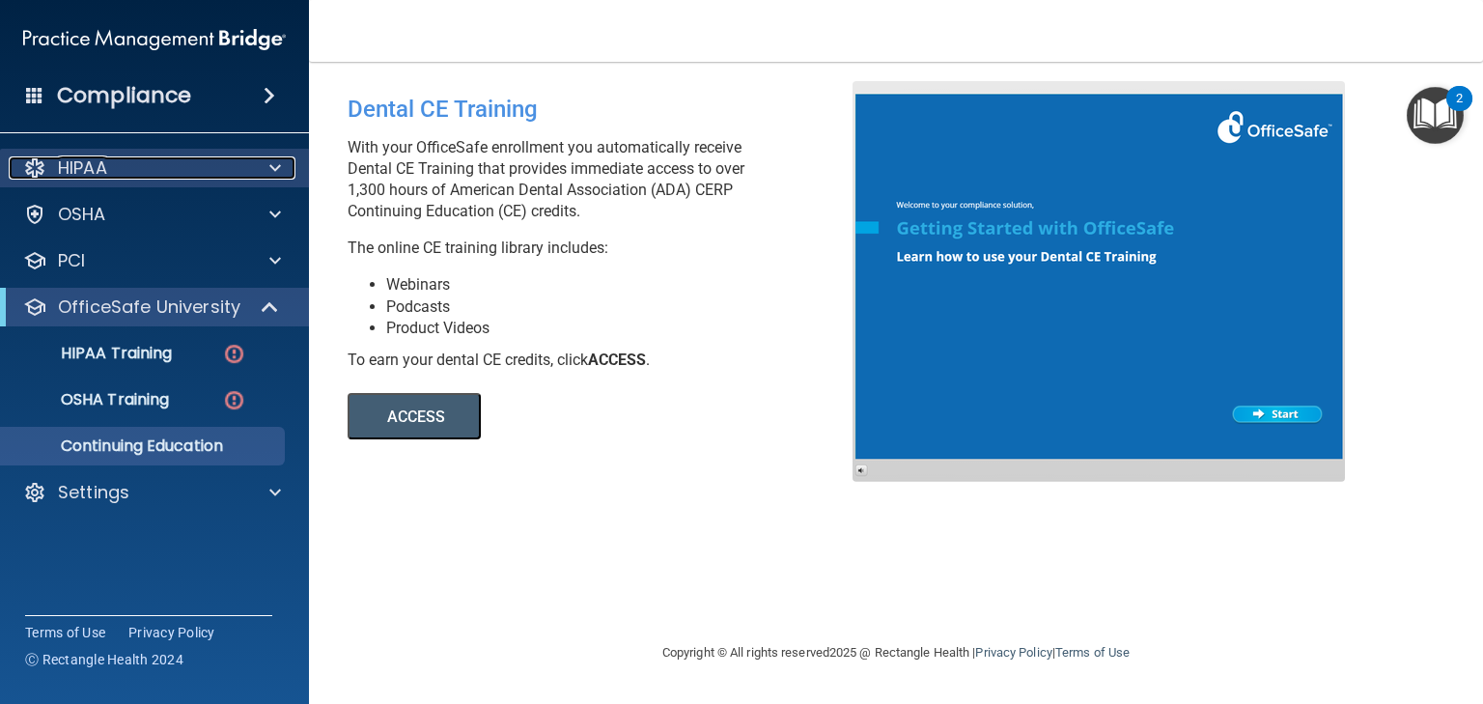
click at [92, 165] on p "HIPAA" at bounding box center [82, 167] width 49 height 23
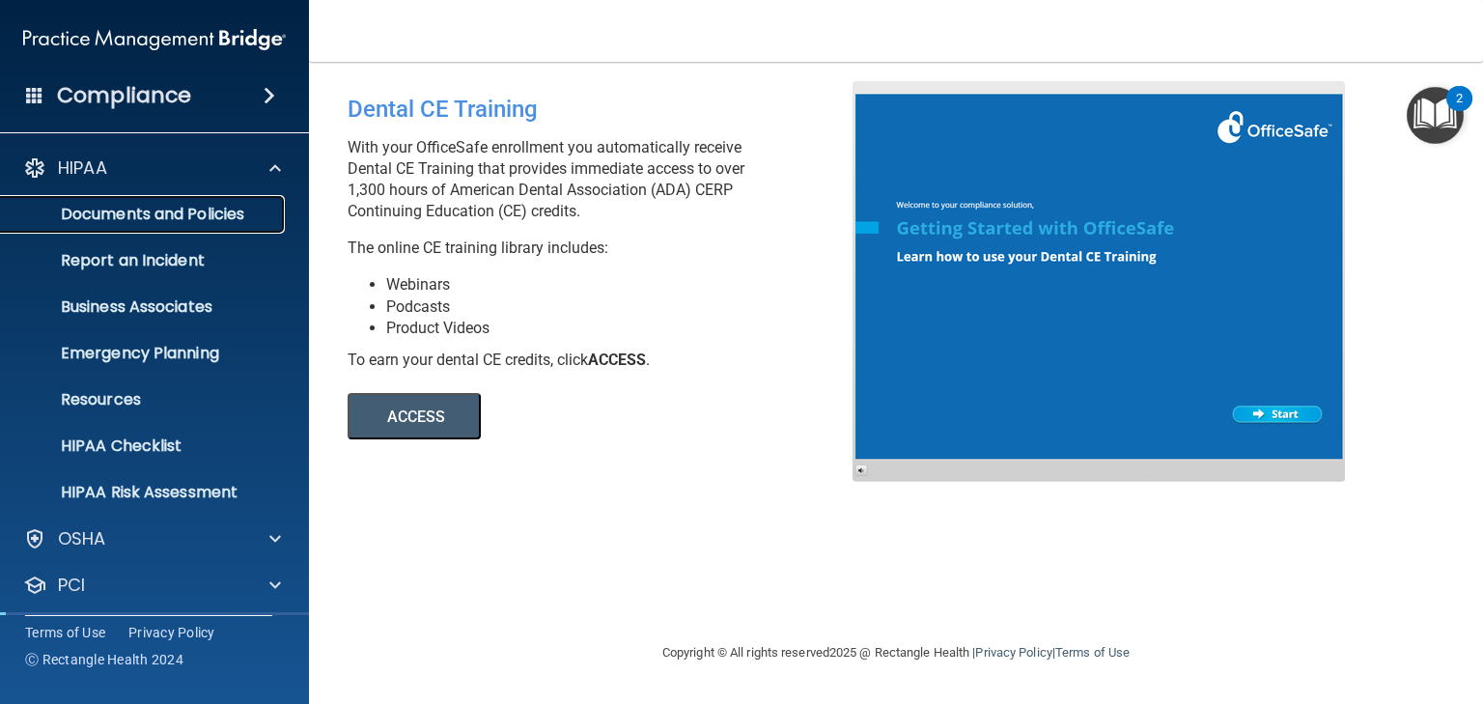
click at [120, 221] on p "Documents and Policies" at bounding box center [145, 214] width 264 height 19
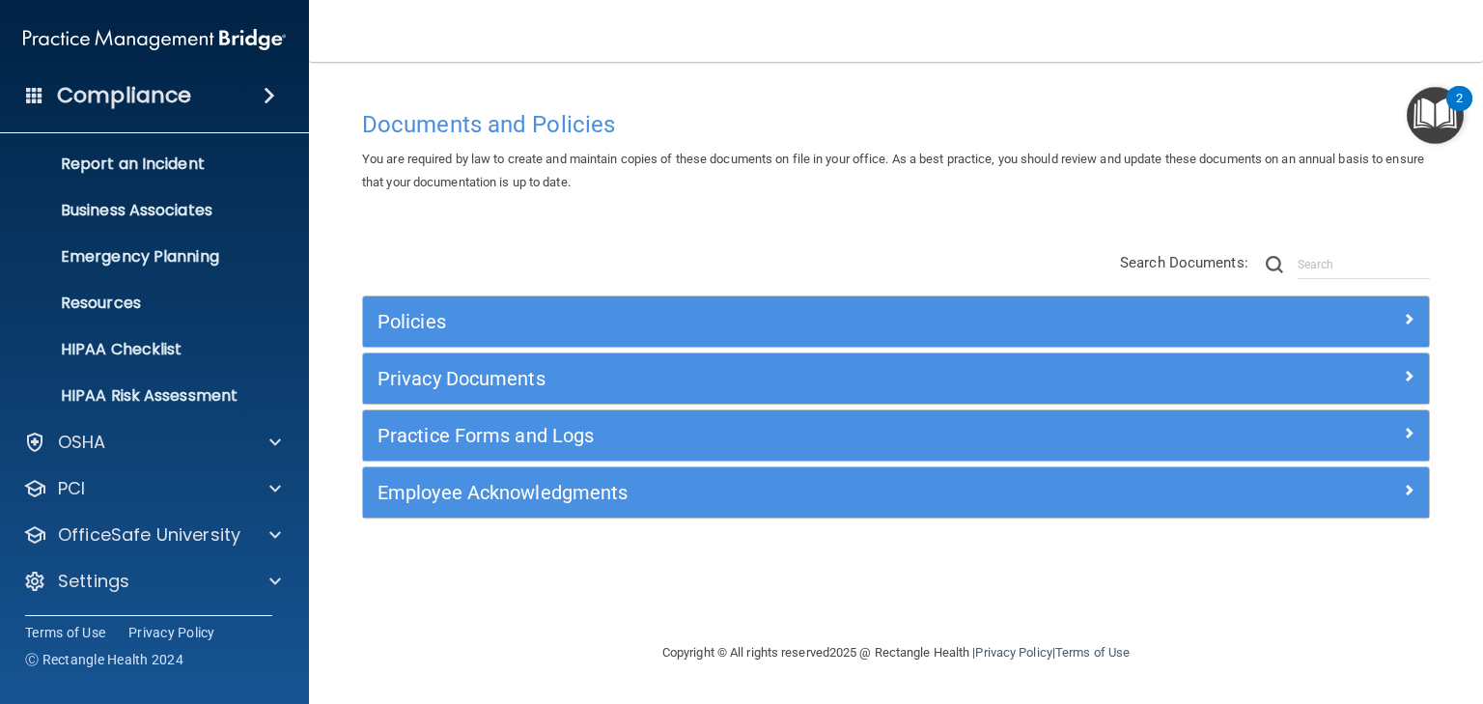
scroll to position [97, 0]
